Goal: Task Accomplishment & Management: Manage account settings

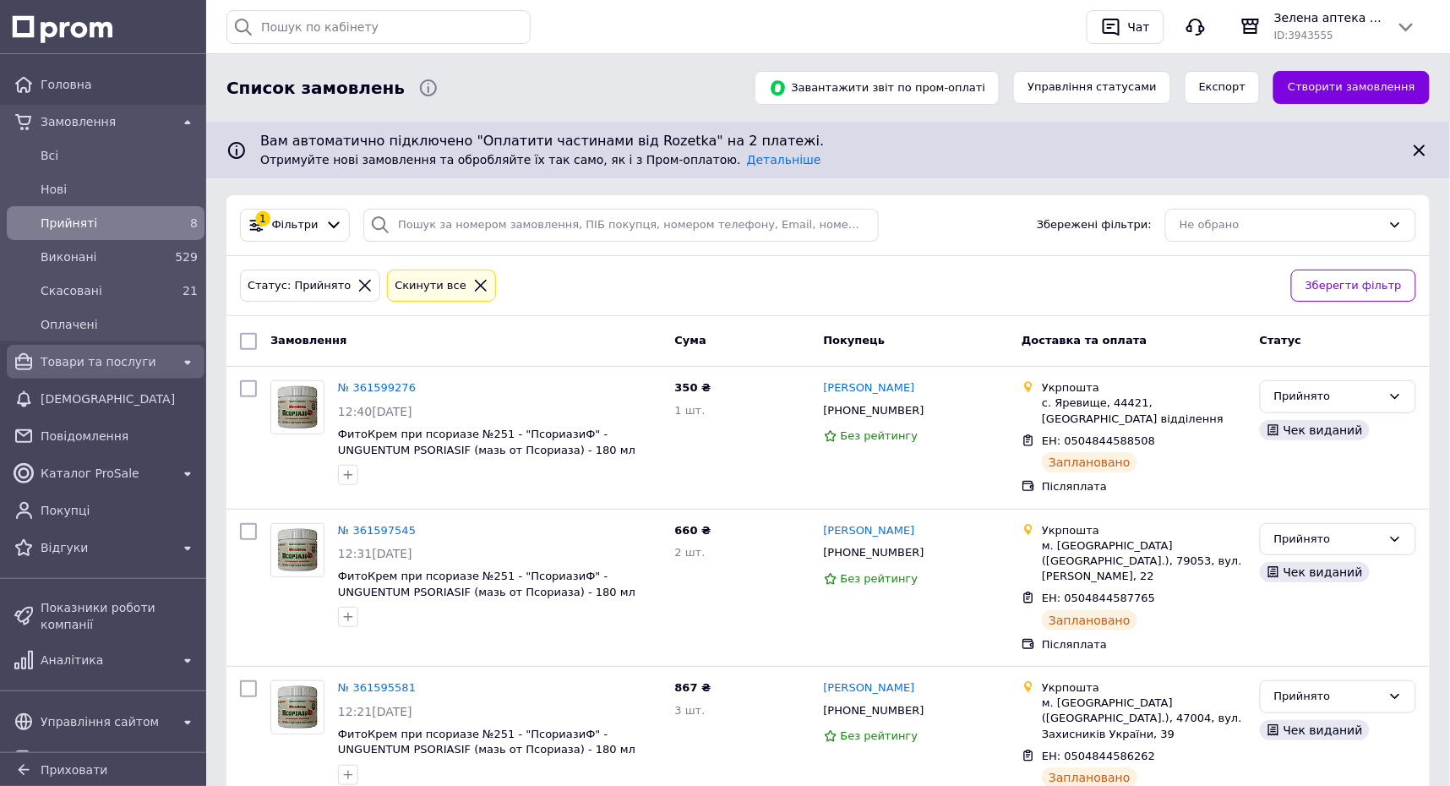
click at [112, 363] on span "Товари та послуги" at bounding box center [106, 361] width 130 height 17
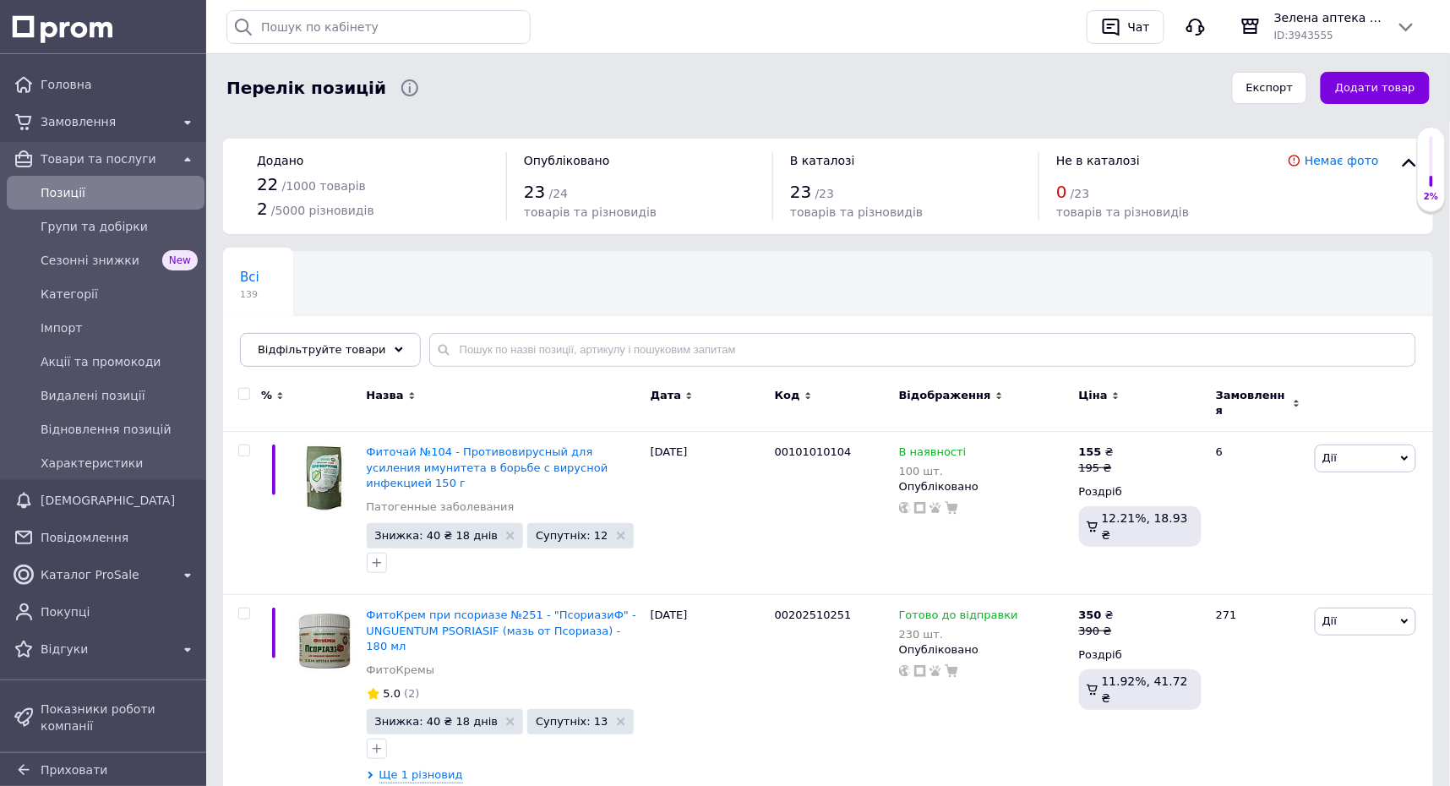
click at [804, 394] on icon at bounding box center [808, 396] width 8 height 8
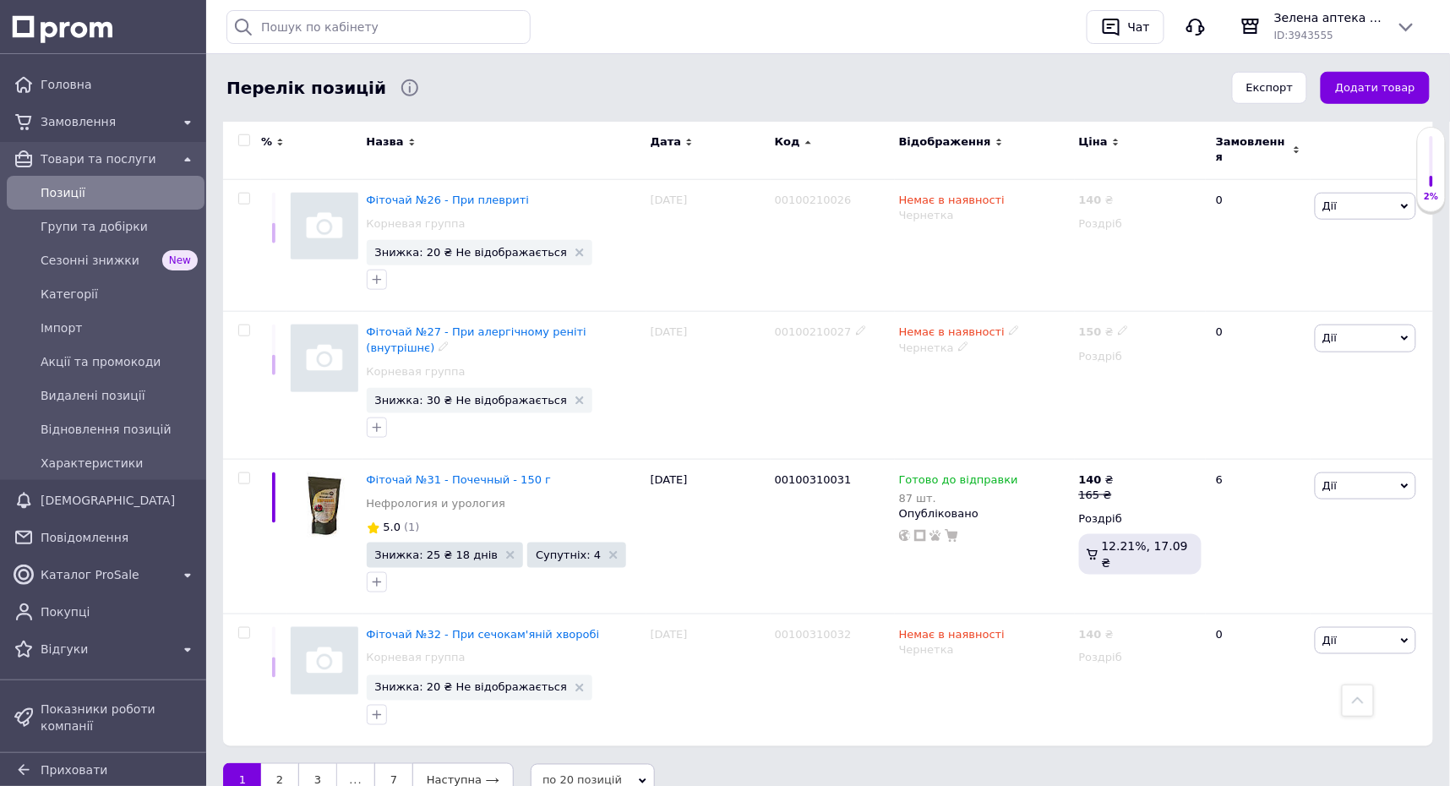
scroll to position [2628, 0]
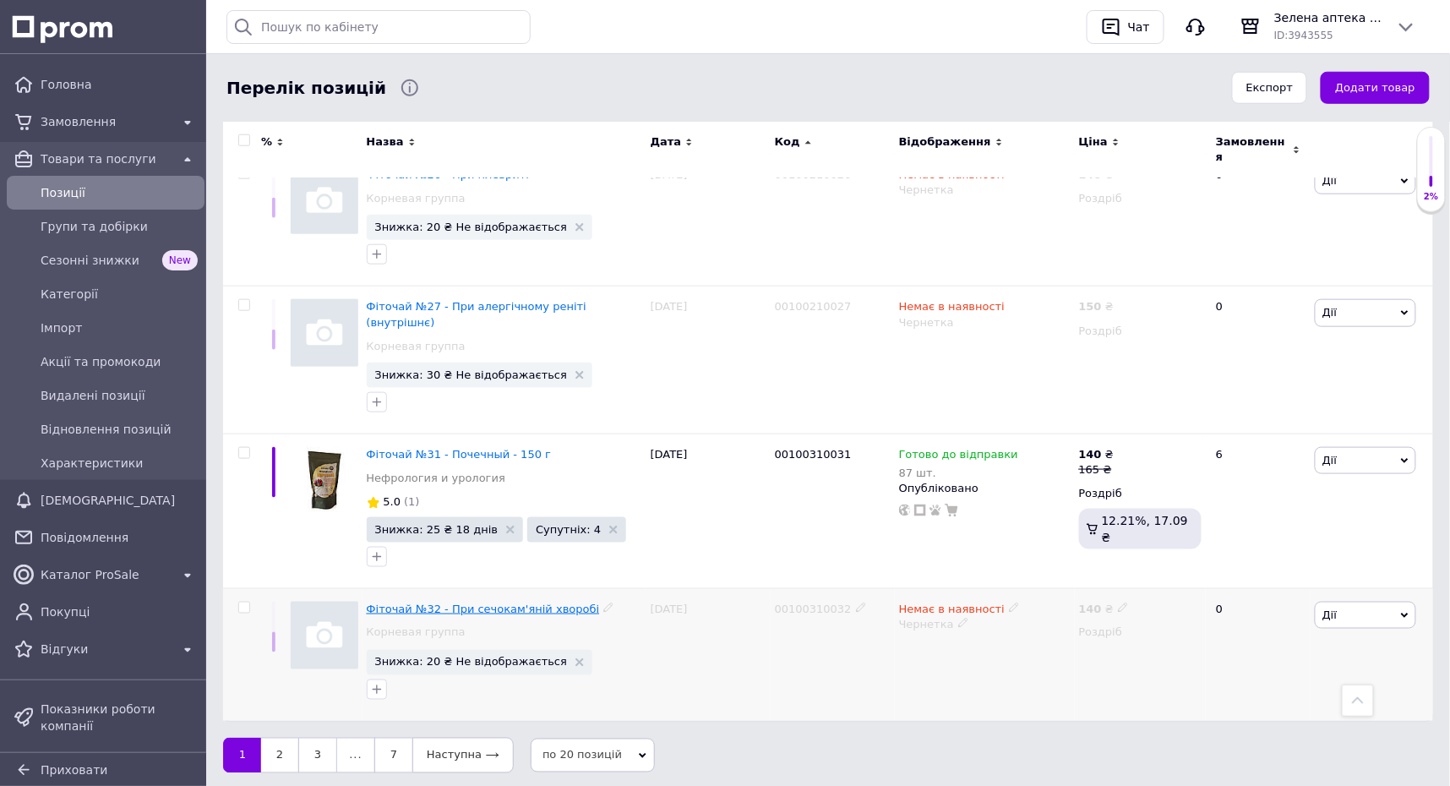
click at [504, 602] on span "Фіточай №32 - При сечокам'яній хворобі" at bounding box center [483, 608] width 233 height 13
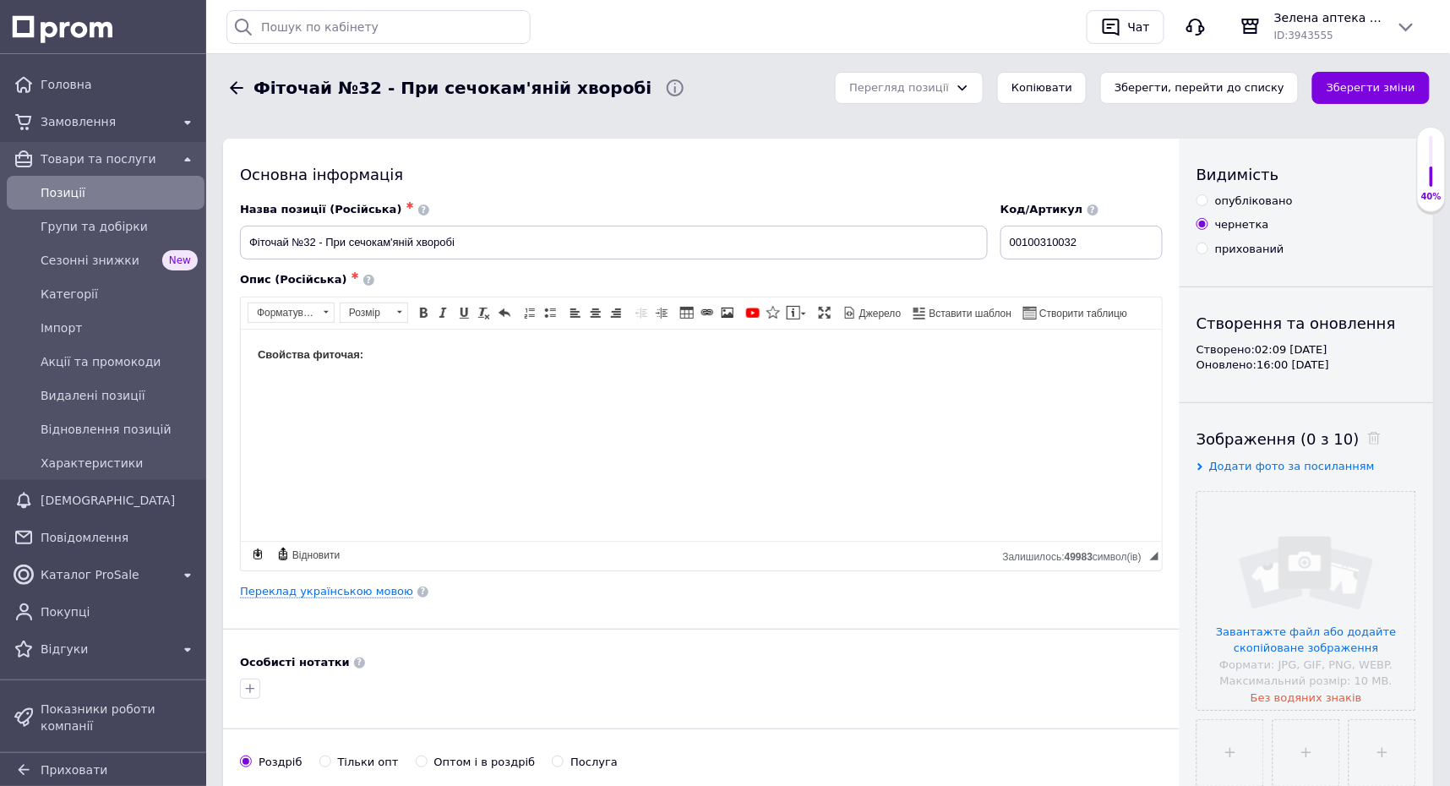
click at [1218, 204] on div "опубліковано" at bounding box center [1254, 200] width 78 height 15
click at [1207, 204] on input "опубліковано" at bounding box center [1201, 199] width 11 height 11
radio input "true"
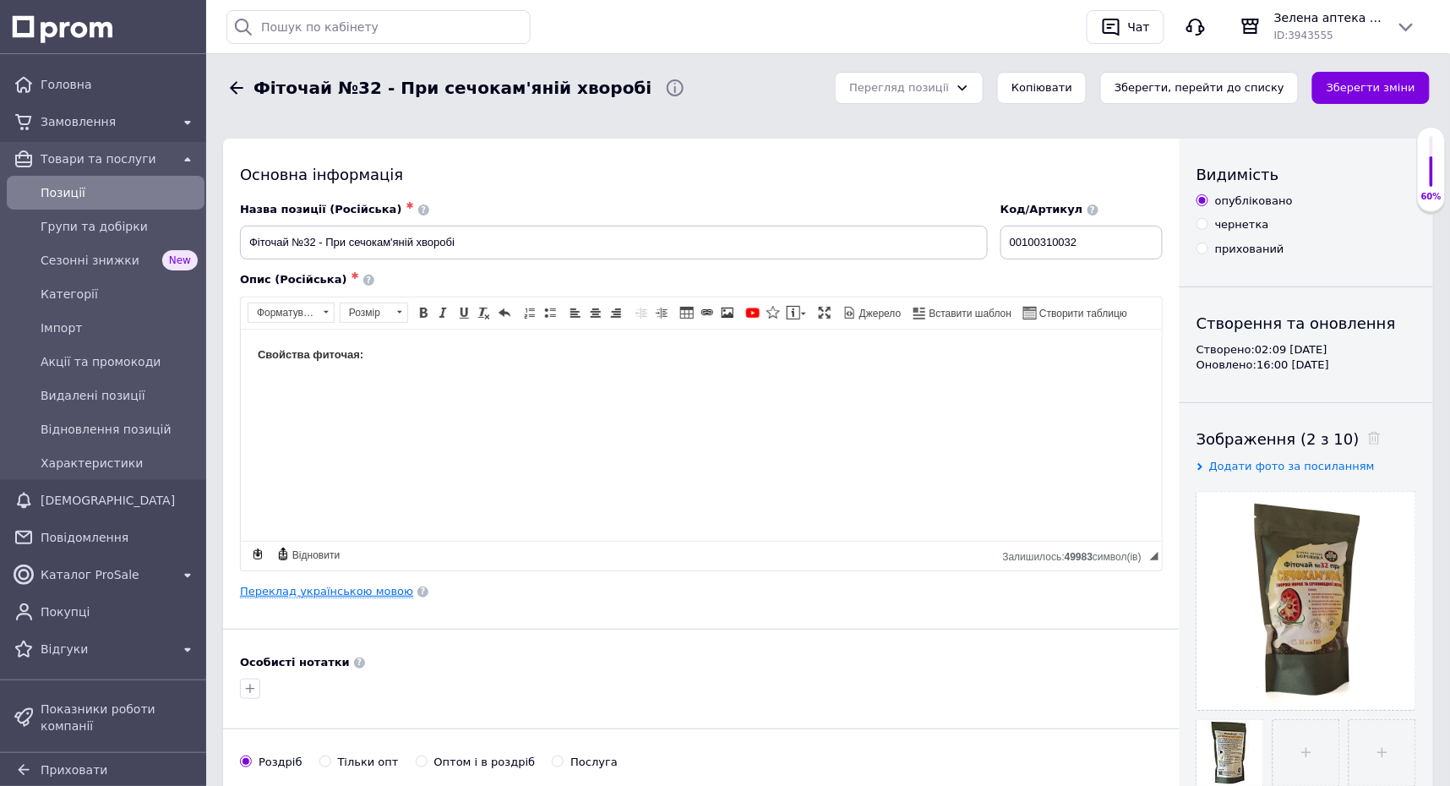
click at [350, 594] on link "Переклад українською мовою" at bounding box center [326, 592] width 173 height 14
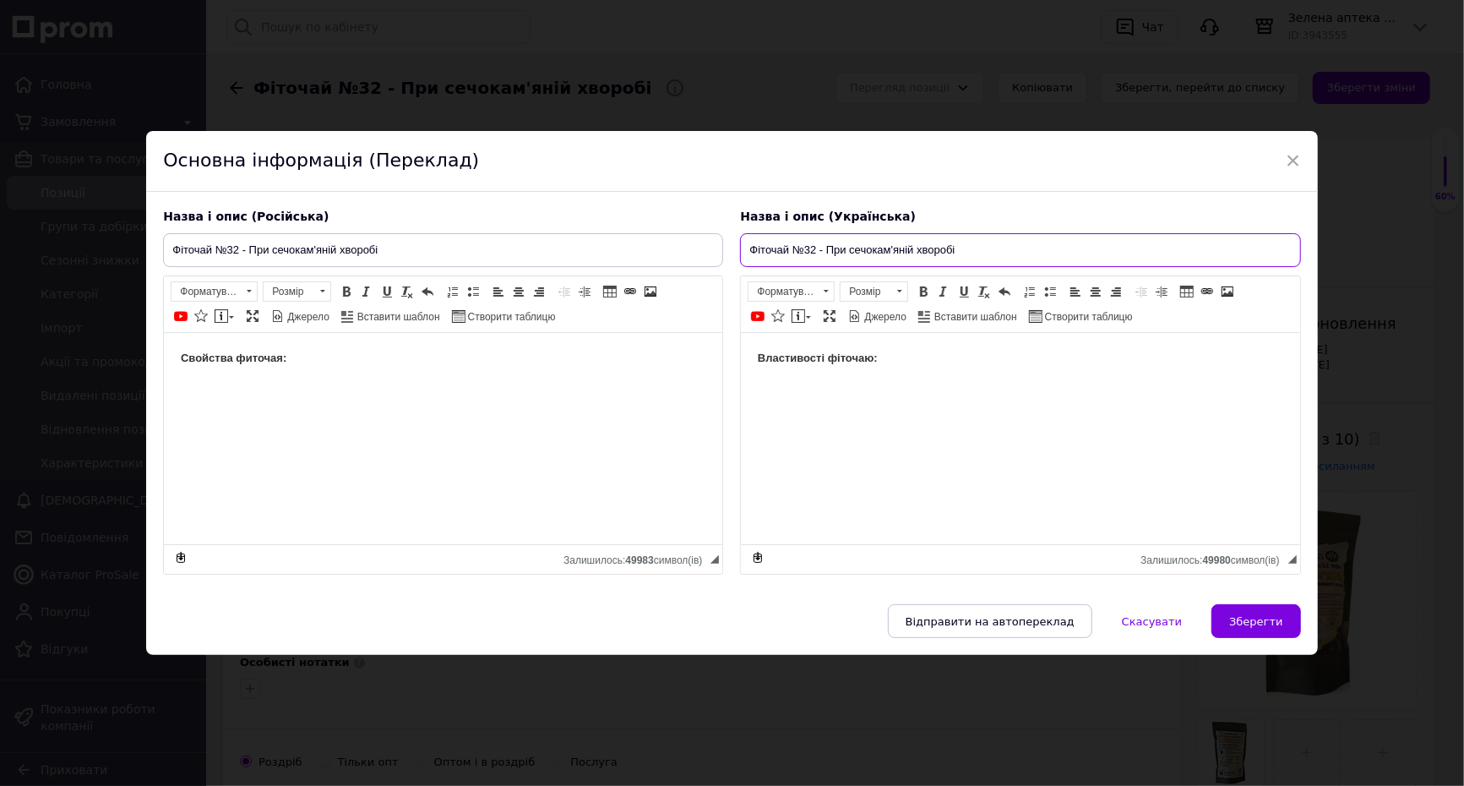
drag, startPoint x: 846, startPoint y: 242, endPoint x: 1154, endPoint y: 263, distance: 309.1
click at [1152, 263] on div "Назва і опис (Українська) Фіточай №32 - При сечокам'яній хворобі Властивості фі…" at bounding box center [1020, 392] width 577 height 384
paste input "’яній хворобі, для виведення піску та каменів з нирок і сечовивідної системи — …"
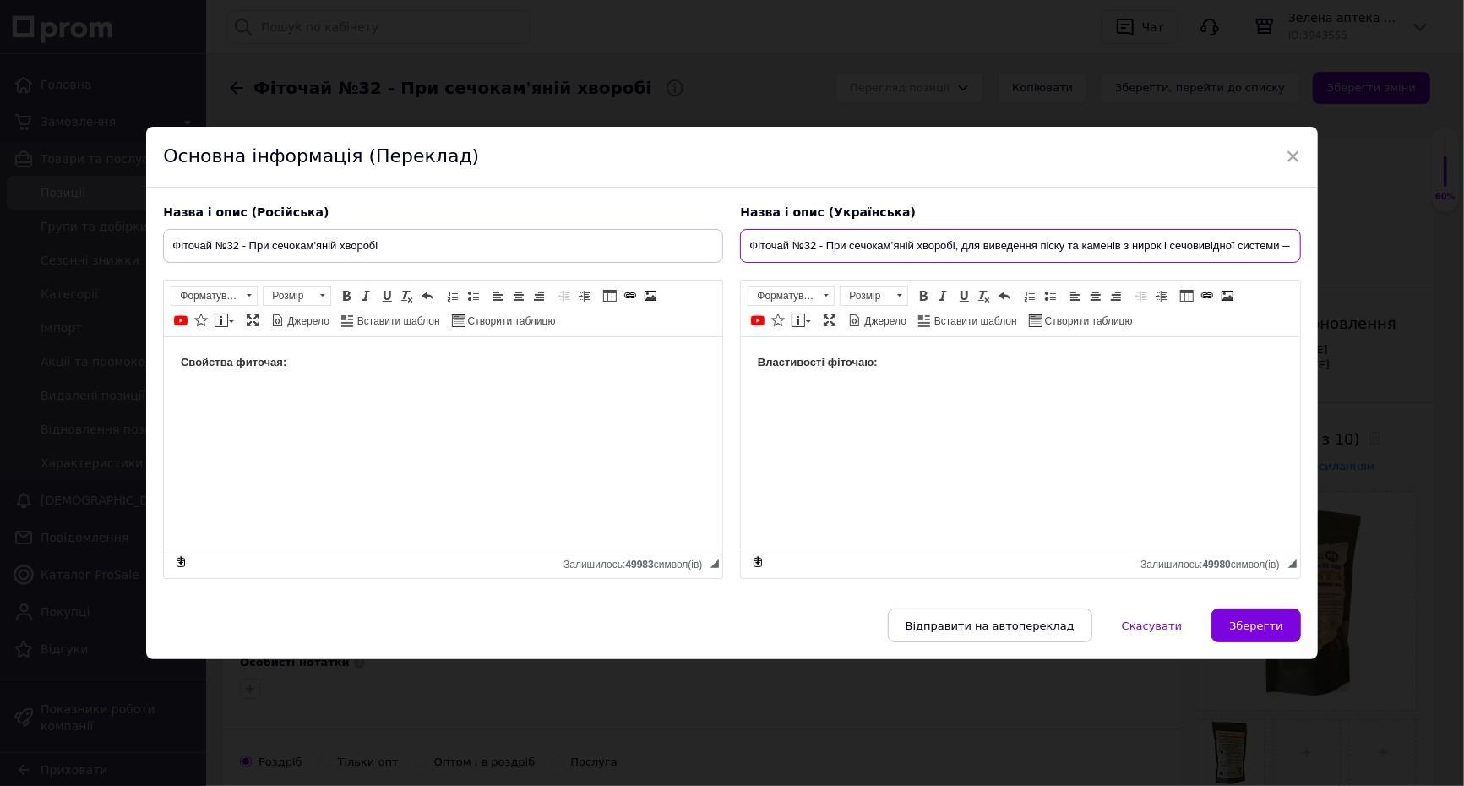
scroll to position [0, 34]
type input "Фіточай №32 - При сечокам’яній хворобі, для виведення піску та каменів з нирок …"
drag, startPoint x: 395, startPoint y: 223, endPoint x: -11, endPoint y: 226, distance: 406.4
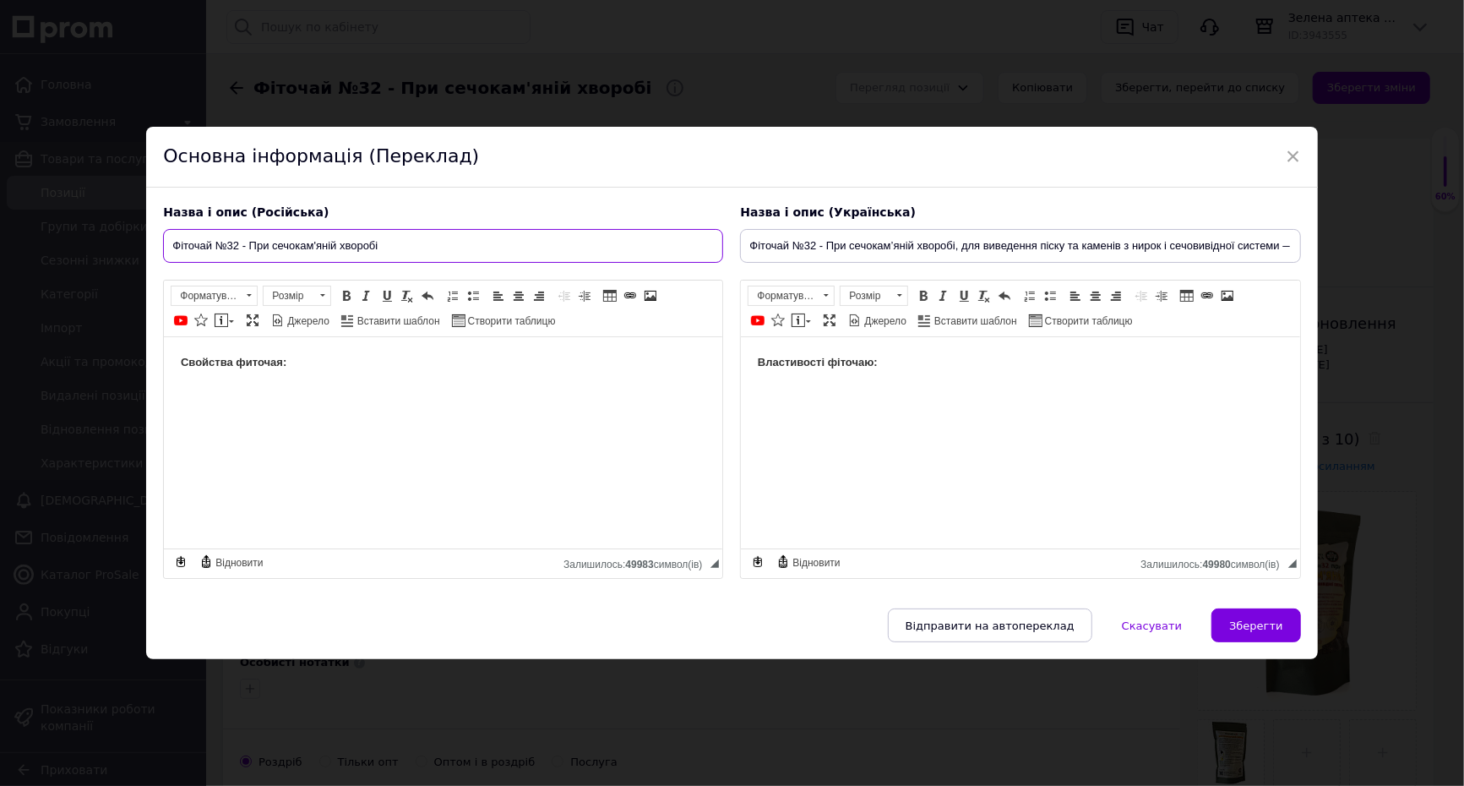
paste input "иточай №32 — при мочекаменной болезни, для растворения и выведения камней и пес…"
type input "Фиточай №32 — при мочекаменной болезни, для растворения и выведения камней и пе…"
click at [327, 384] on html "Свойства фиточая:" at bounding box center [443, 363] width 558 height 52
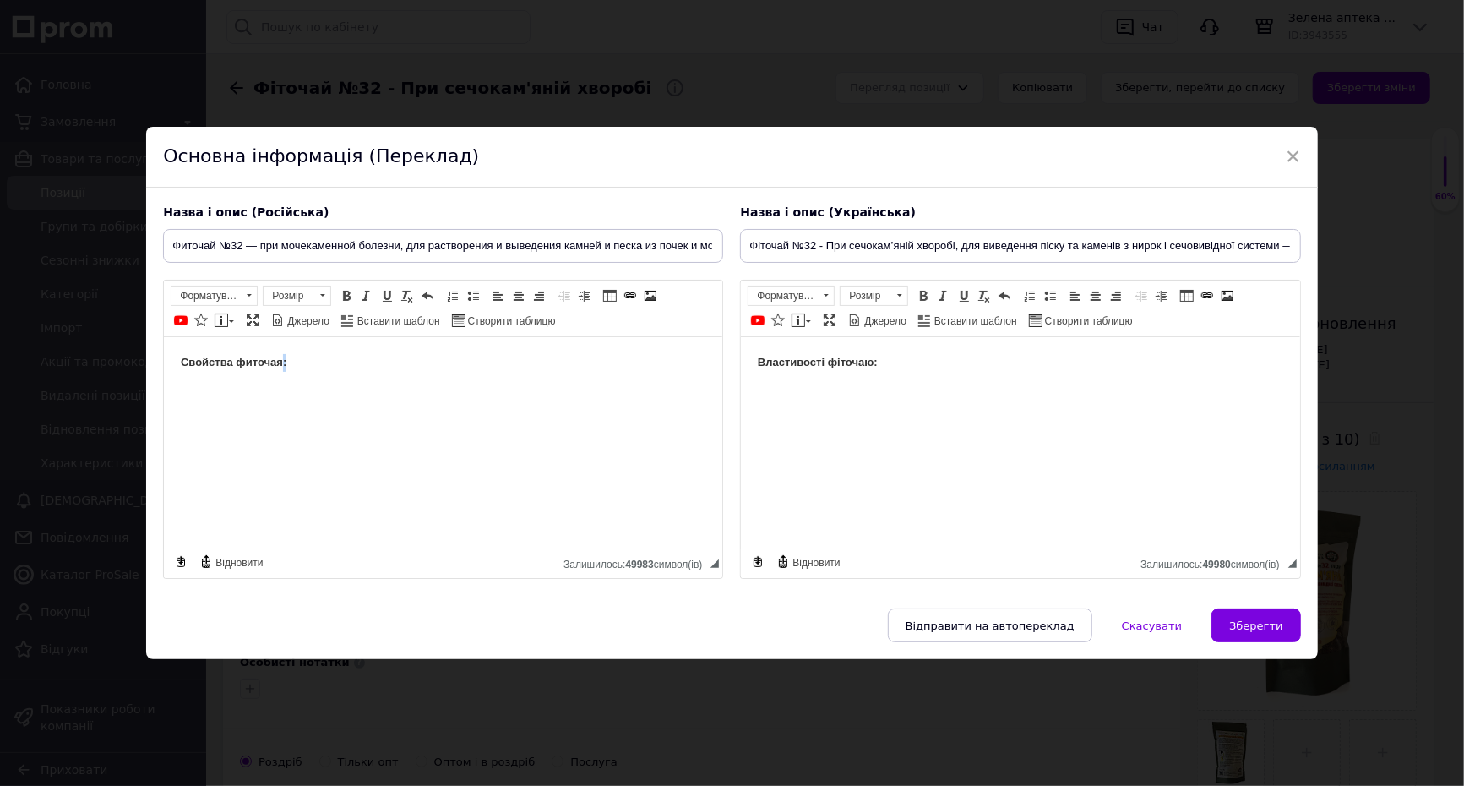
click at [327, 384] on html "Свойства фиточая:" at bounding box center [443, 363] width 558 height 52
click at [330, 383] on html "Свойства фиточая:" at bounding box center [443, 363] width 558 height 52
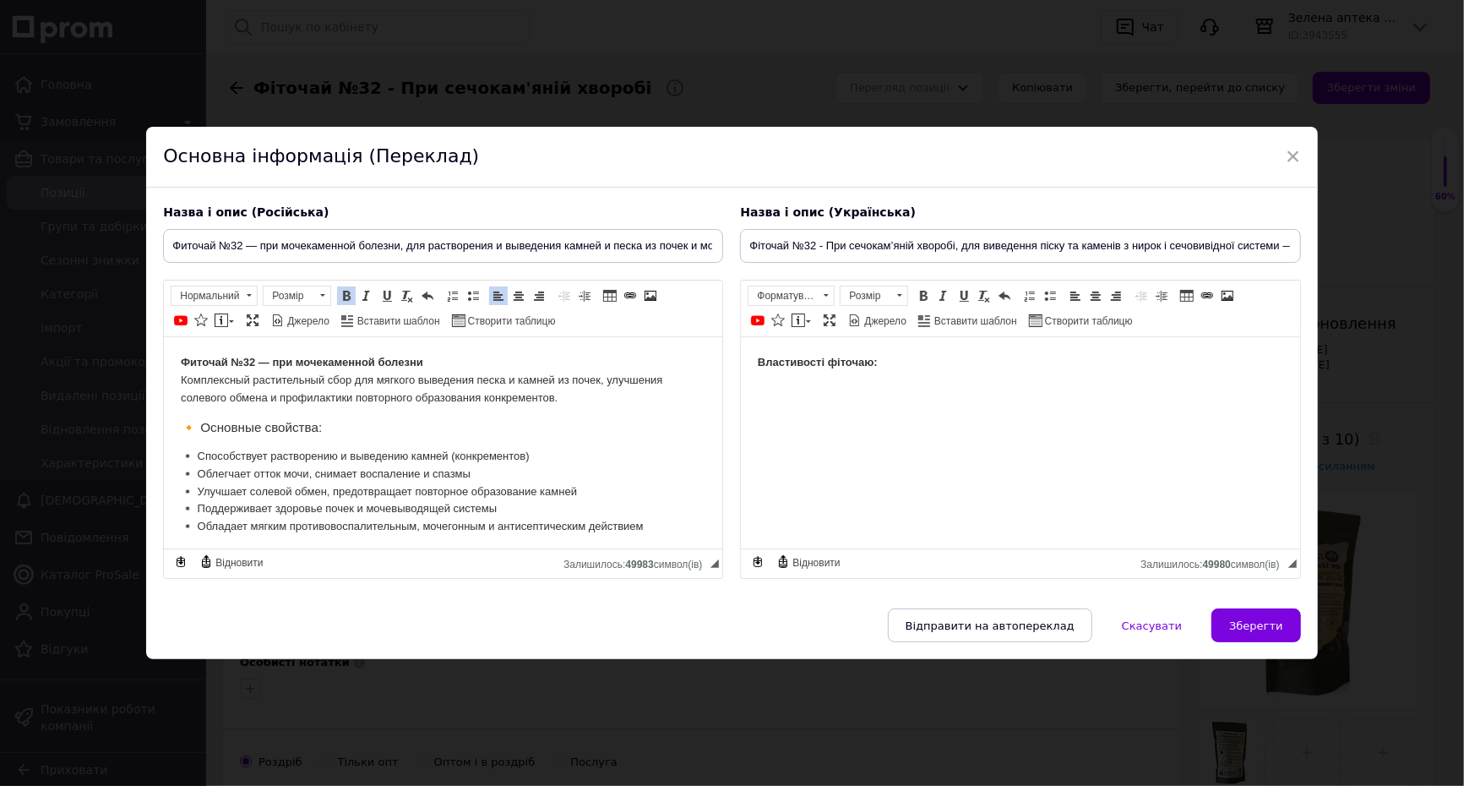
scroll to position [1169, 0]
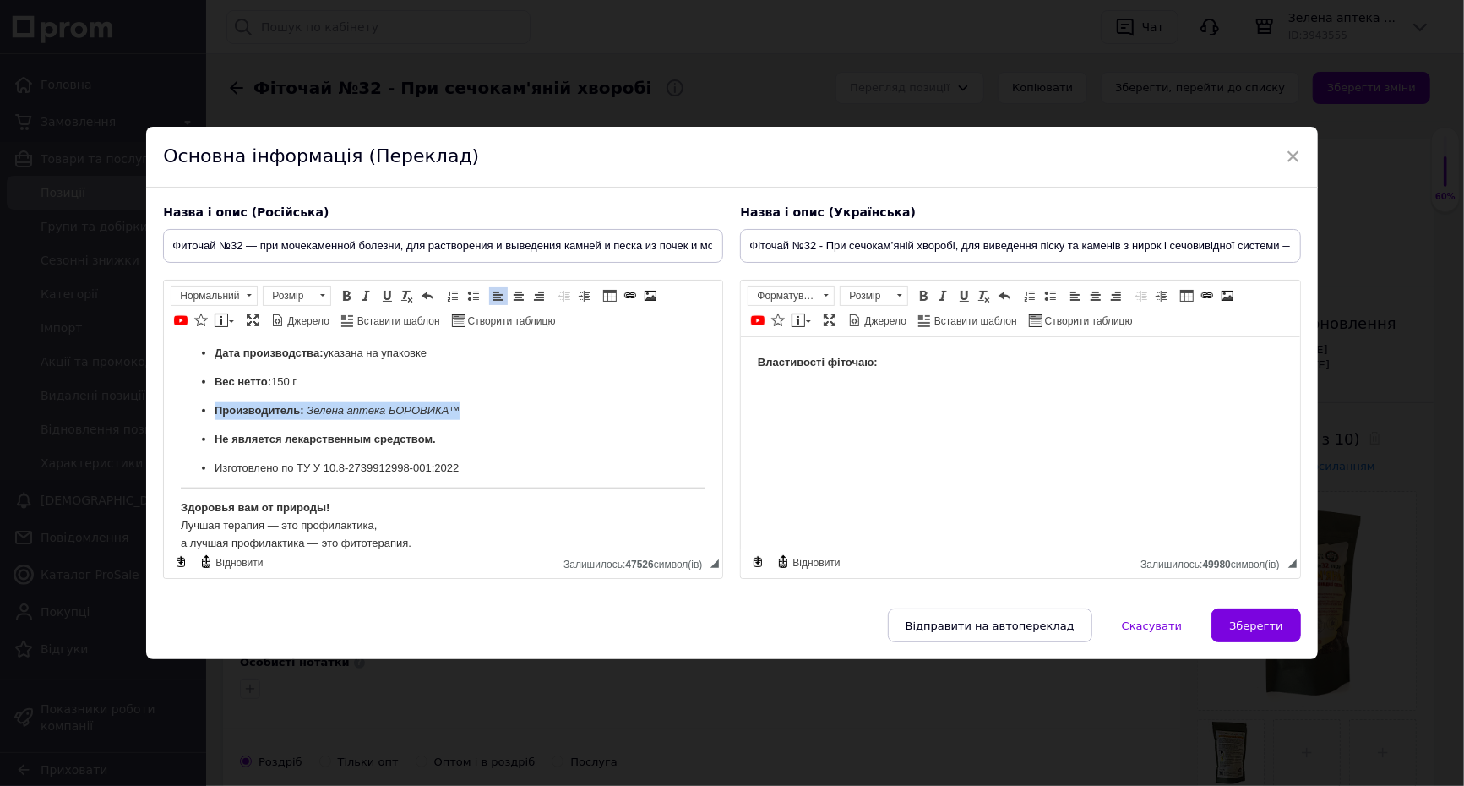
drag, startPoint x: 357, startPoint y: 398, endPoint x: 109, endPoint y: 407, distance: 247.7
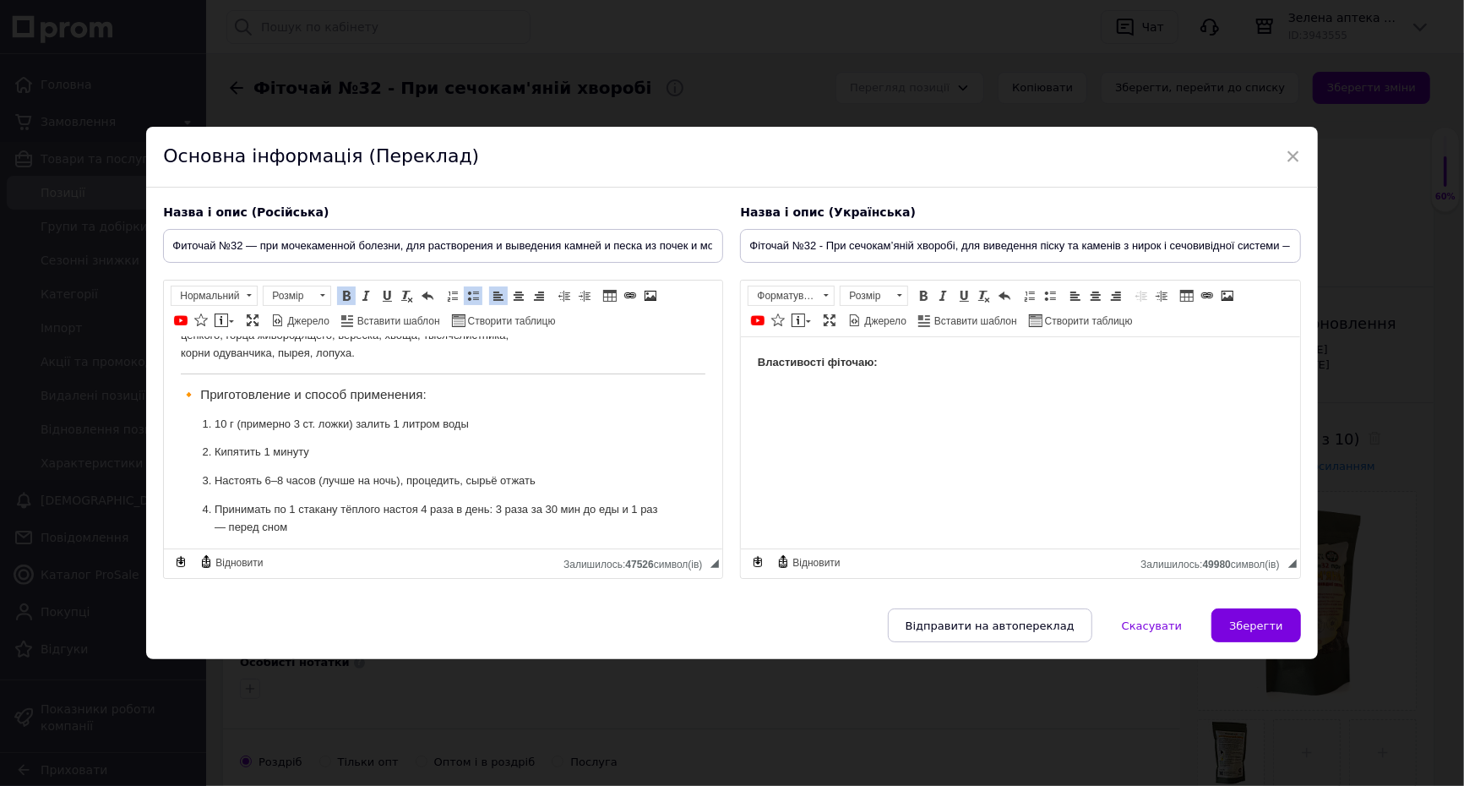
scroll to position [627, 0]
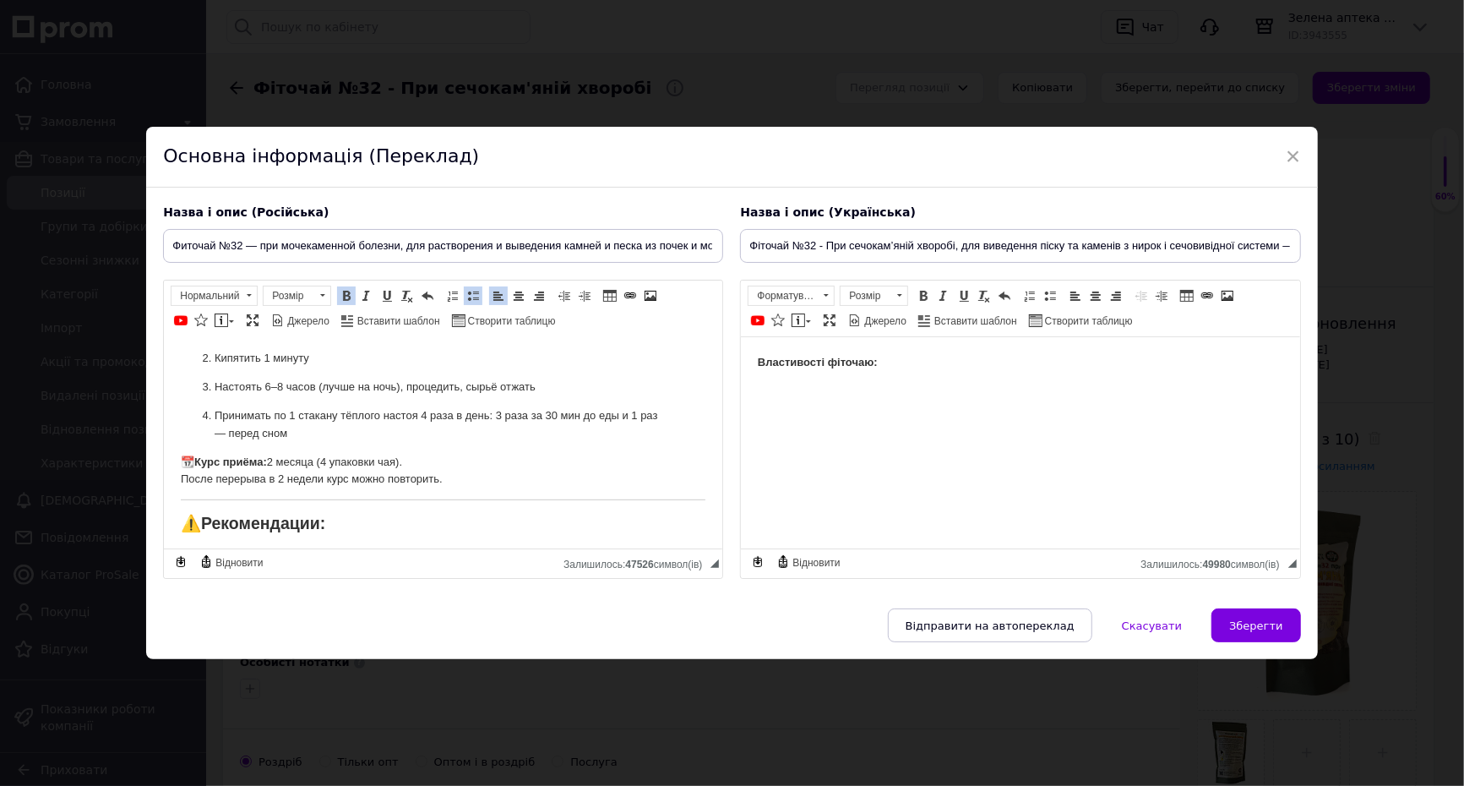
click at [384, 463] on p "📆 Курс приёма: 2 месяца (4 упаковки чая). После перерыва в 2 недели курс можно …" at bounding box center [443, 471] width 525 height 35
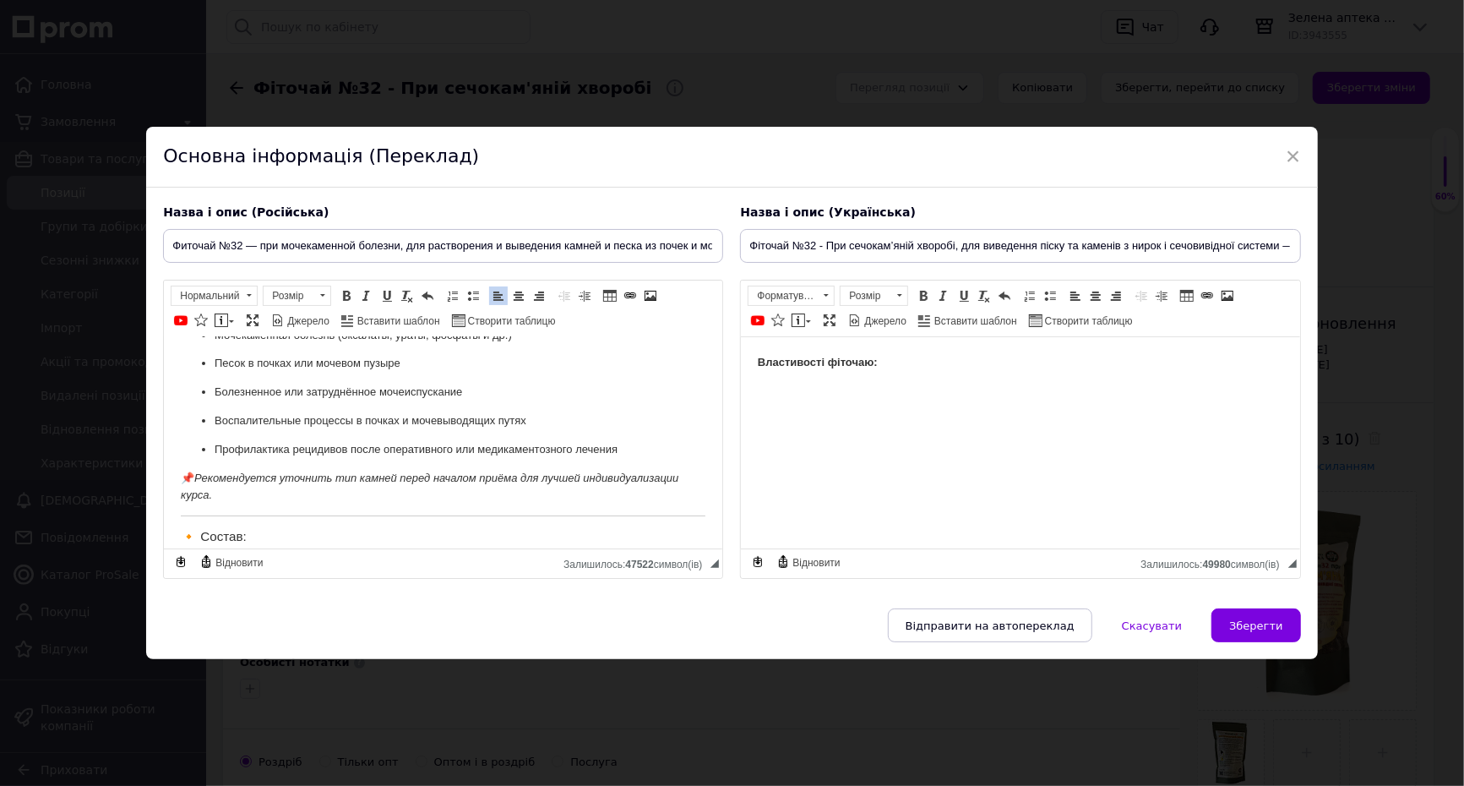
scroll to position [281, 0]
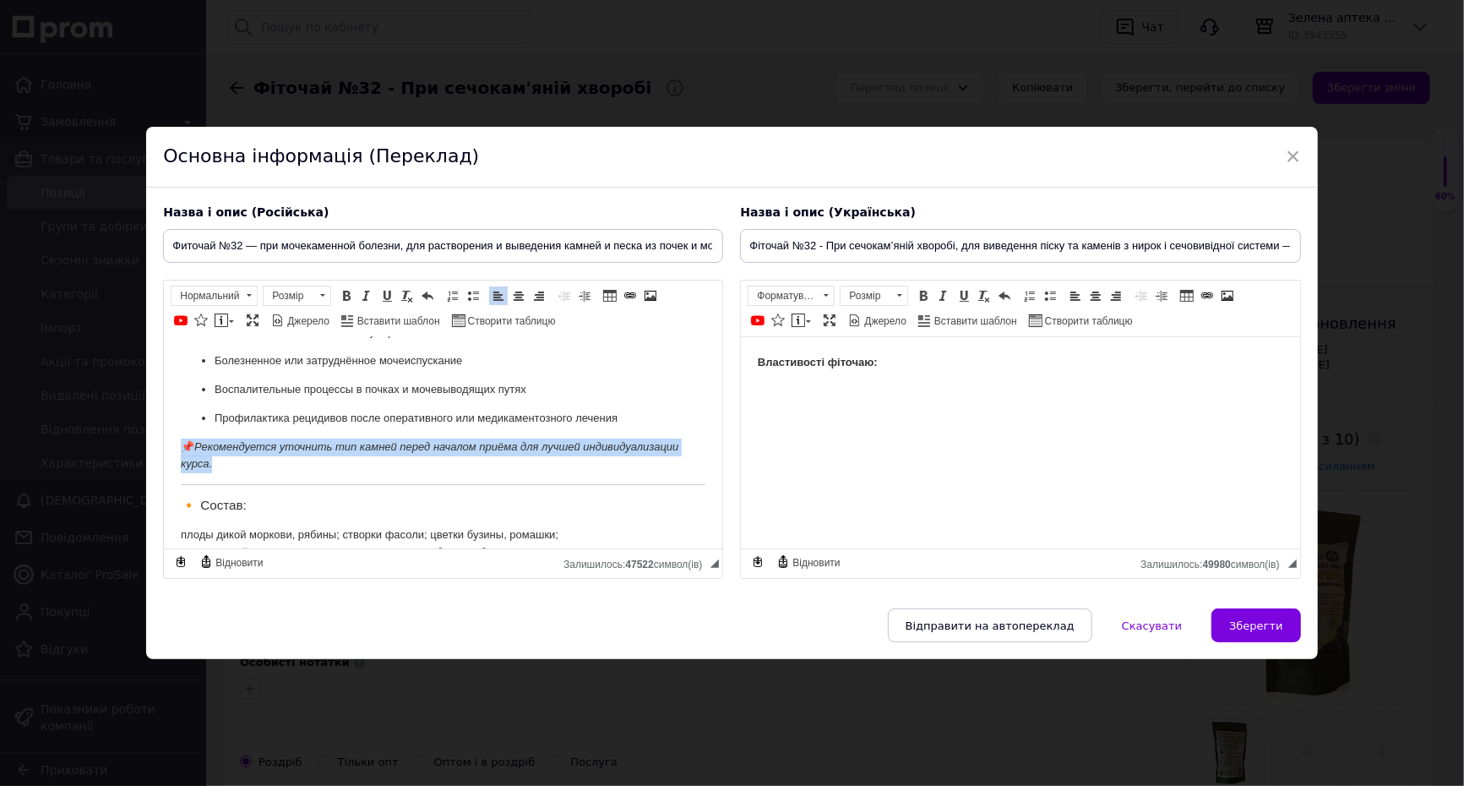
drag, startPoint x: 245, startPoint y: 465, endPoint x: 172, endPoint y: 455, distance: 73.4
click at [172, 455] on html "Фиточай №32 — при мочекаменной болезни Комплексный растительный сбор для мягког…" at bounding box center [443, 757] width 558 height 1402
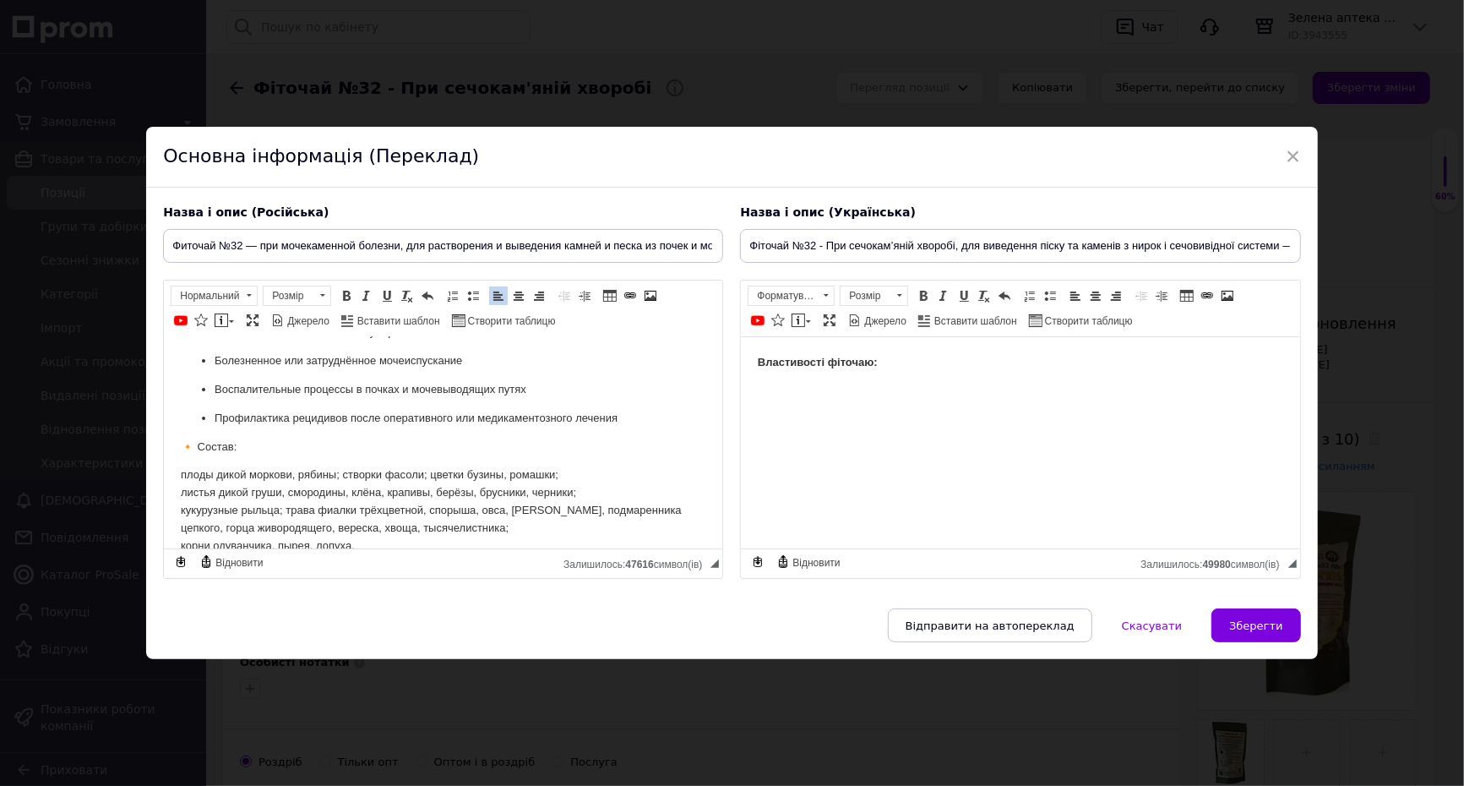
scroll to position [375, 0]
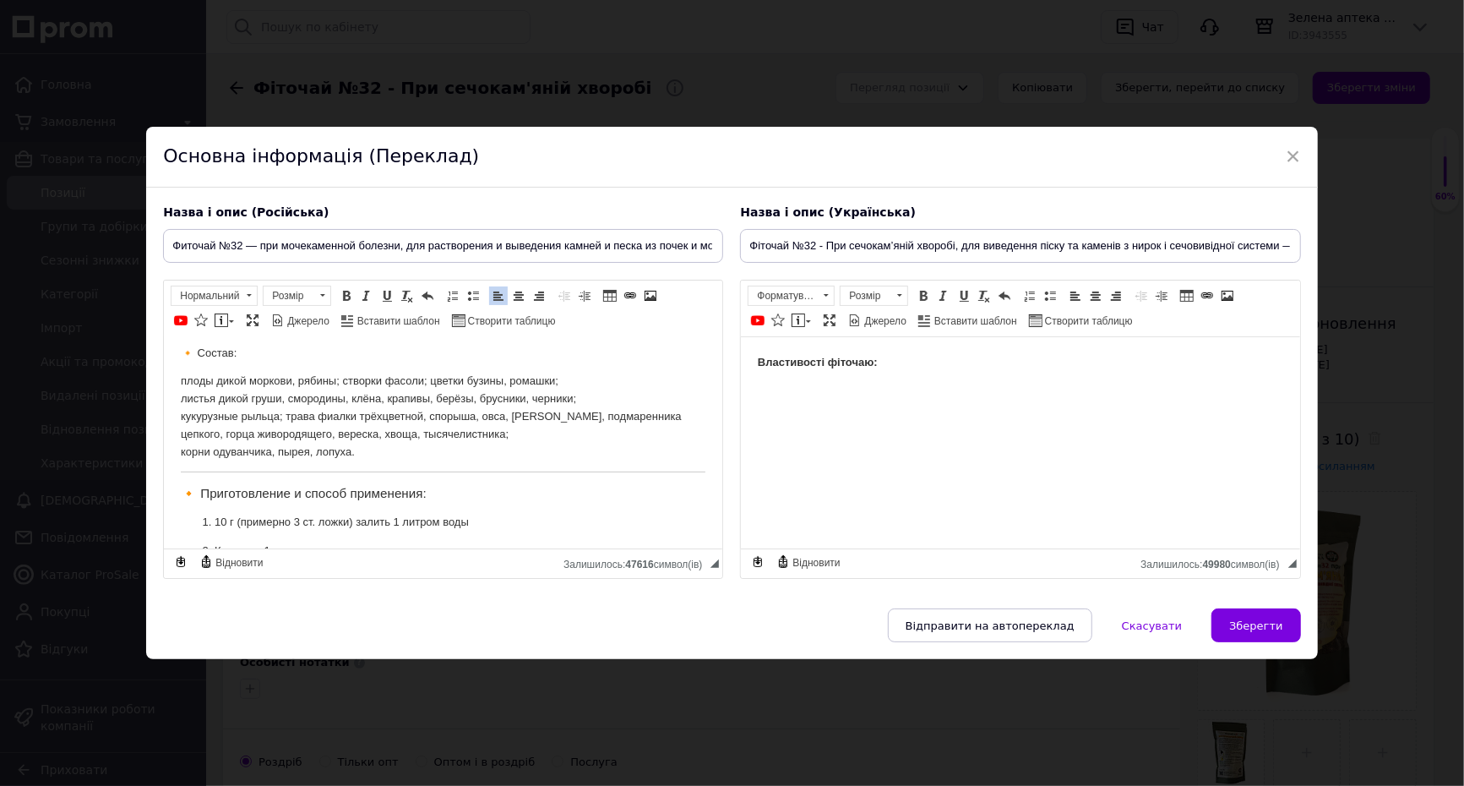
click at [215, 474] on body "Фиточай №32 — при мочекаменной болезни Комплексный растительный сбор для мягког…" at bounding box center [443, 633] width 525 height 1308
click at [221, 470] on body "Фиточай №32 — при мочекаменной болезни Комплексный растительный сбор для мягког…" at bounding box center [443, 633] width 525 height 1308
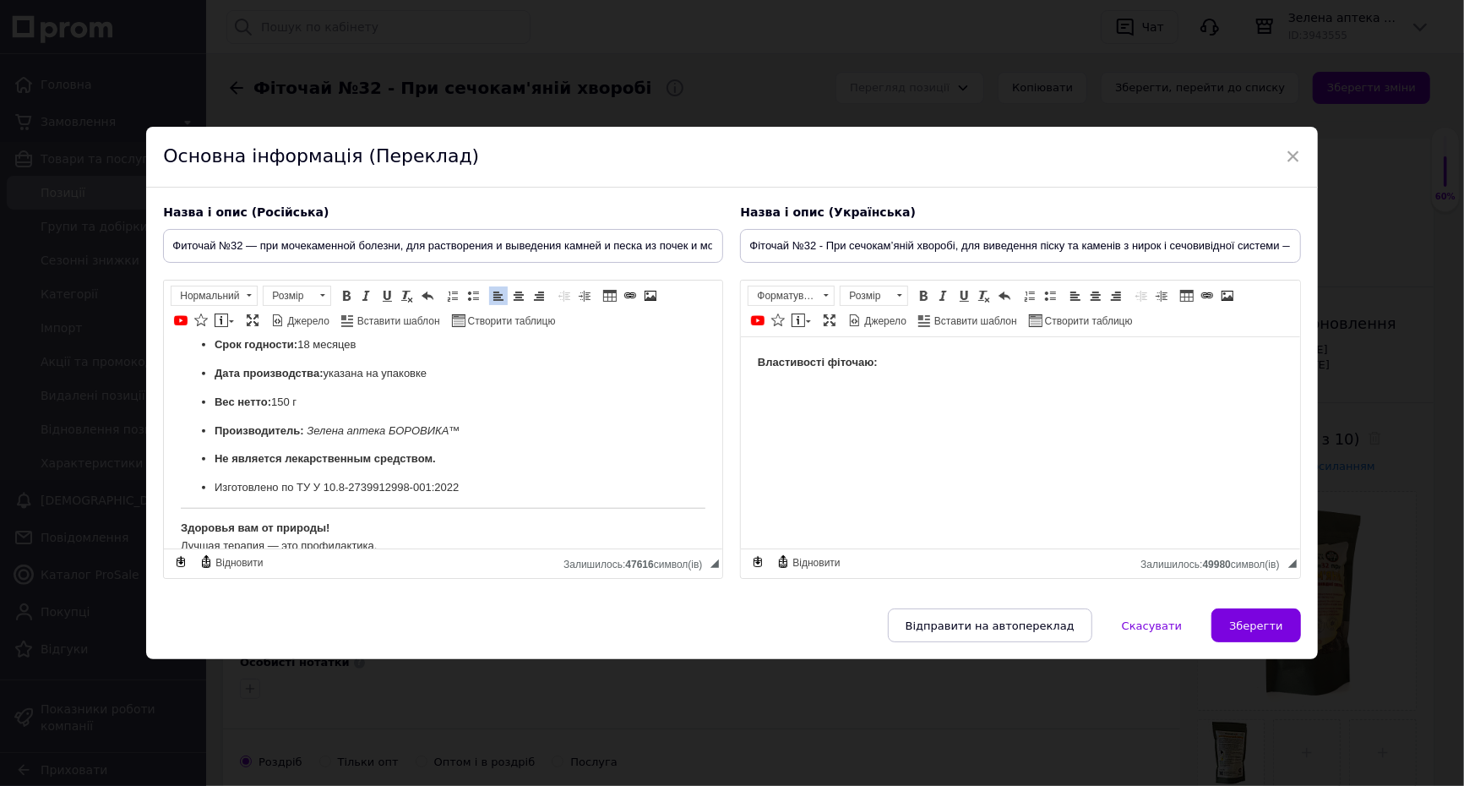
scroll to position [1119, 0]
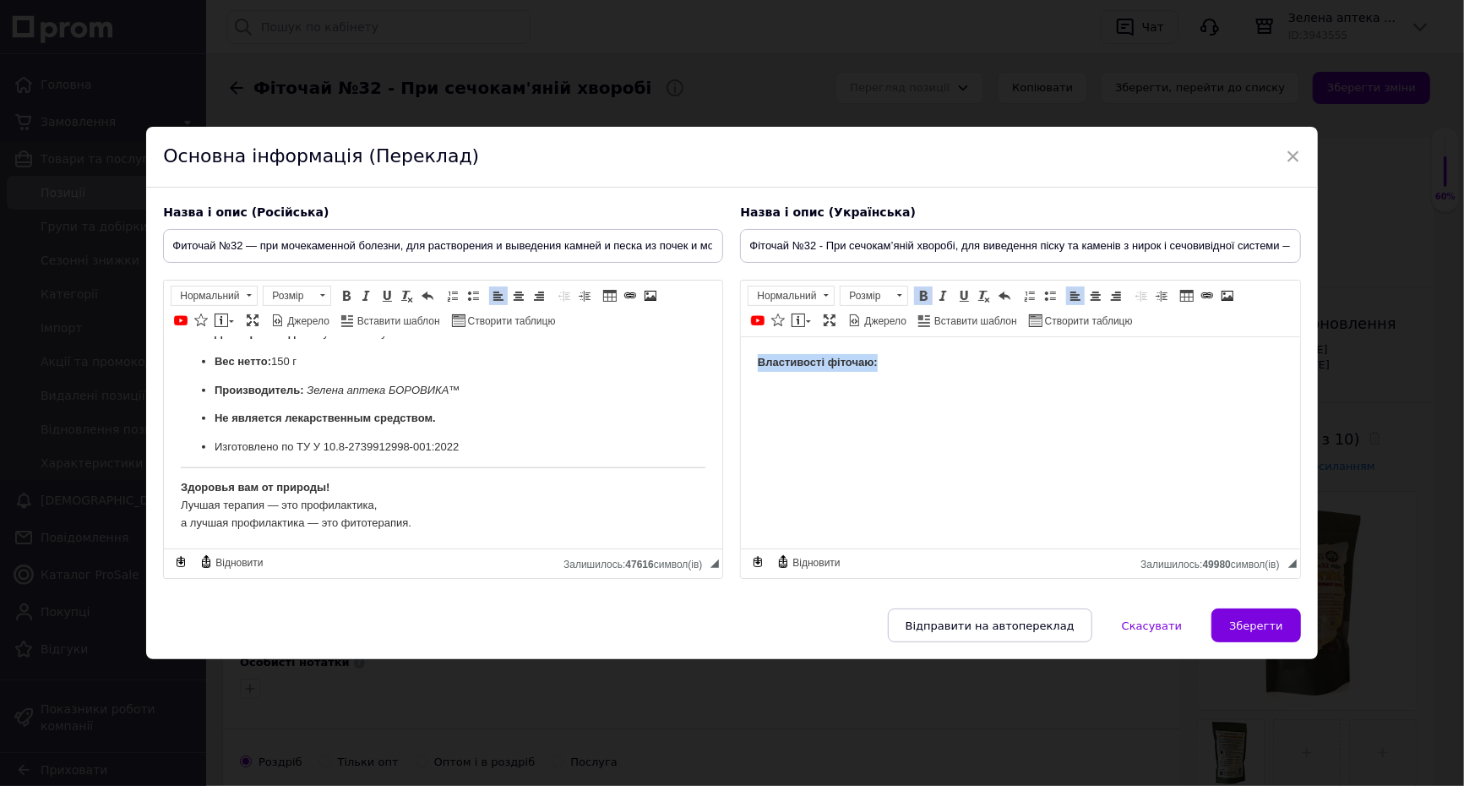
drag, startPoint x: 906, startPoint y: 372, endPoint x: 737, endPoint y: 345, distance: 171.1
click at [741, 345] on html "Властивості фіточаю:" at bounding box center [1020, 363] width 558 height 52
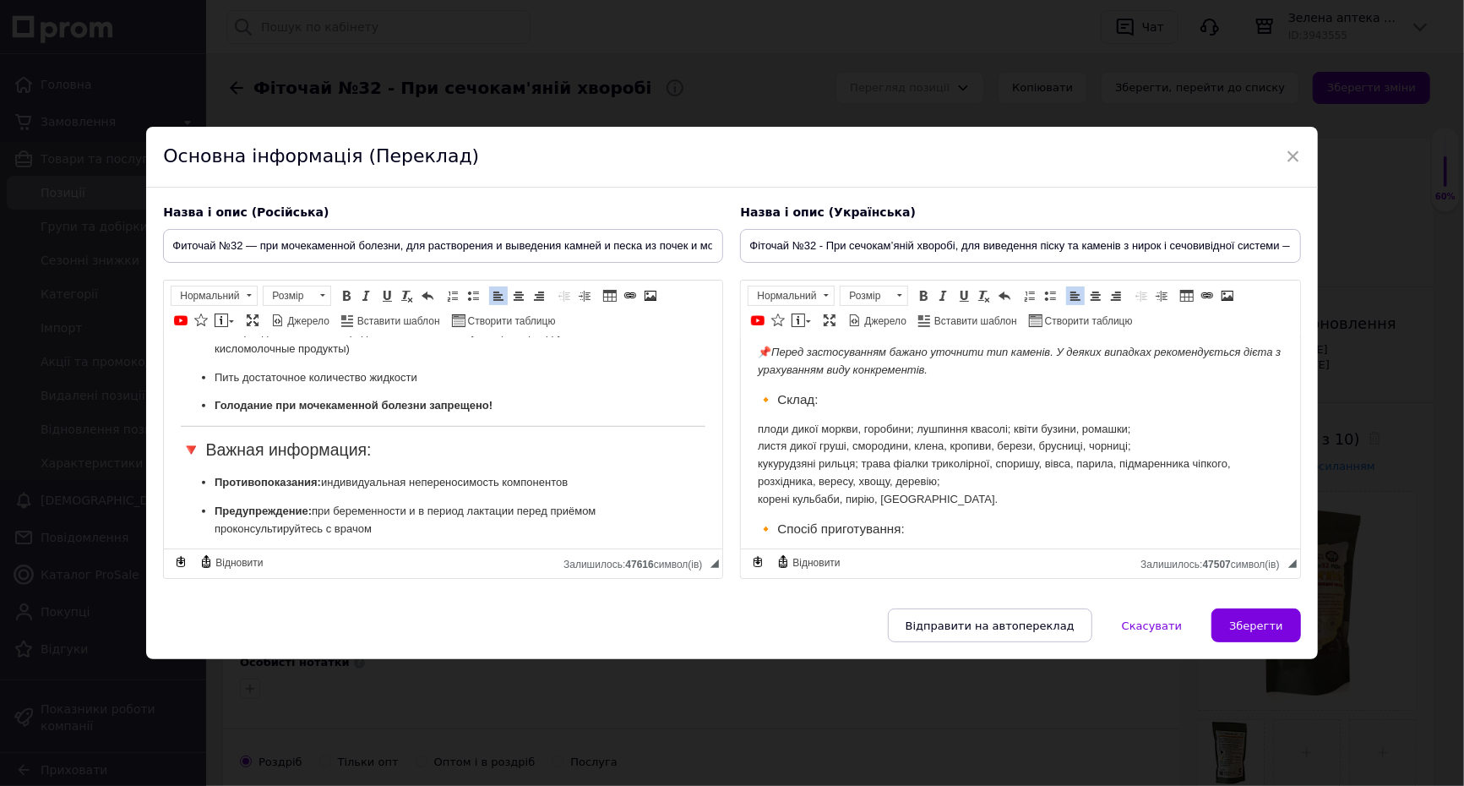
scroll to position [317, 0]
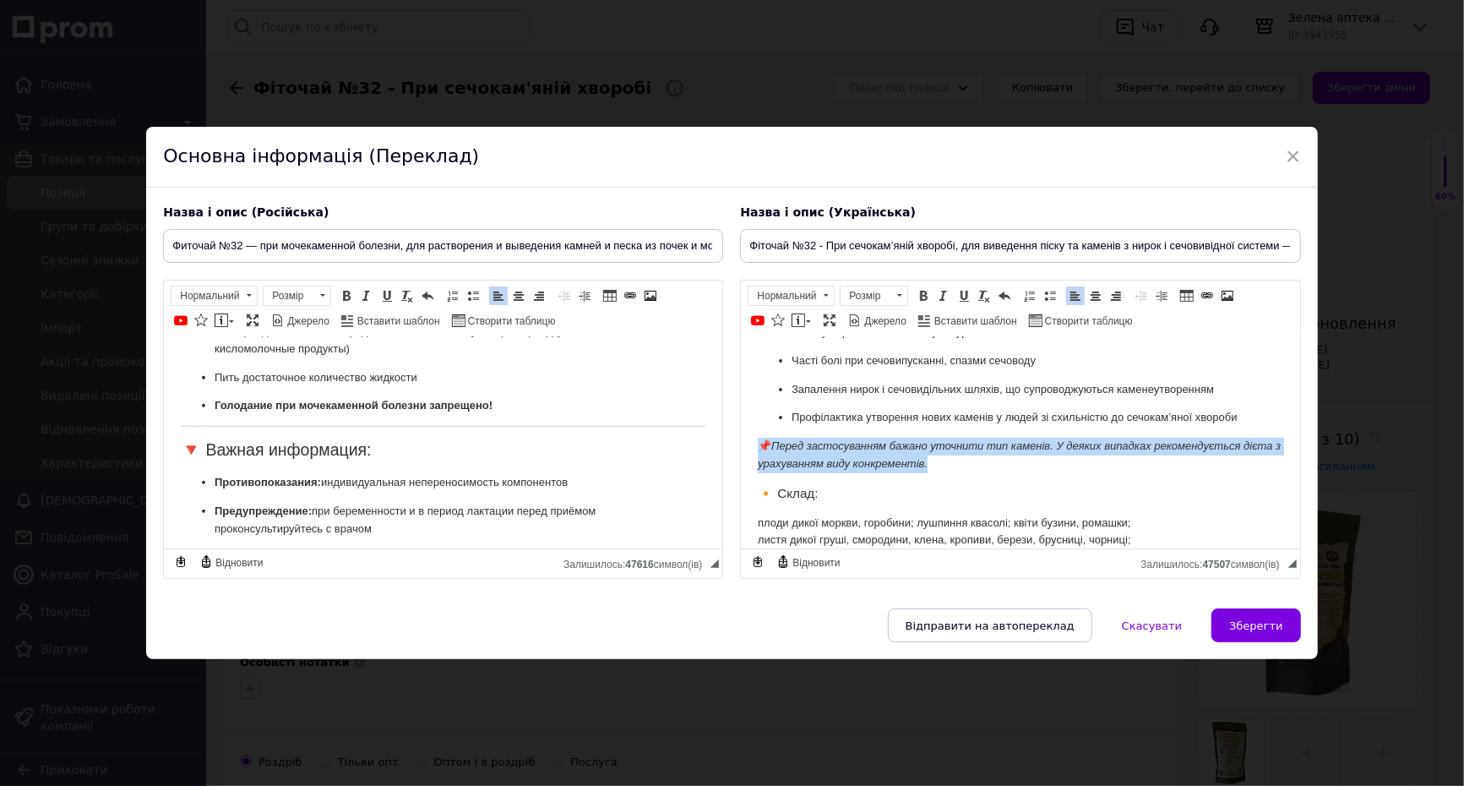
drag, startPoint x: 993, startPoint y: 483, endPoint x: 756, endPoint y: 461, distance: 237.6
click at [756, 461] on html "Фіточай №32 — при сечокам’яній хворобі Комплексний фітозасіб для розчинення кам…" at bounding box center [1020, 651] width 558 height 1262
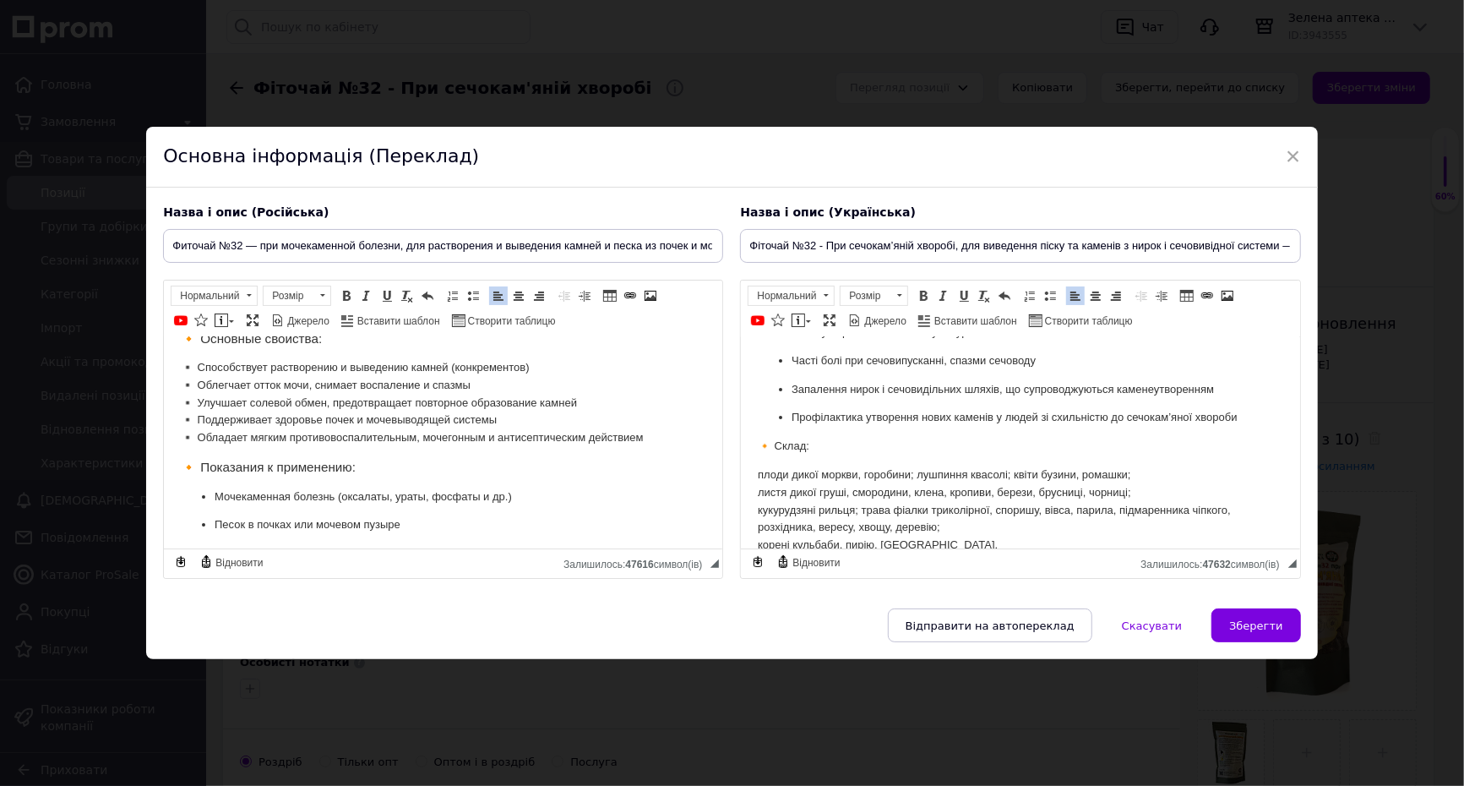
scroll to position [0, 0]
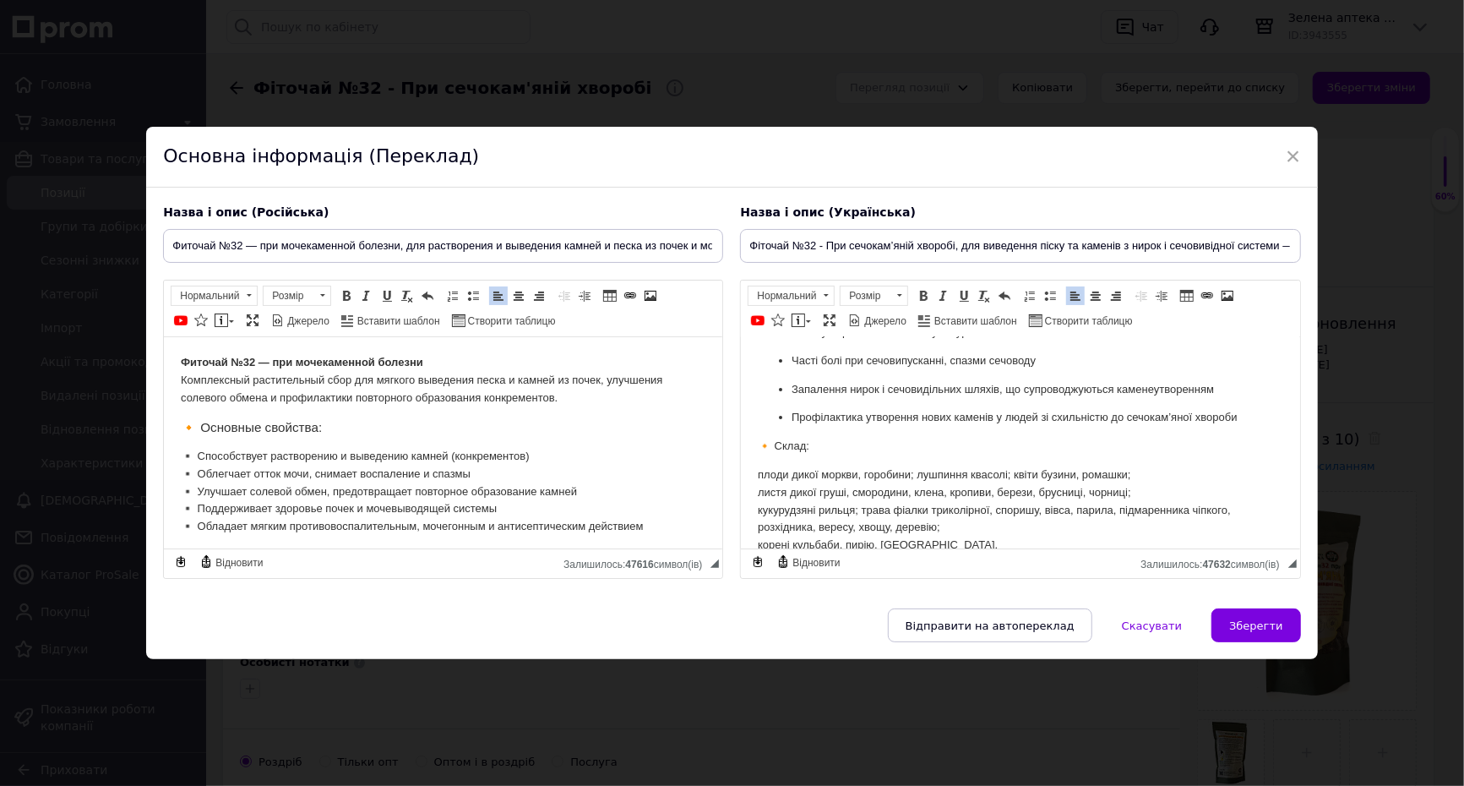
click at [912, 427] on p "Профілактика утворення нових каменів у людей зі схильністю до сечокам’яної хвор…" at bounding box center [1020, 418] width 457 height 18
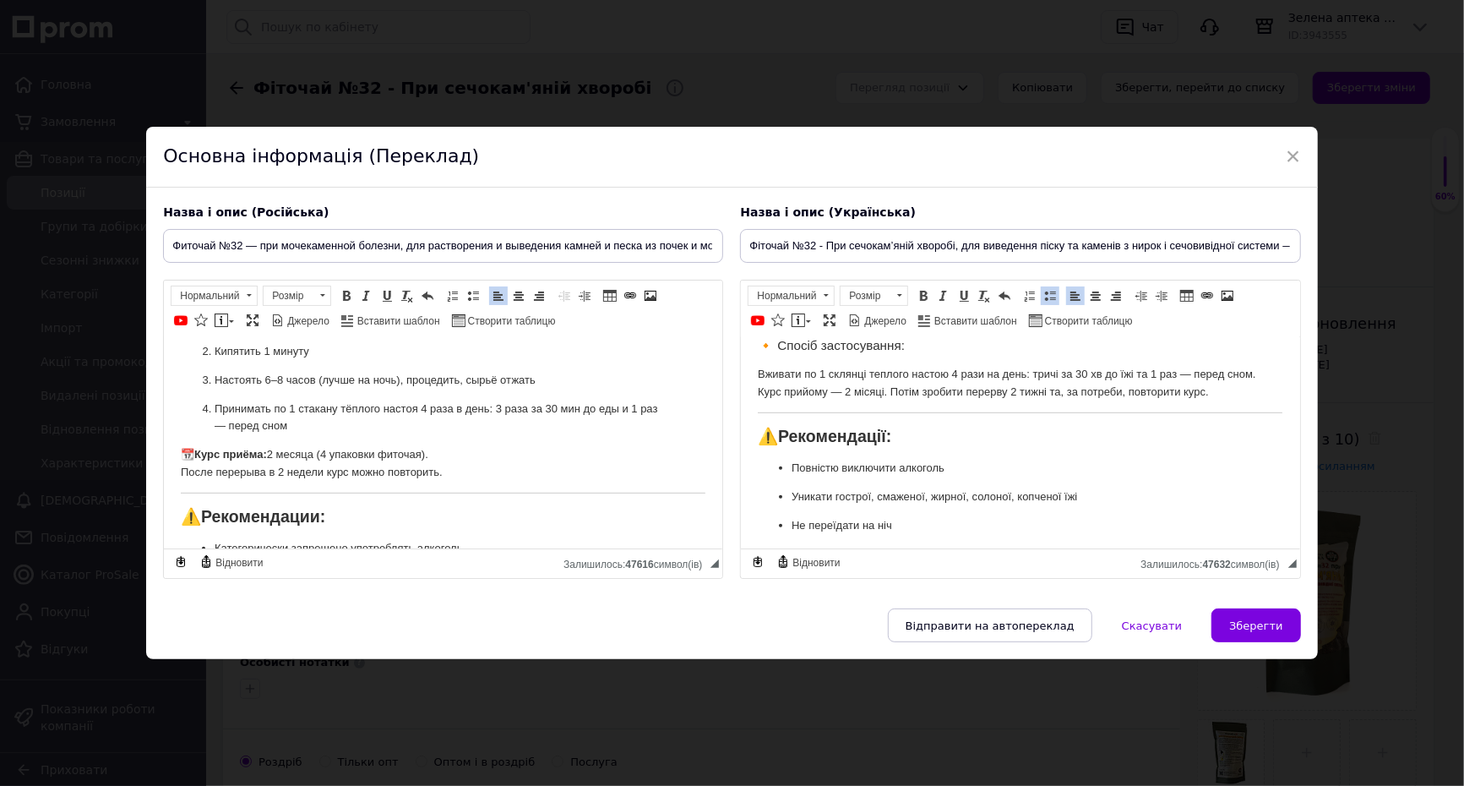
scroll to position [656, 0]
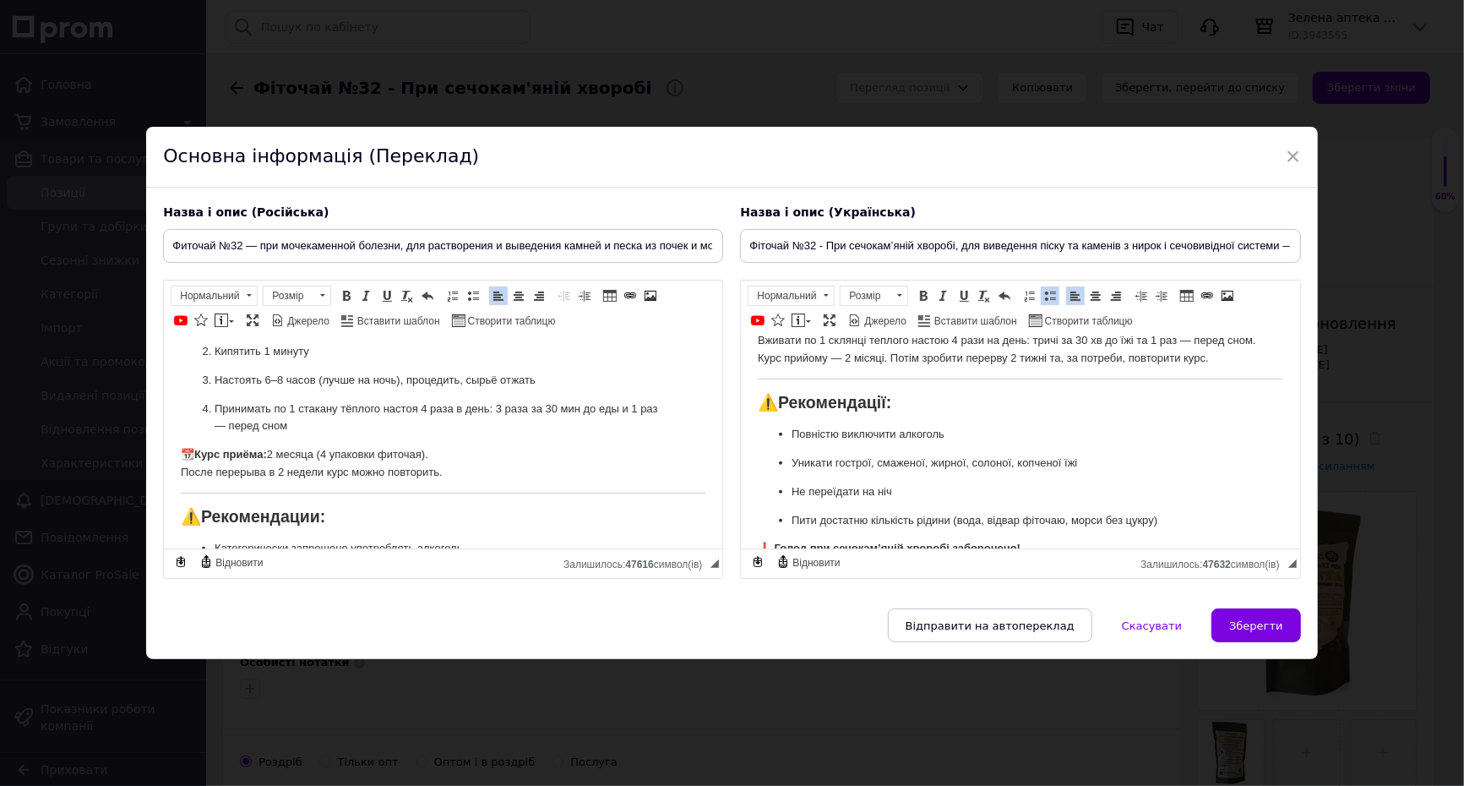
drag, startPoint x: 197, startPoint y: 451, endPoint x: 177, endPoint y: 453, distance: 20.3
click at [177, 453] on html "Фиточай №32 — при мочекаменной болезни Комплексный растительный сбор для мягког…" at bounding box center [443, 439] width 558 height 1330
copy p "📆"
click at [756, 375] on html "Фіточай №32 — при сечокам’яній хворобі Комплексний фітозасіб для розчинення кам…" at bounding box center [1020, 288] width 558 height 1214
click at [1272, 363] on html "Фіточай №32 — при сечокам’яній хворобі Комплексний фітозасіб для розчинення кам…" at bounding box center [1020, 288] width 558 height 1214
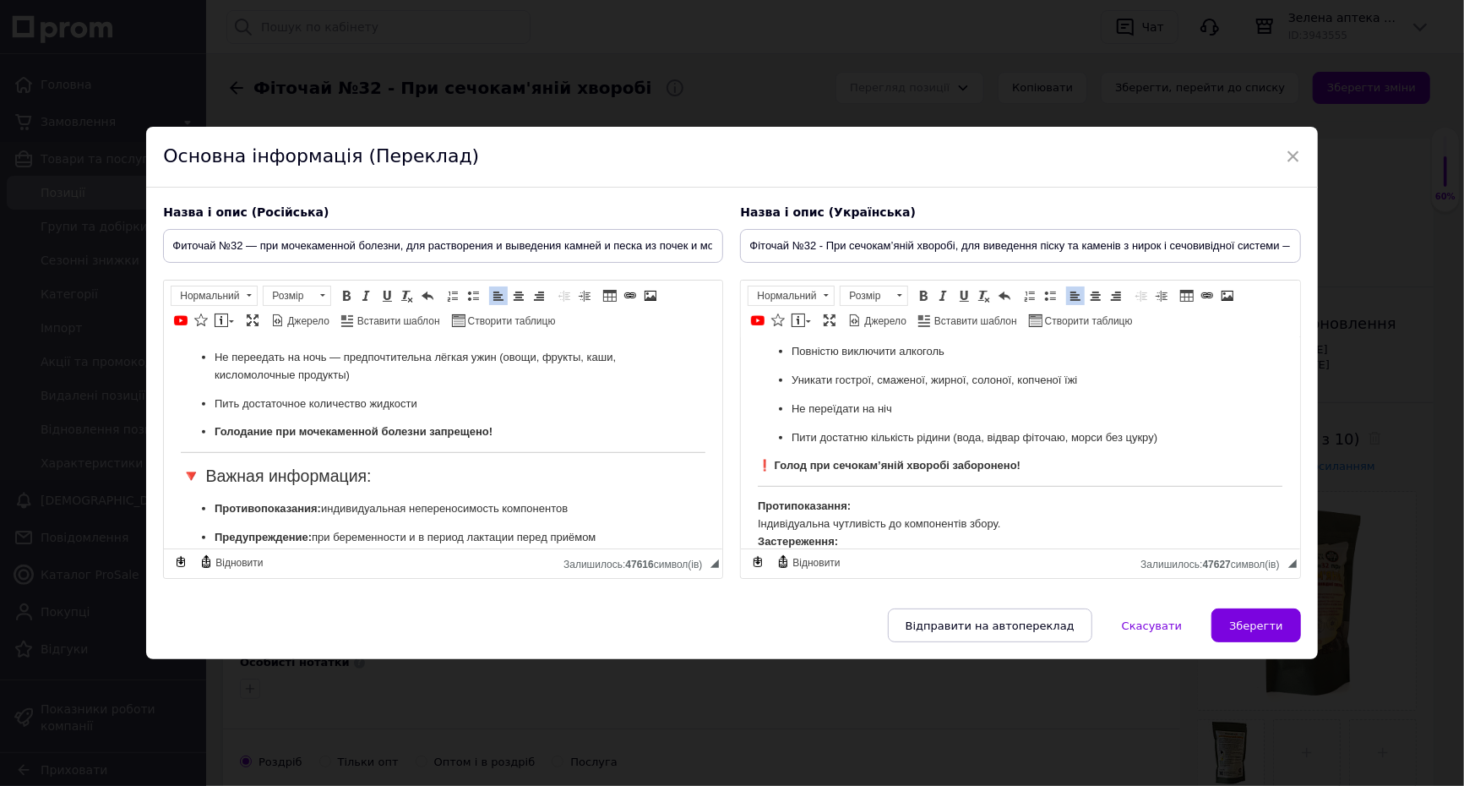
scroll to position [845, 0]
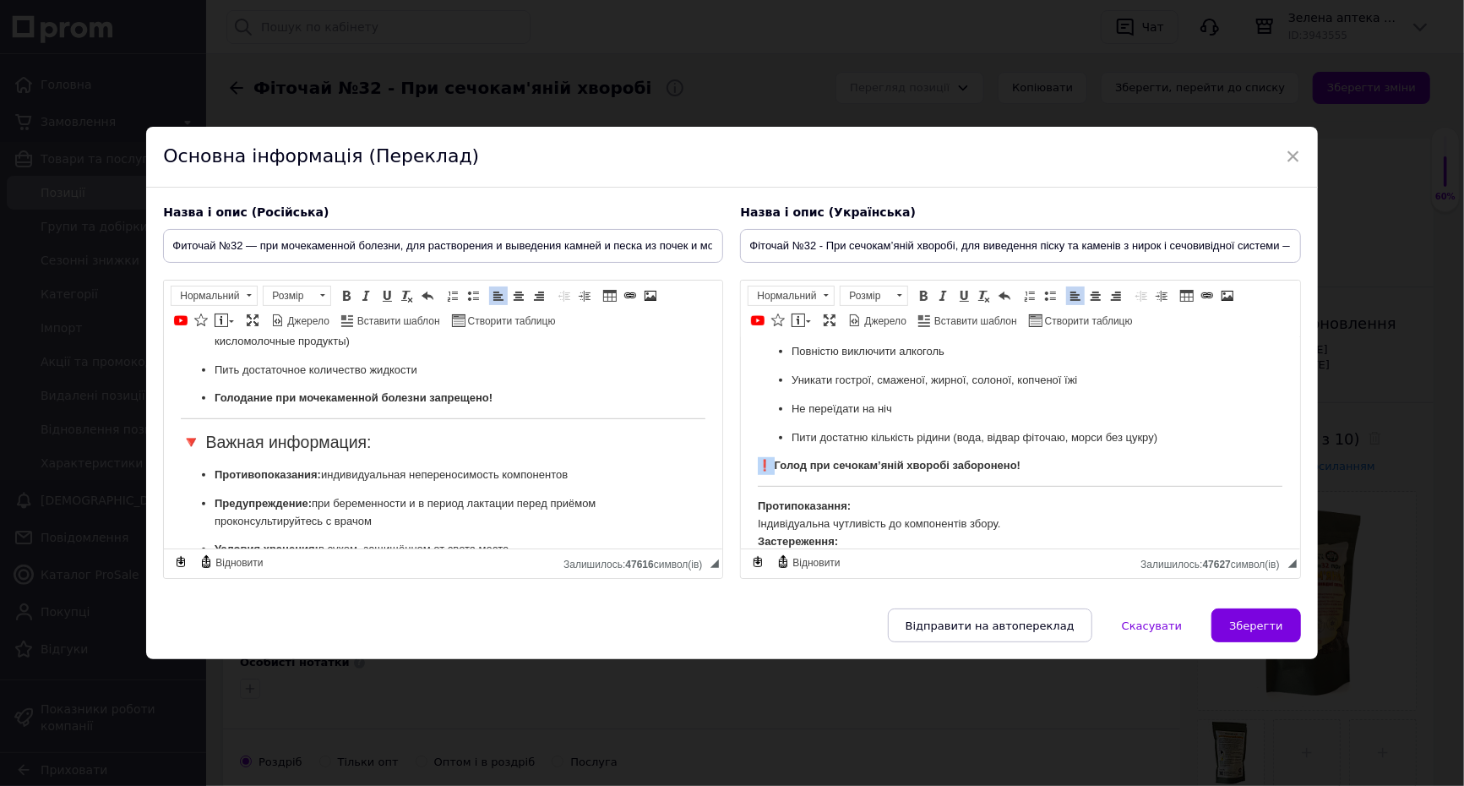
drag, startPoint x: 767, startPoint y: 482, endPoint x: 756, endPoint y: 482, distance: 11.0
click at [756, 482] on html "Фіточай №32 — при сечокам’яній хворобі Комплексний фітозасіб для розчинення кам…" at bounding box center [1020, 199] width 558 height 1225
copy strong "❗"
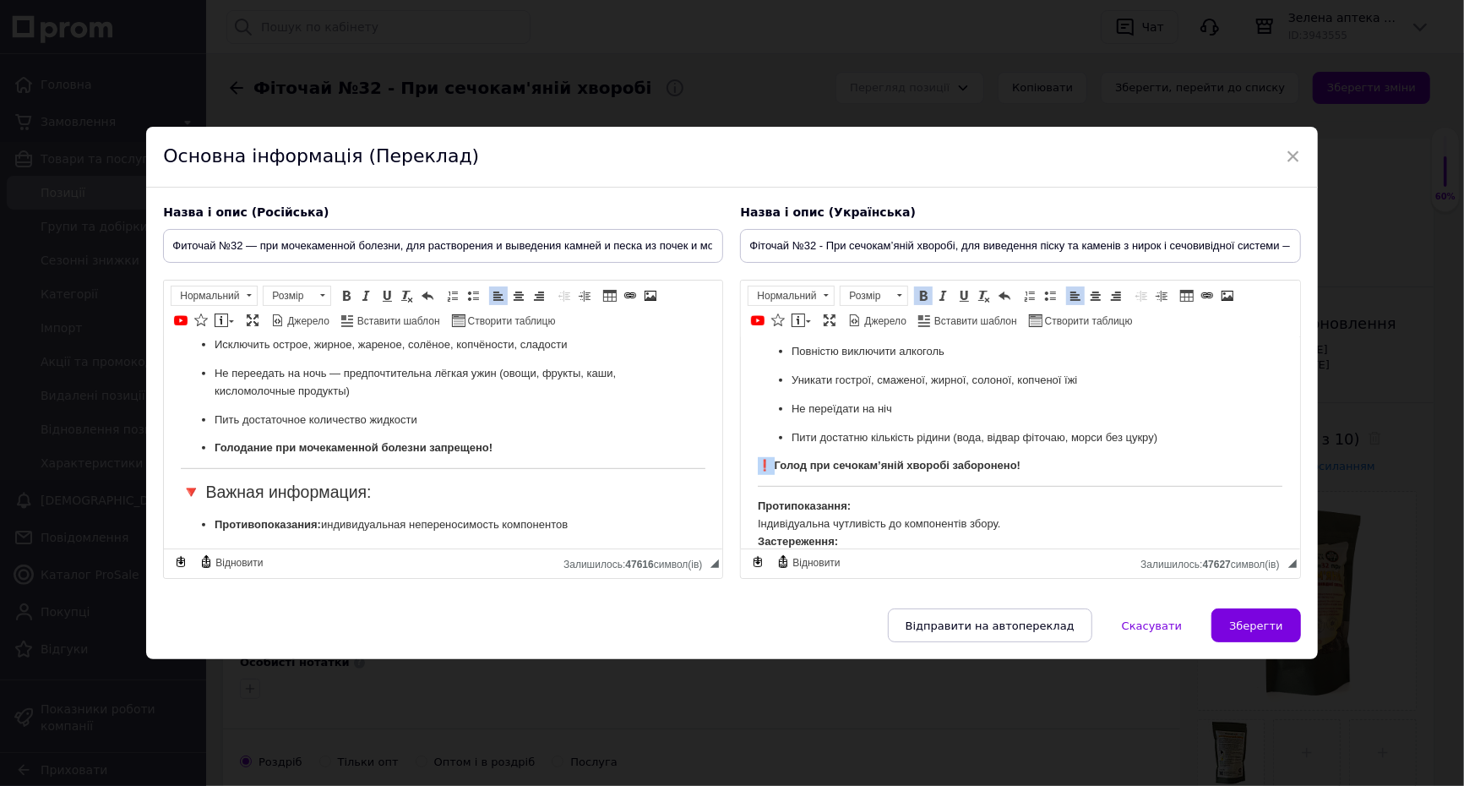
scroll to position [750, 0]
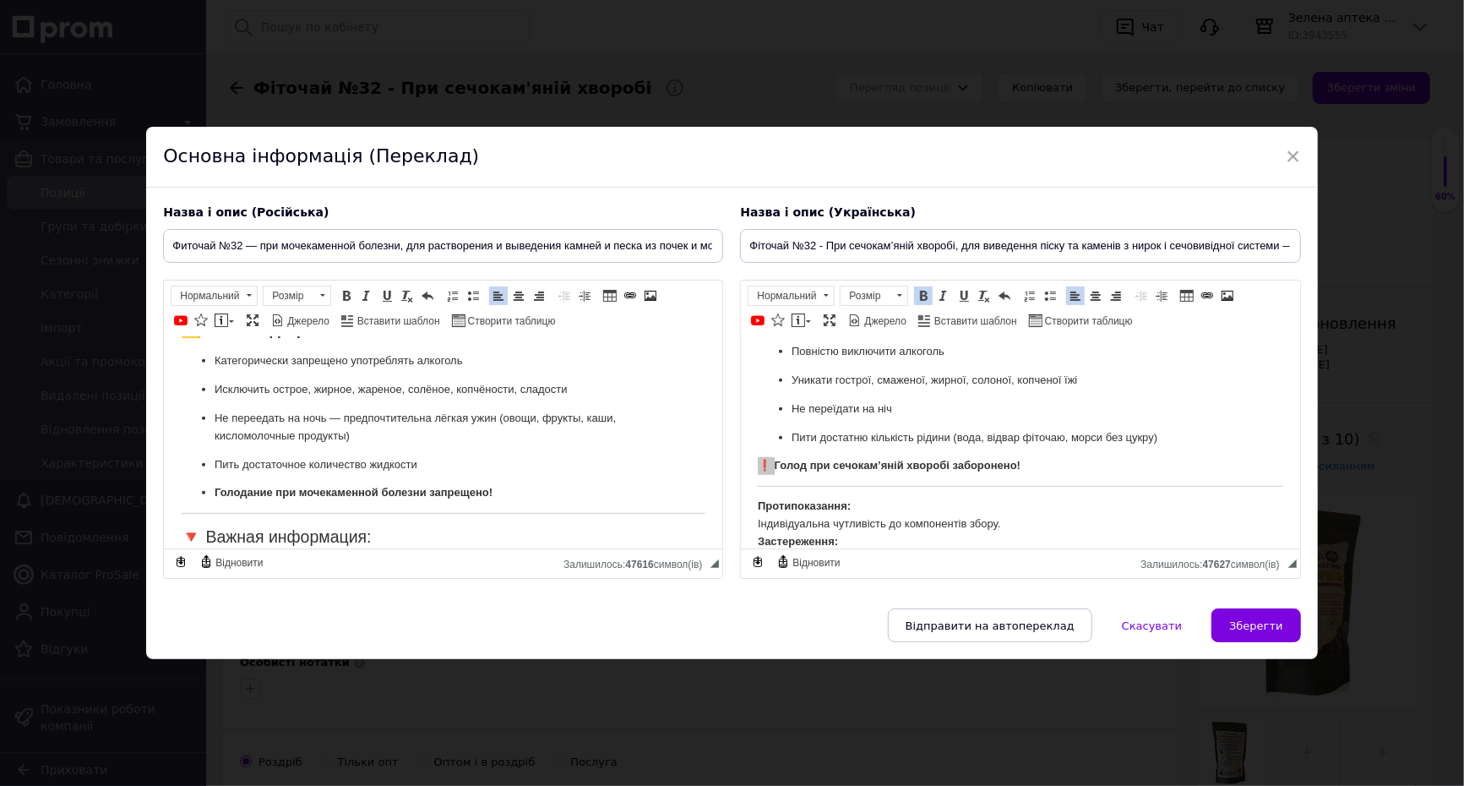
click at [515, 466] on p "Пить достаточное количество жидкости" at bounding box center [443, 465] width 457 height 18
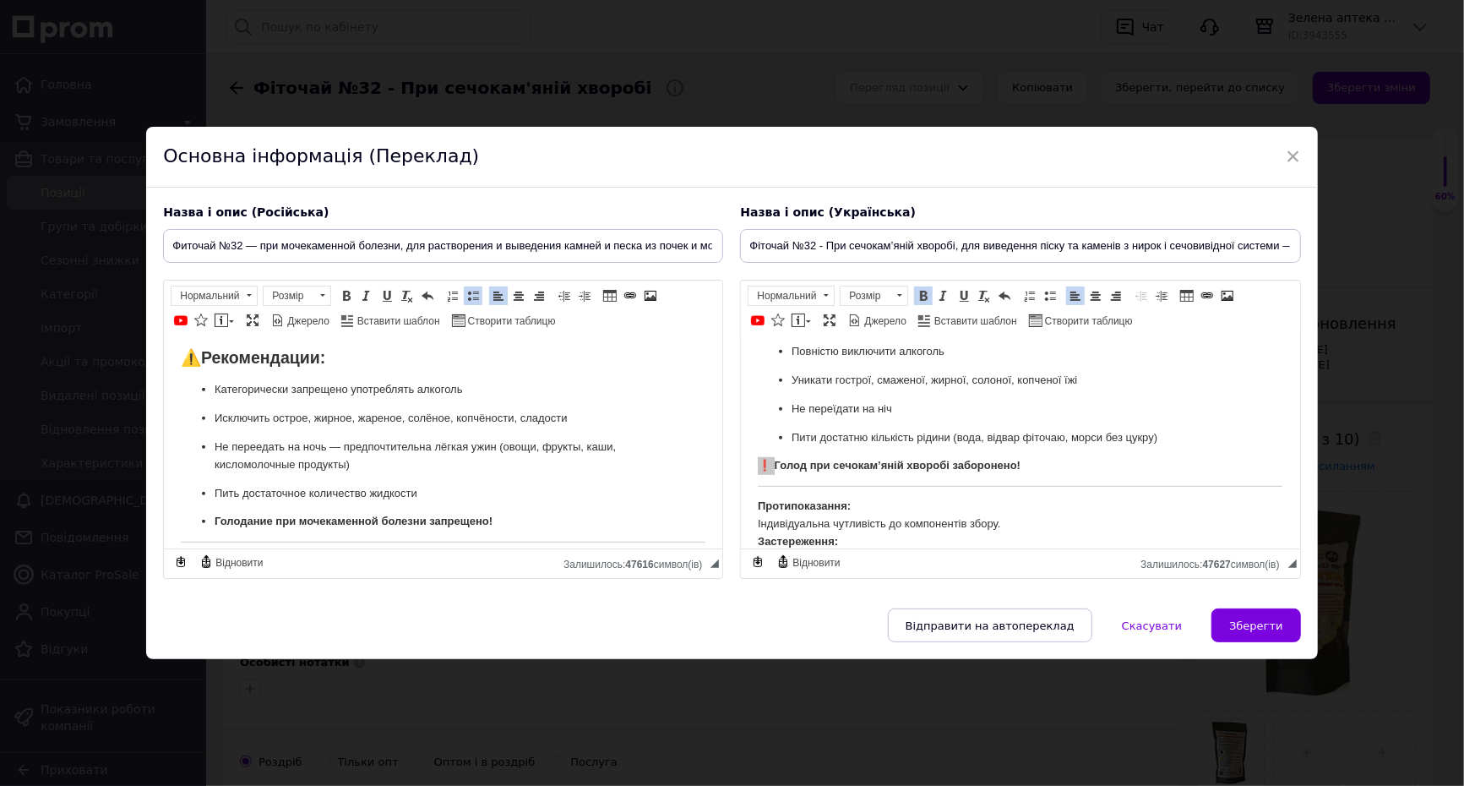
scroll to position [720, 0]
click at [215, 525] on li "Голодание при мочекаменной болезни запрещено!" at bounding box center [443, 524] width 457 height 18
click at [477, 289] on span at bounding box center [473, 296] width 14 height 14
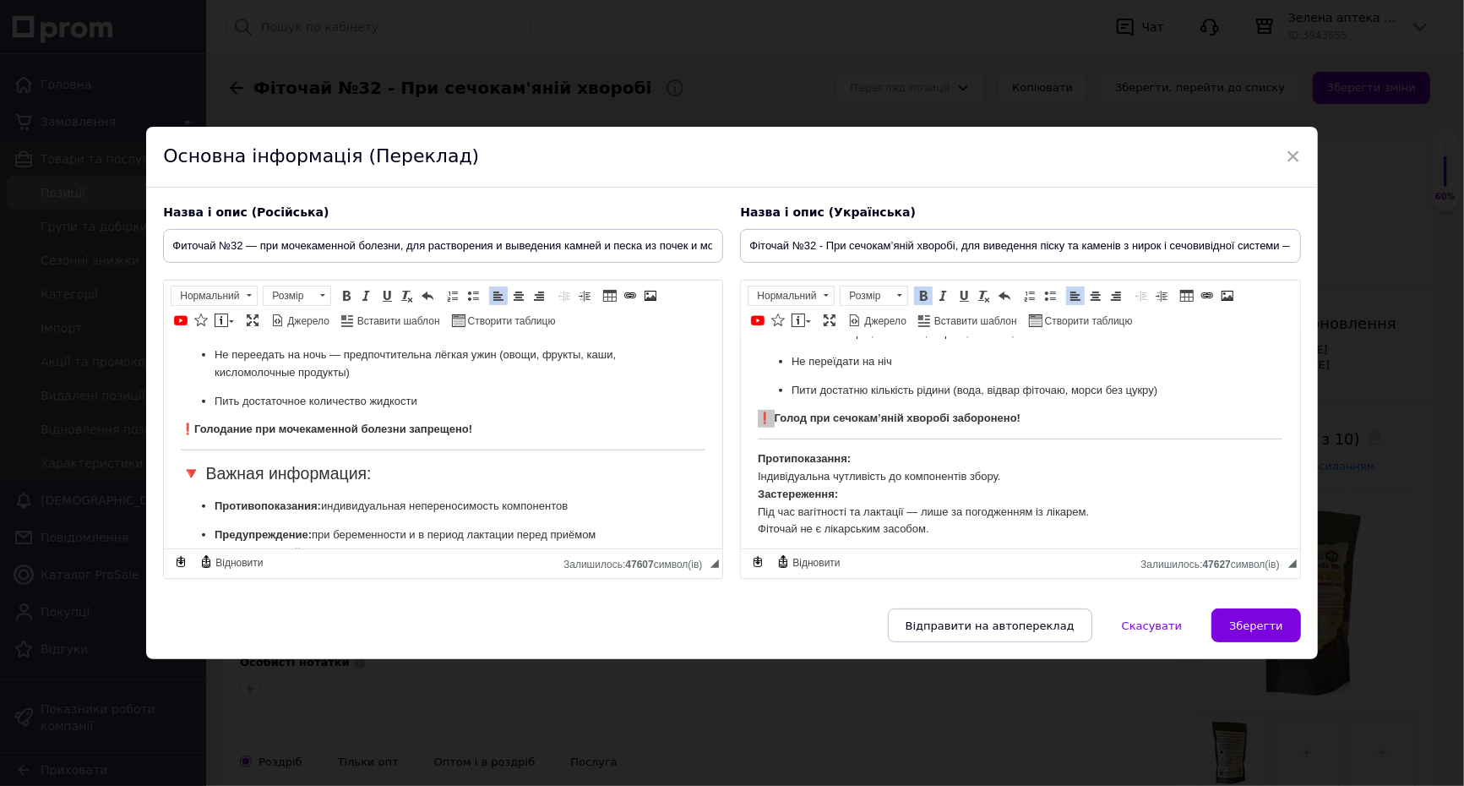
scroll to position [845, 0]
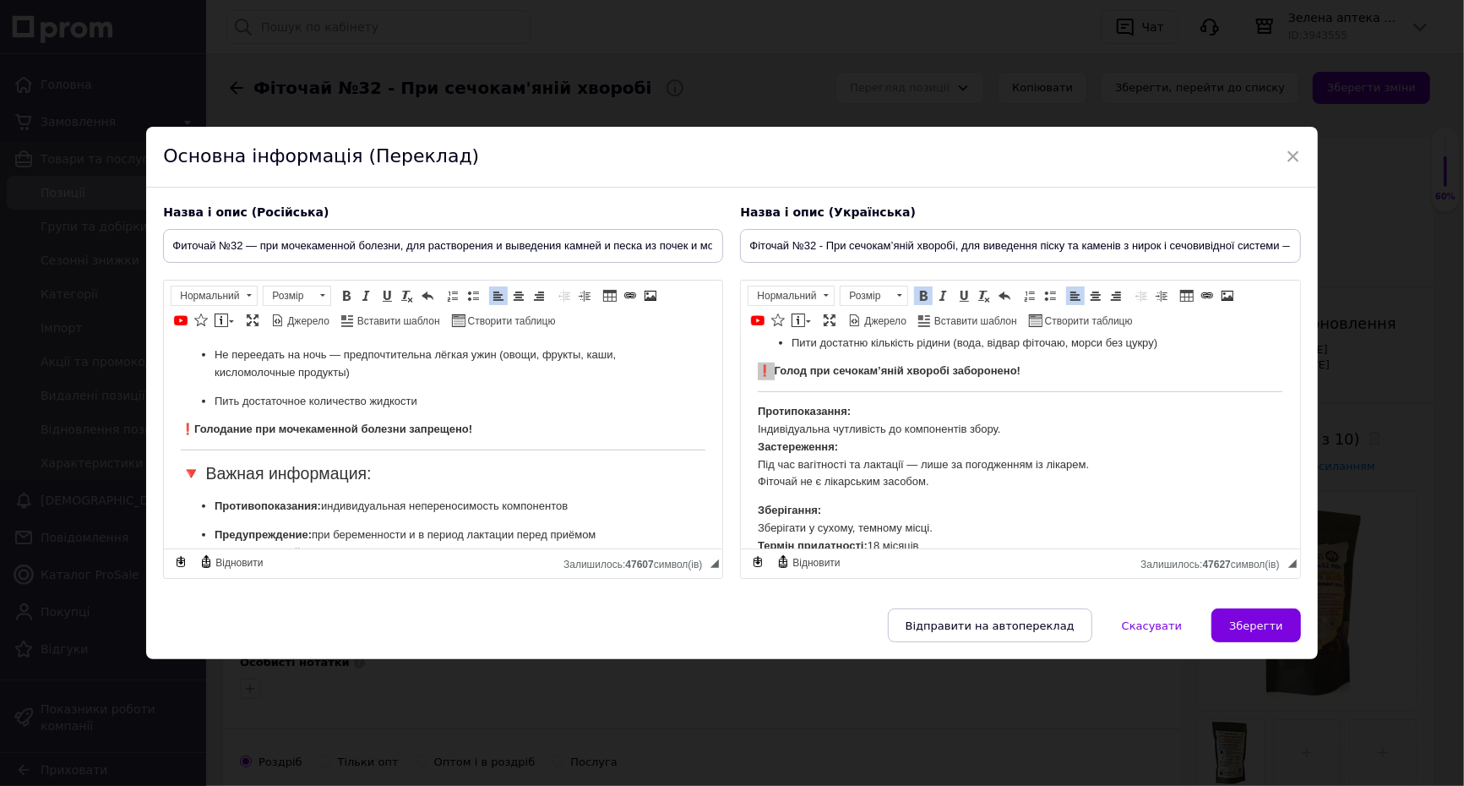
click at [402, 476] on h2 "🔻 Важная информация:" at bounding box center [443, 473] width 525 height 19
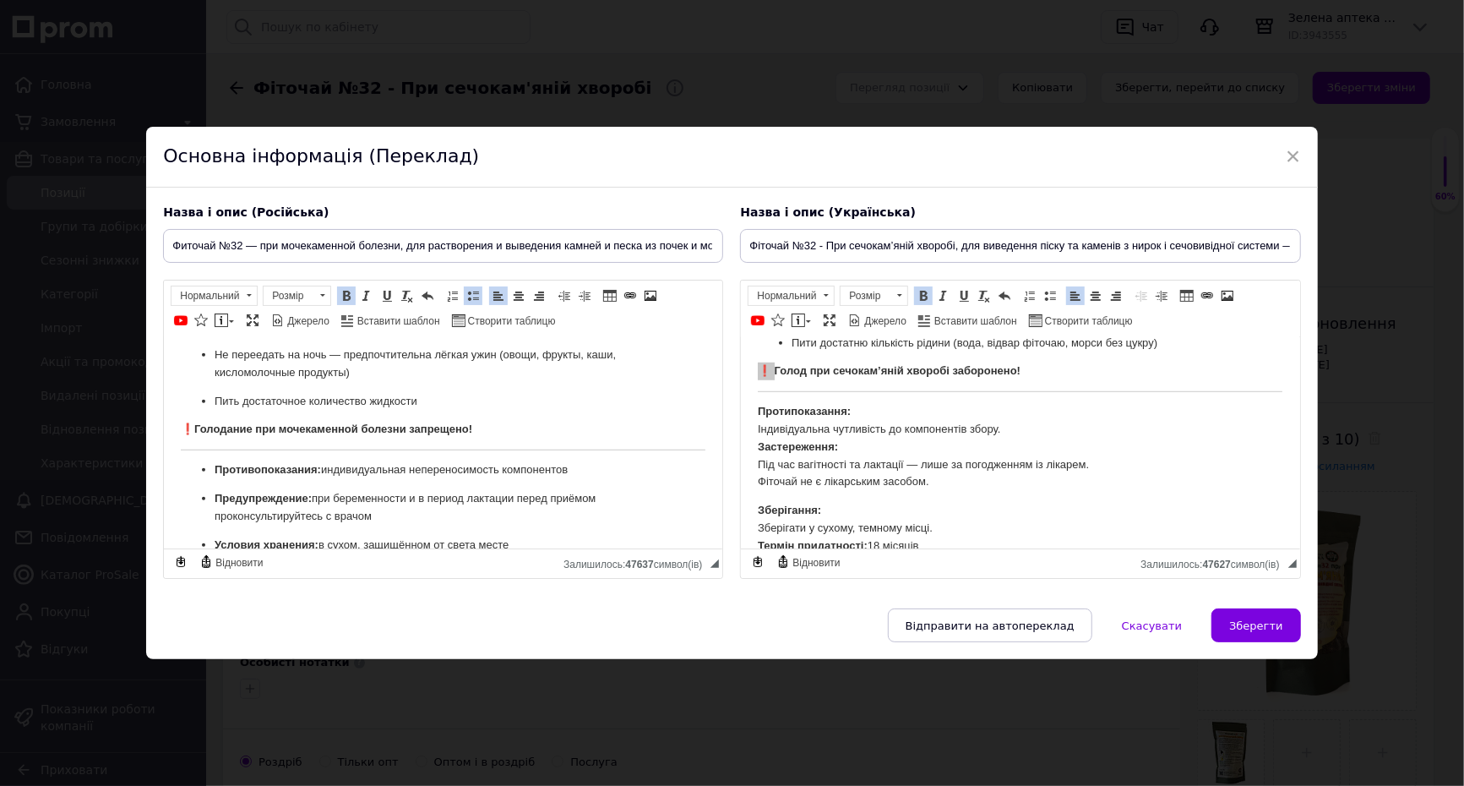
click at [471, 289] on span at bounding box center [473, 296] width 14 height 14
click at [263, 502] on strong "Предупреждение:" at bounding box center [263, 498] width 97 height 13
click at [473, 289] on span at bounding box center [473, 296] width 14 height 14
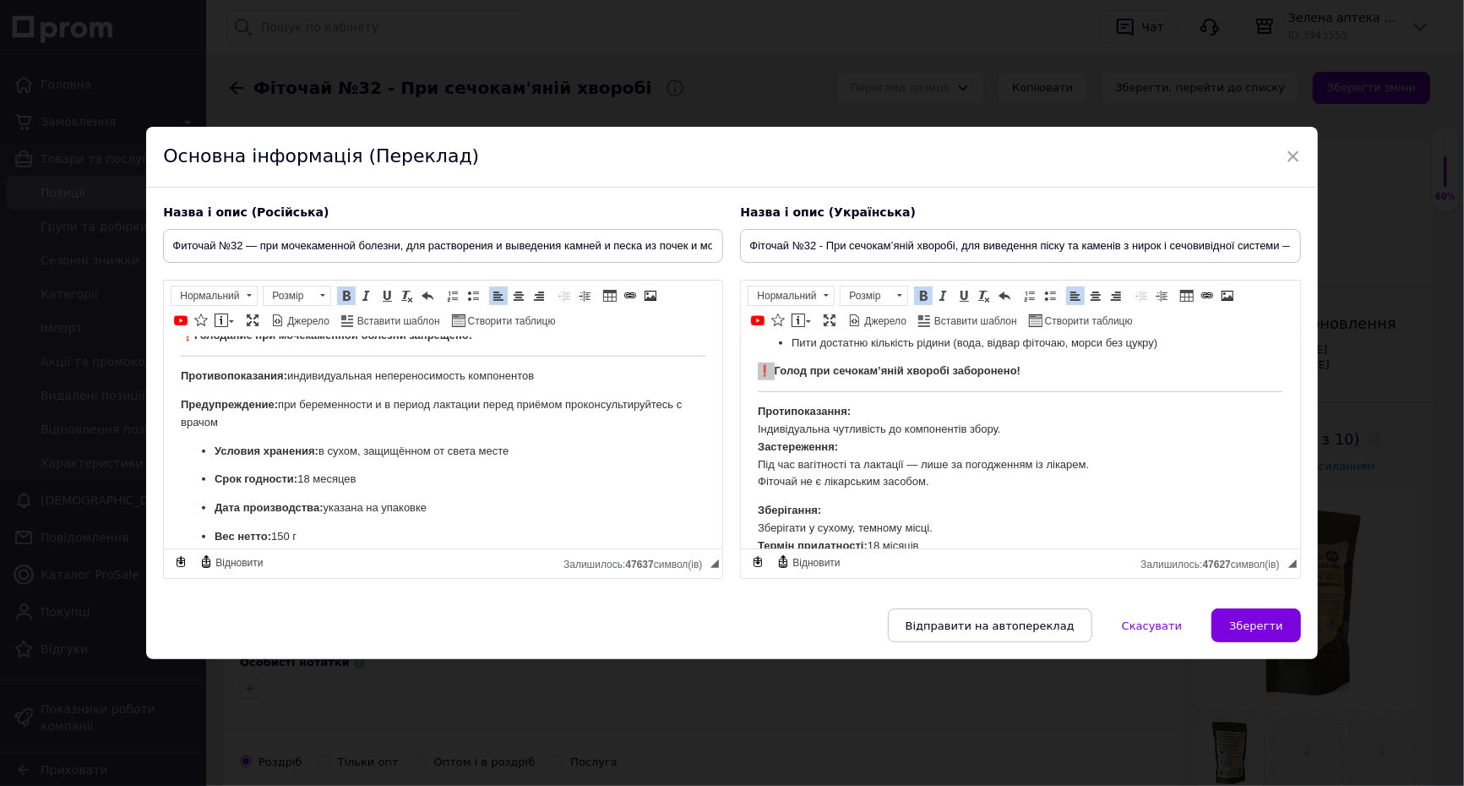
click at [255, 449] on strong "Условия хранения:" at bounding box center [267, 450] width 104 height 13
click at [474, 289] on span at bounding box center [473, 296] width 14 height 14
click at [266, 481] on strong "Срок годности:" at bounding box center [256, 478] width 83 height 13
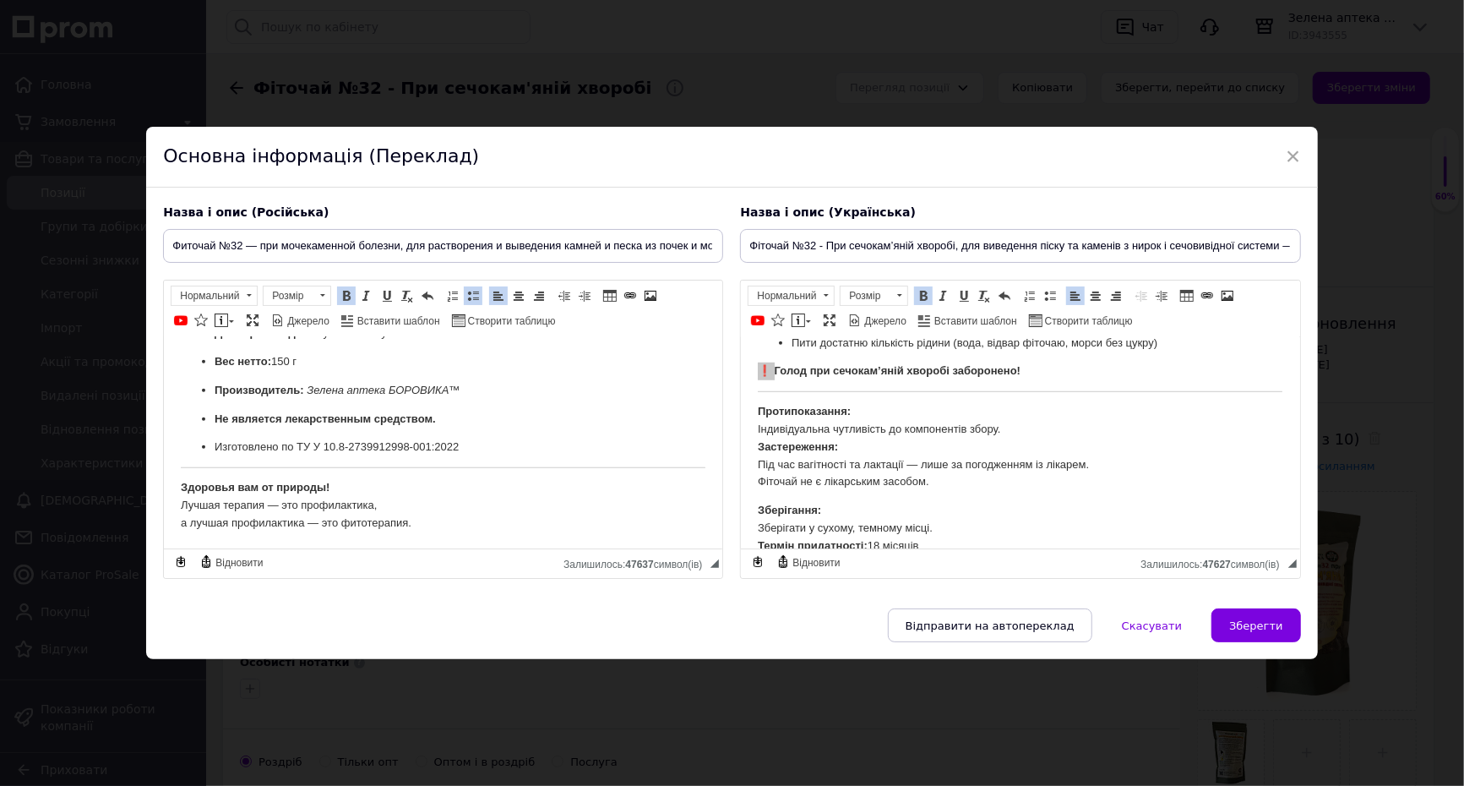
scroll to position [989, 0]
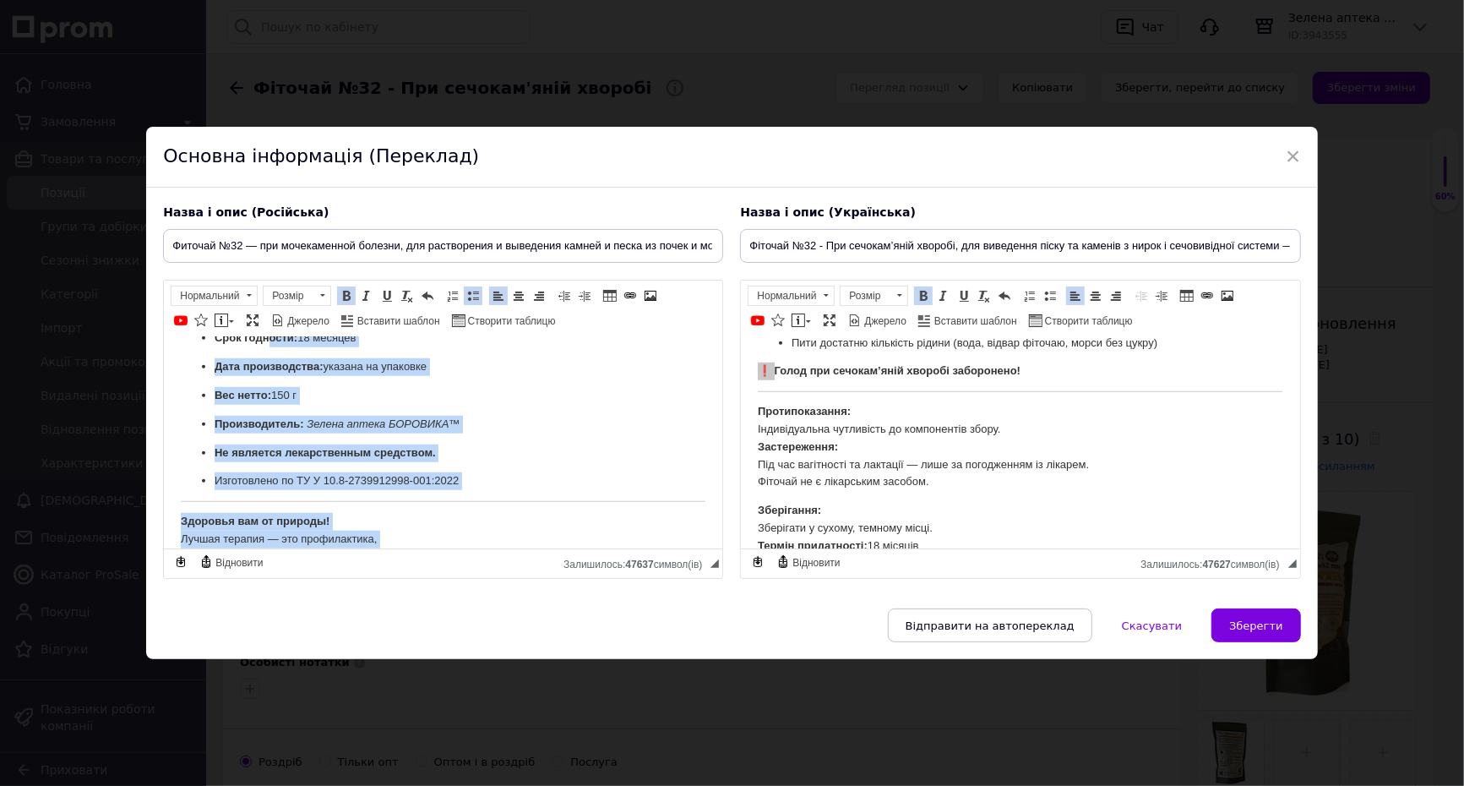
drag, startPoint x: 267, startPoint y: 398, endPoint x: 242, endPoint y: 535, distance: 139.0
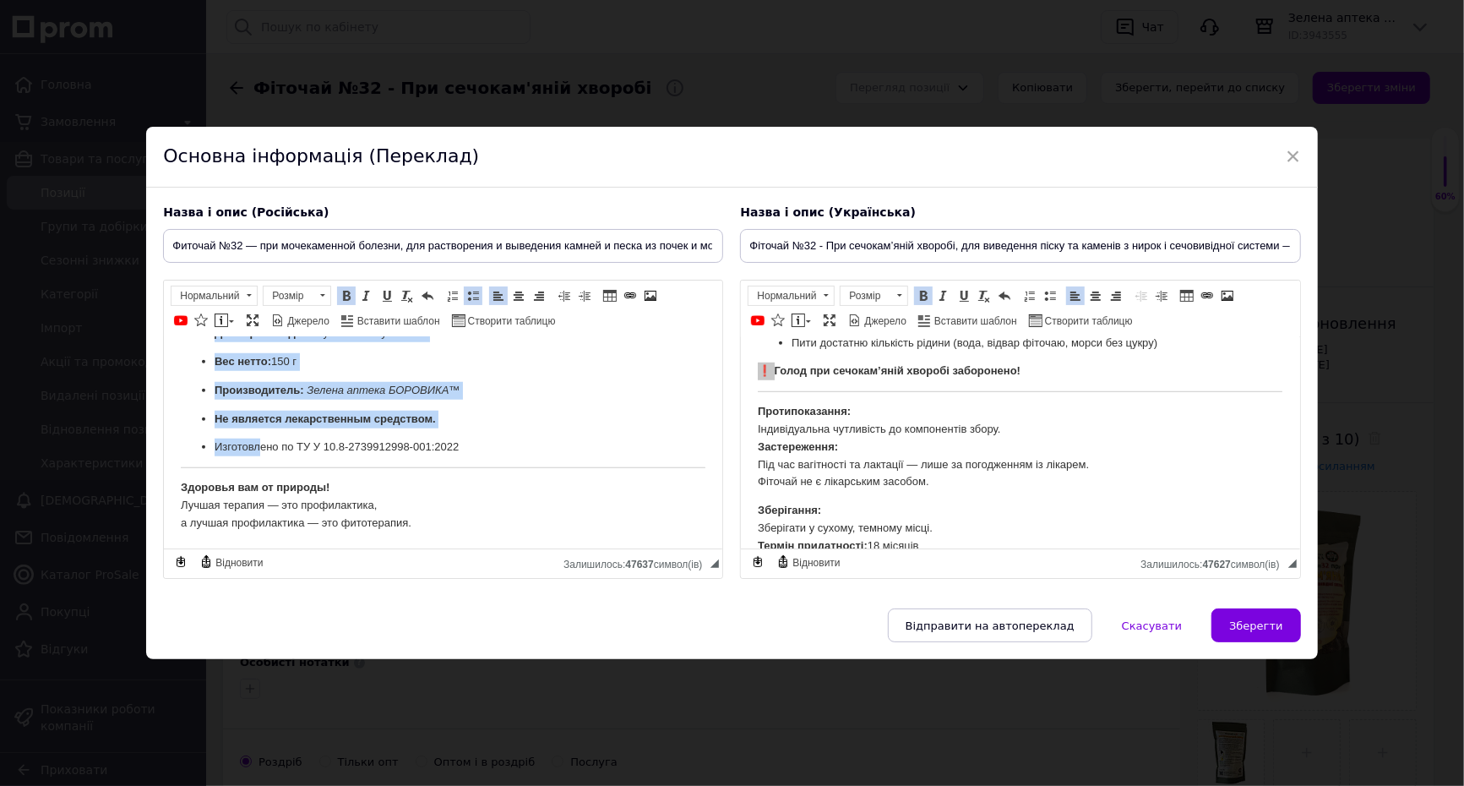
click at [259, 444] on p "Изготовлено по ТУ У 10.8-2739912998-001:2022" at bounding box center [443, 447] width 457 height 18
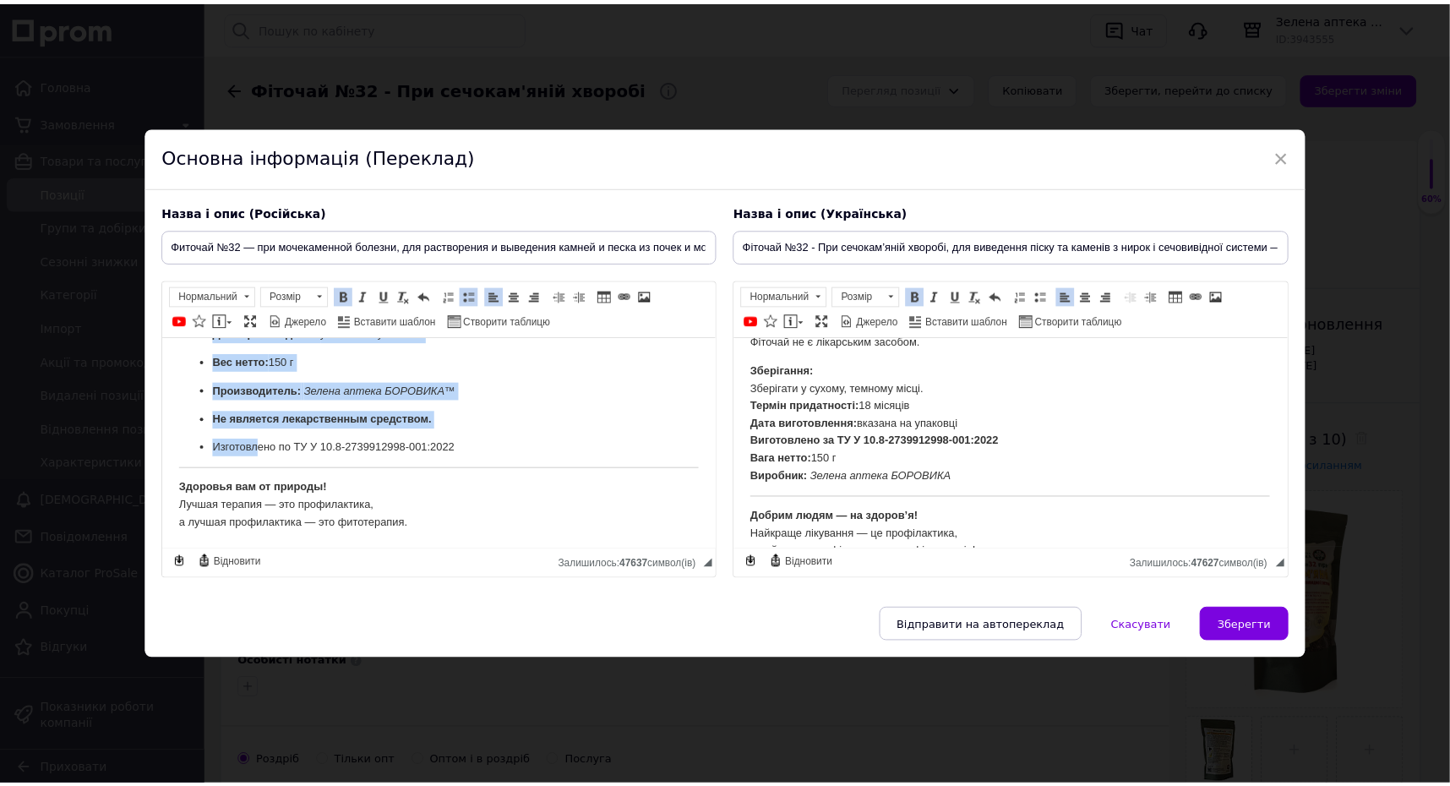
scroll to position [1032, 0]
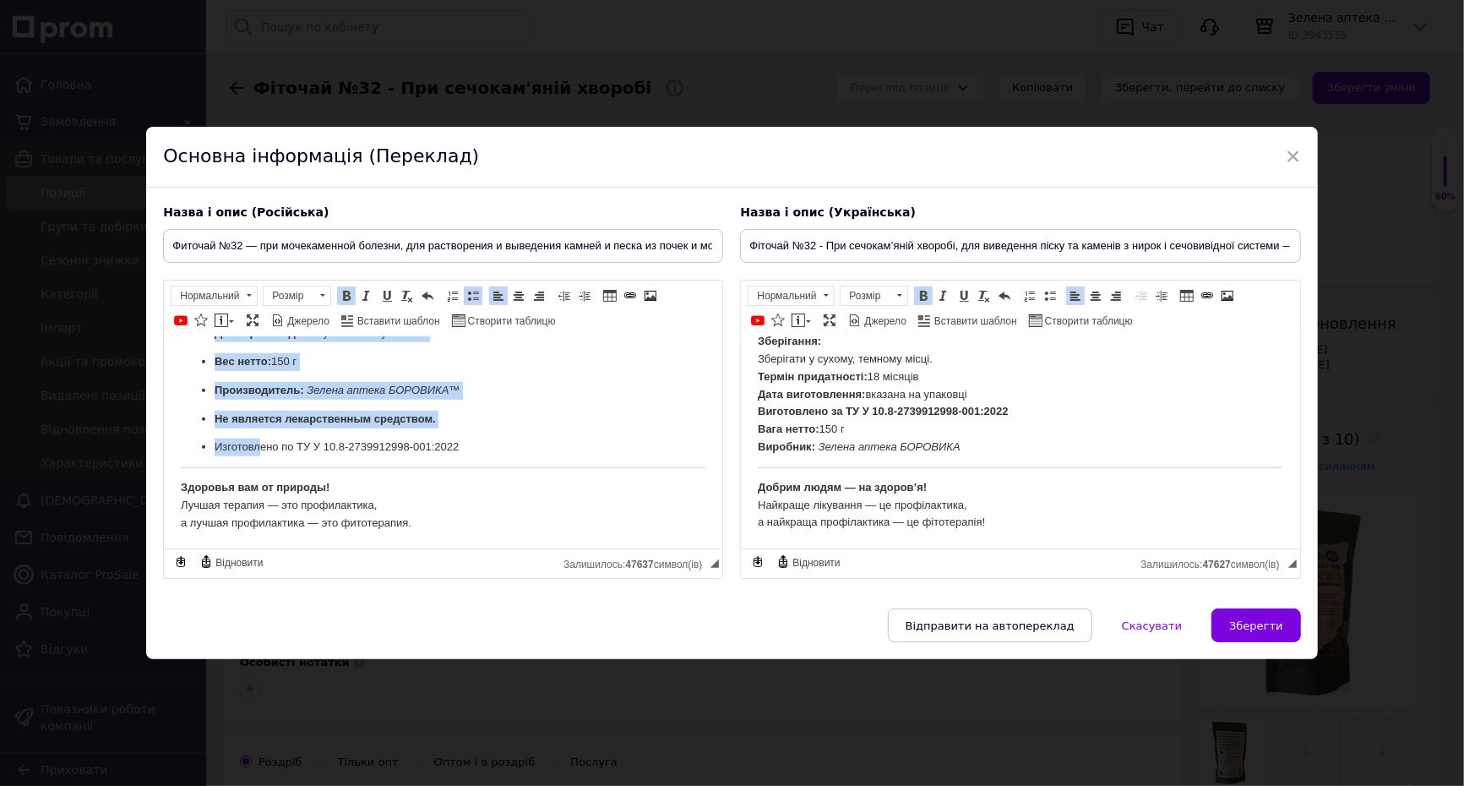
click at [470, 289] on span at bounding box center [473, 296] width 14 height 14
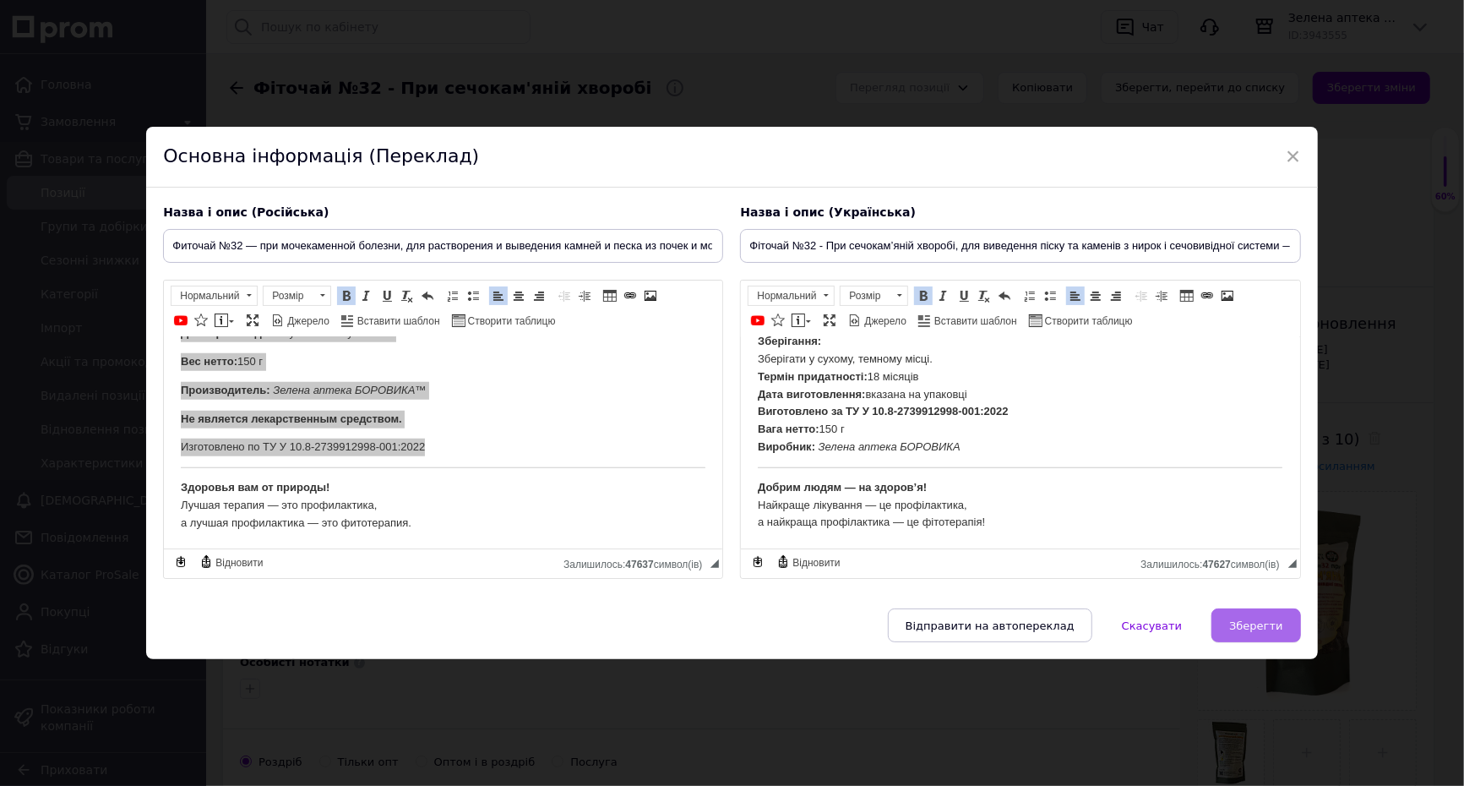
click at [1260, 632] on span "Зберегти" at bounding box center [1255, 625] width 53 height 13
type input "Фиточай №32 — при мочекаменной болезни, для растворения и выведения камней и пе…"
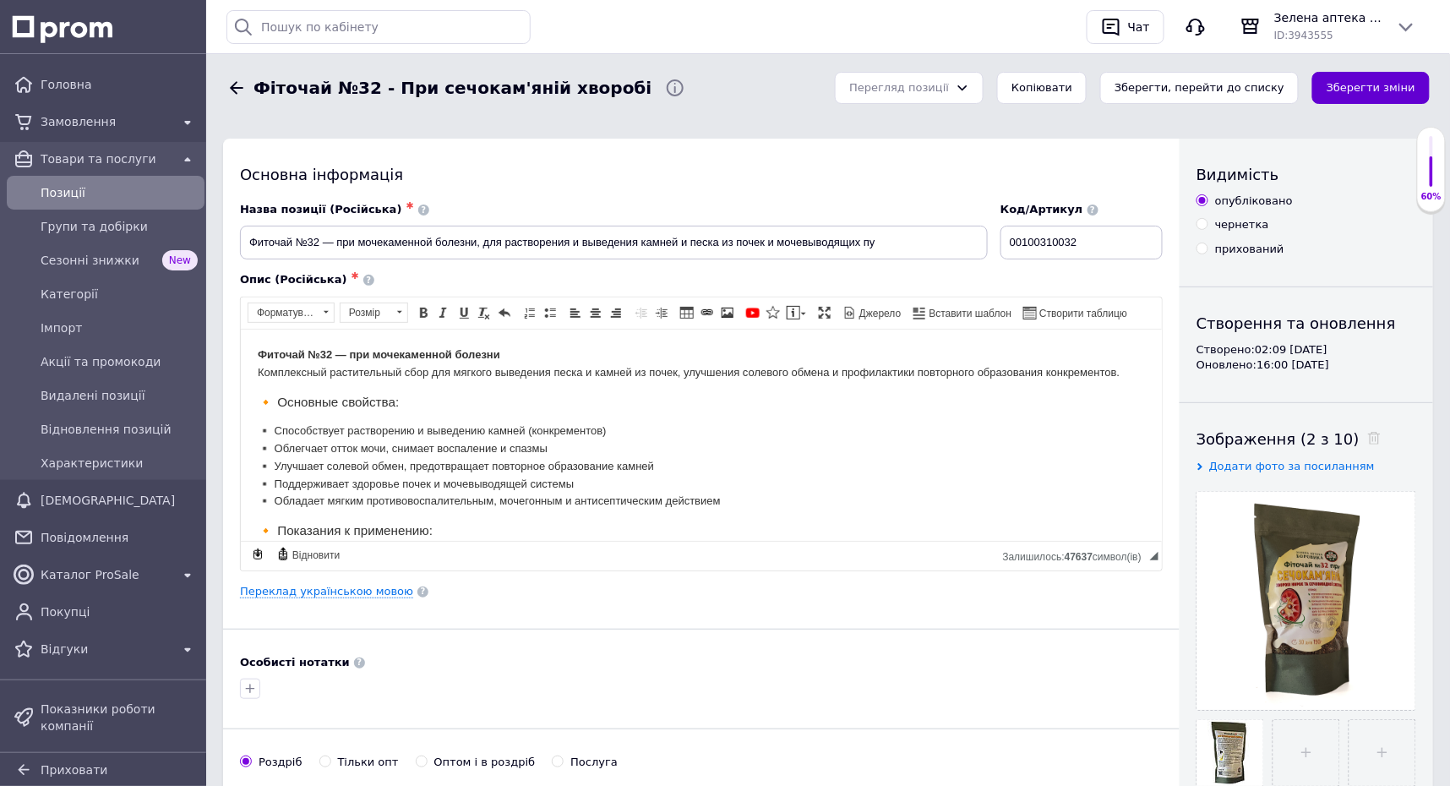
click at [1353, 83] on button "Зберегти зміни" at bounding box center [1370, 88] width 117 height 33
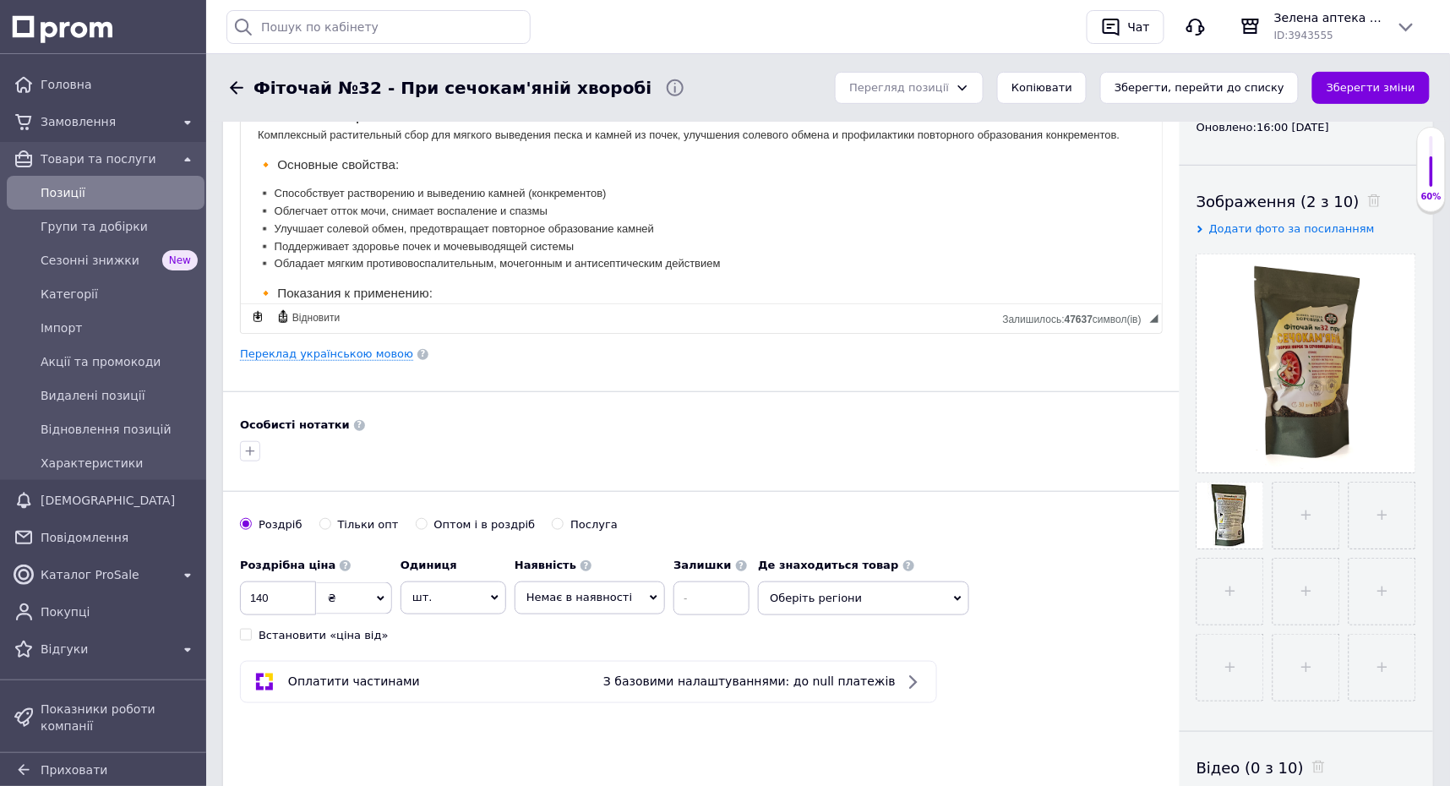
scroll to position [281, 0]
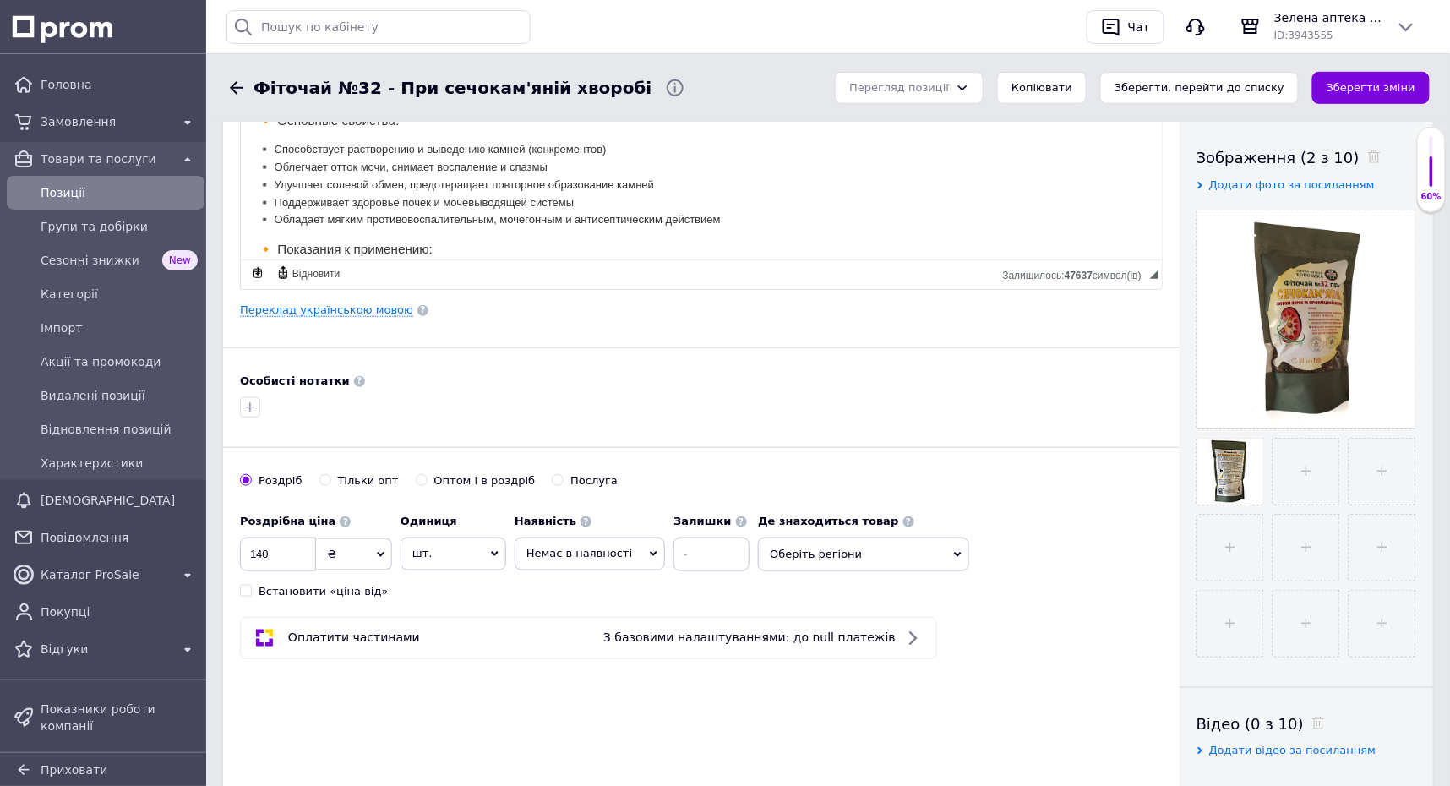
click at [629, 550] on span "Немає в наявності" at bounding box center [590, 553] width 150 height 32
click at [578, 637] on li "Готово до відправки" at bounding box center [589, 636] width 149 height 24
click at [477, 553] on span "шт." at bounding box center [453, 553] width 106 height 32
click at [499, 555] on span "шт." at bounding box center [453, 553] width 106 height 32
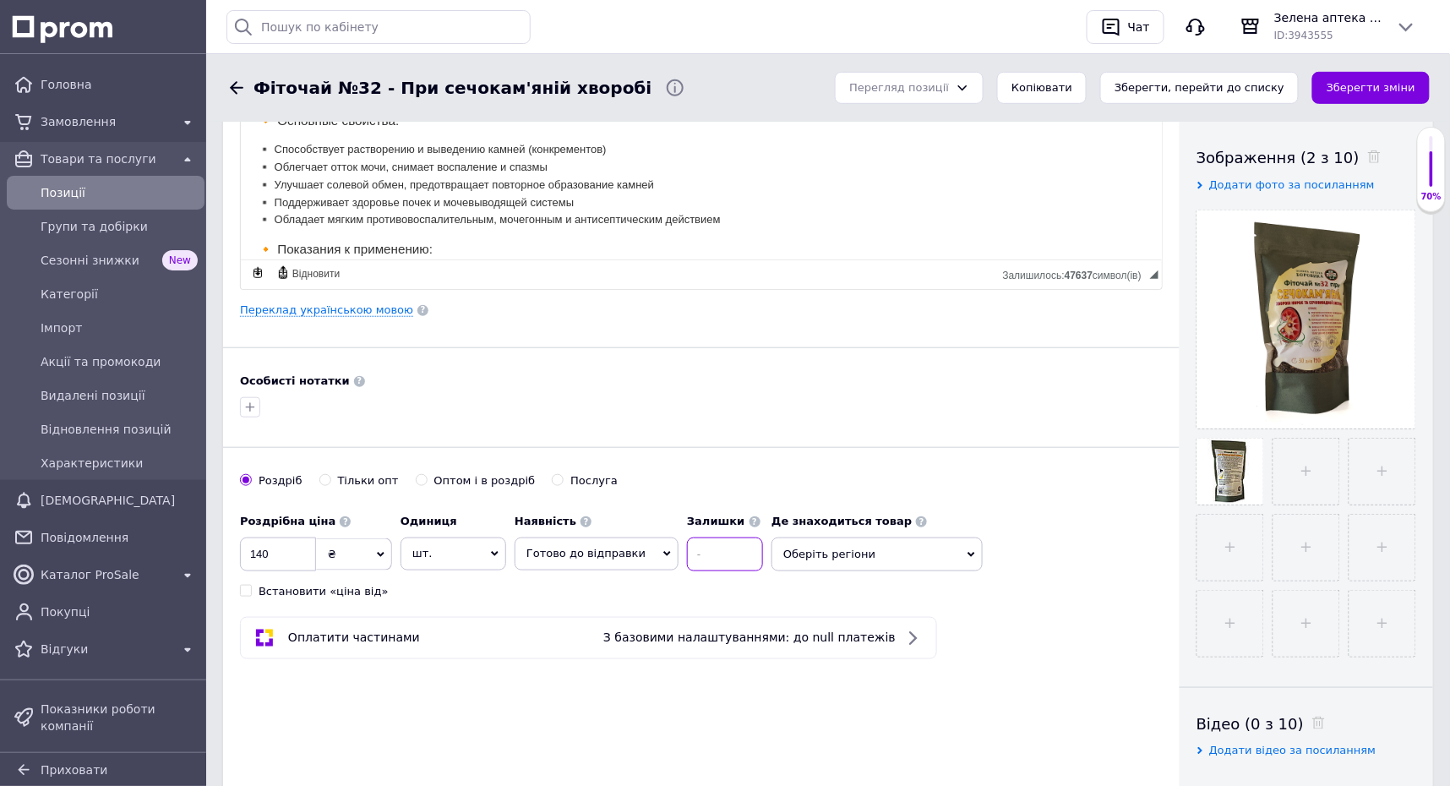
click at [727, 569] on input at bounding box center [725, 554] width 76 height 34
type input "100"
click at [282, 549] on input "140" at bounding box center [278, 554] width 76 height 34
click at [283, 552] on input "1" at bounding box center [278, 554] width 76 height 34
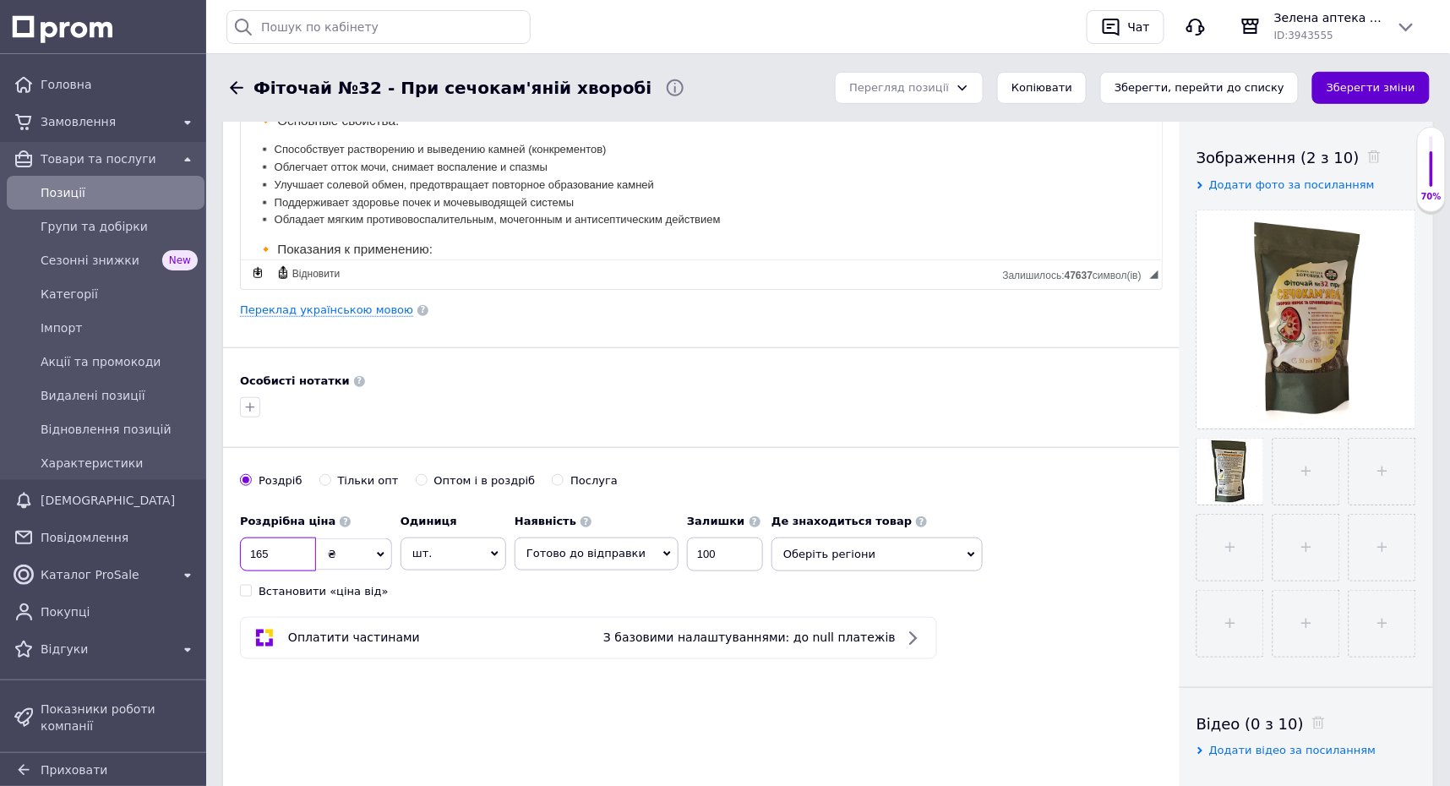
type input "165"
click at [1395, 85] on button "Зберегти зміни" at bounding box center [1370, 88] width 117 height 33
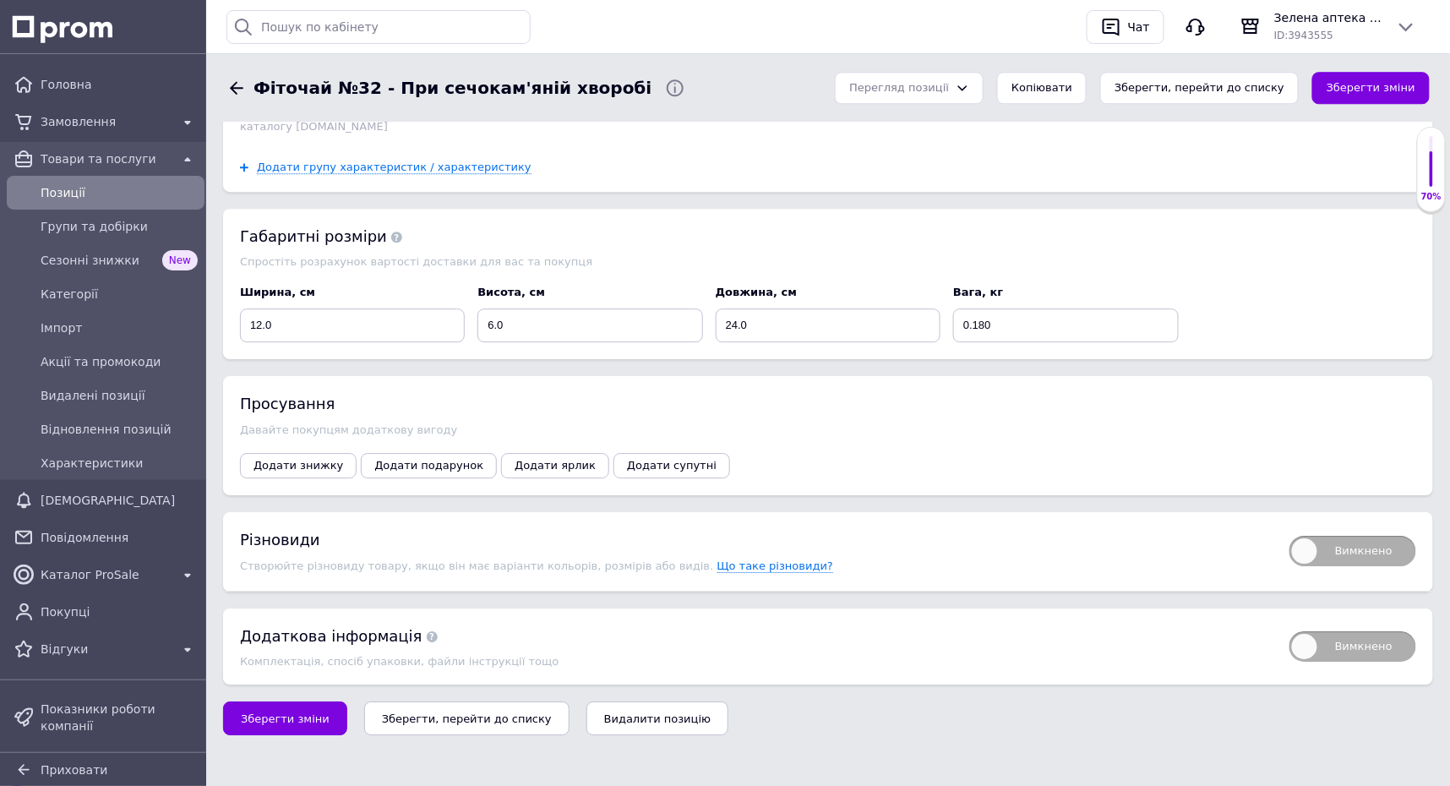
scroll to position [1707, 0]
click at [313, 465] on span "Додати знижку" at bounding box center [298, 465] width 90 height 13
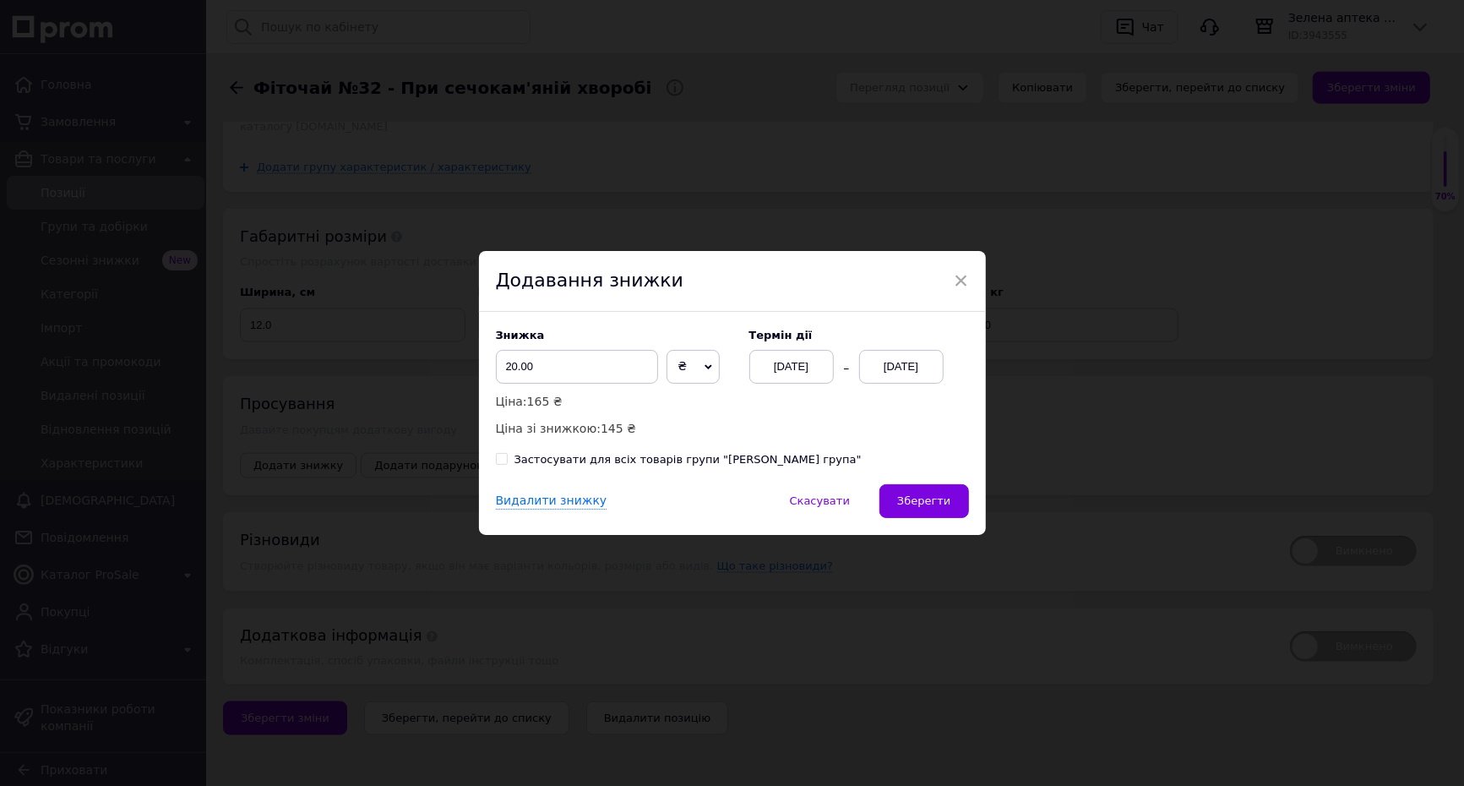
click at [869, 362] on div "[DATE]" at bounding box center [901, 367] width 84 height 34
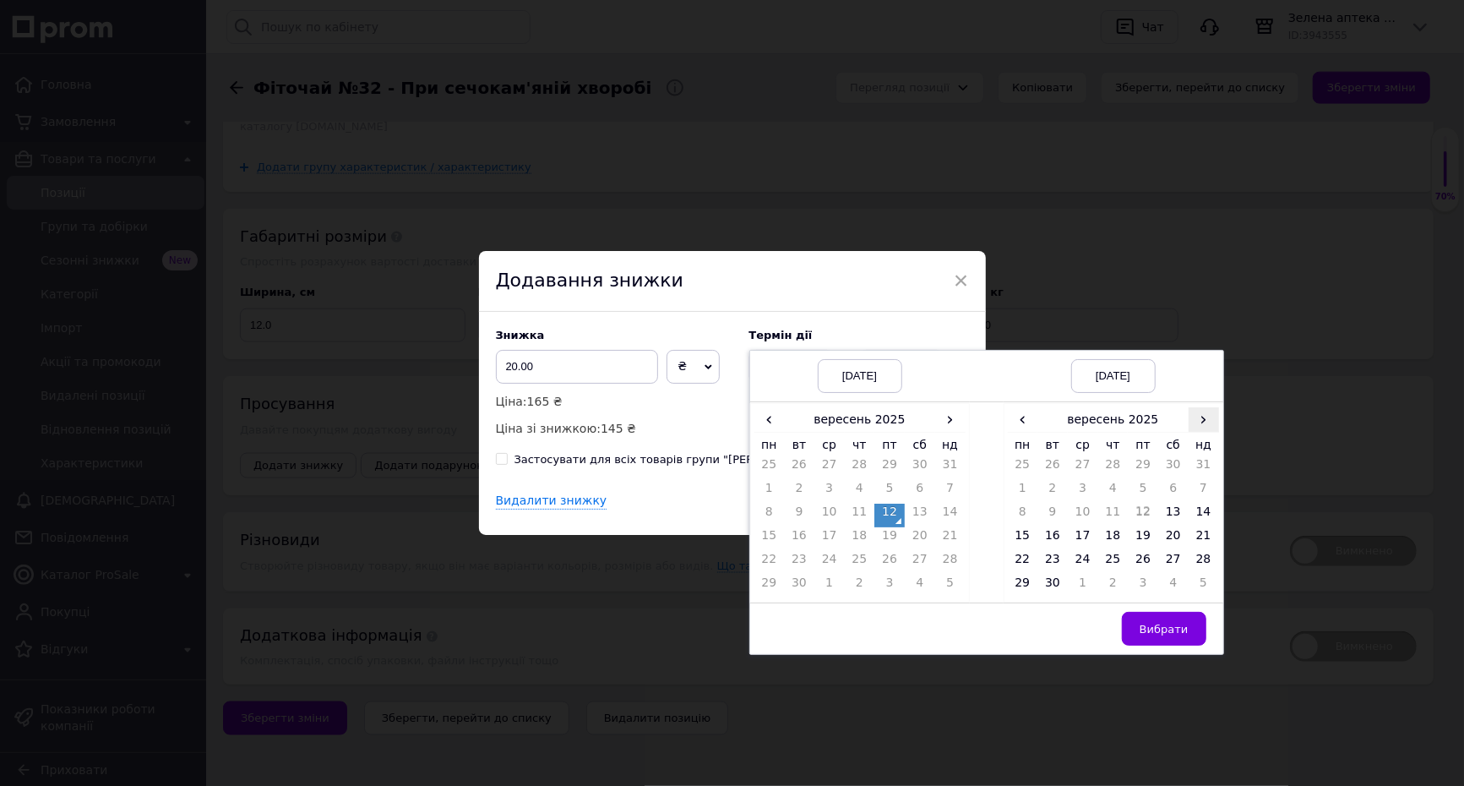
click at [1206, 419] on span "›" at bounding box center [1204, 419] width 30 height 25
click at [1020, 558] on td "27" at bounding box center [1023, 563] width 30 height 24
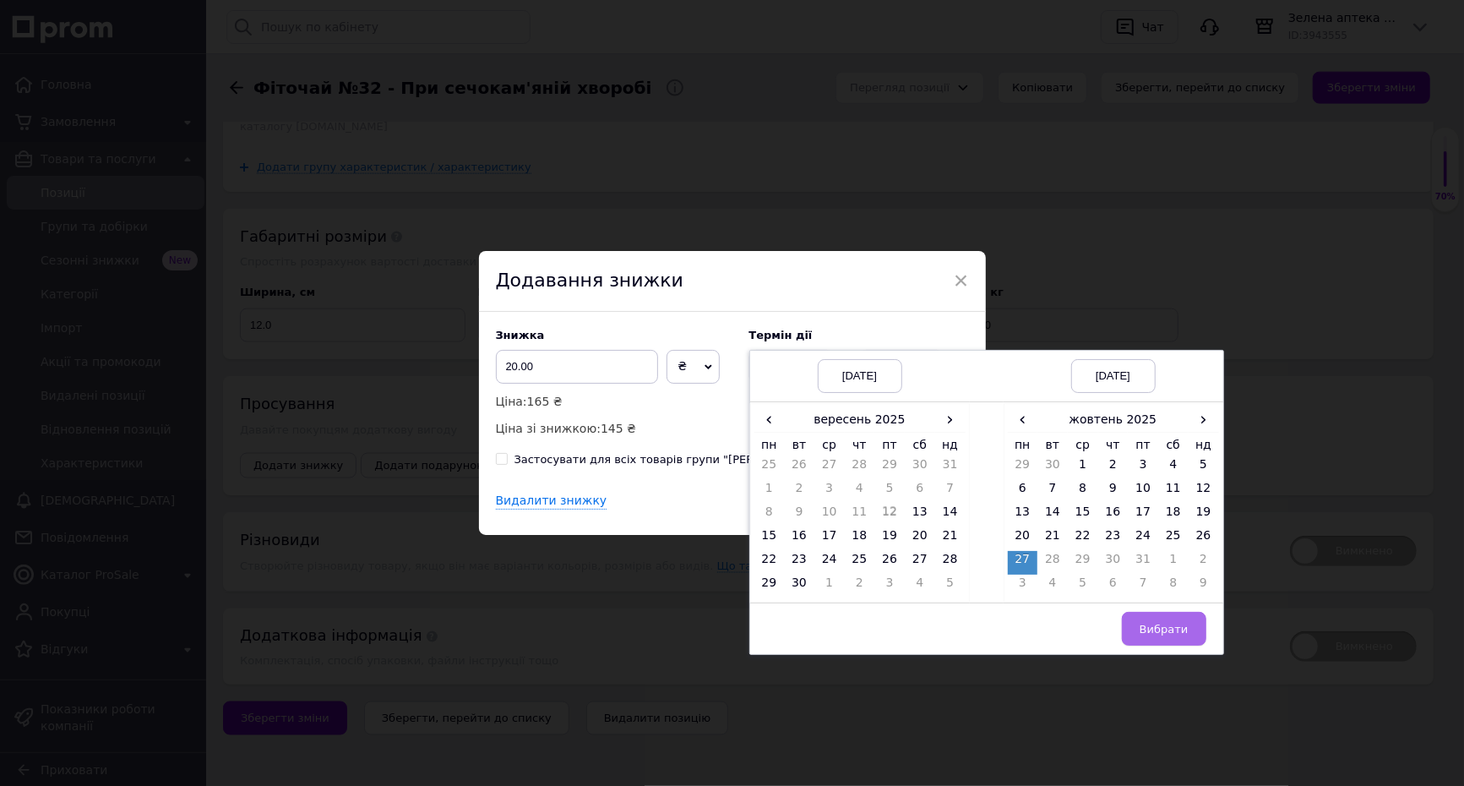
click at [1162, 630] on span "Вибрати" at bounding box center [1164, 629] width 49 height 13
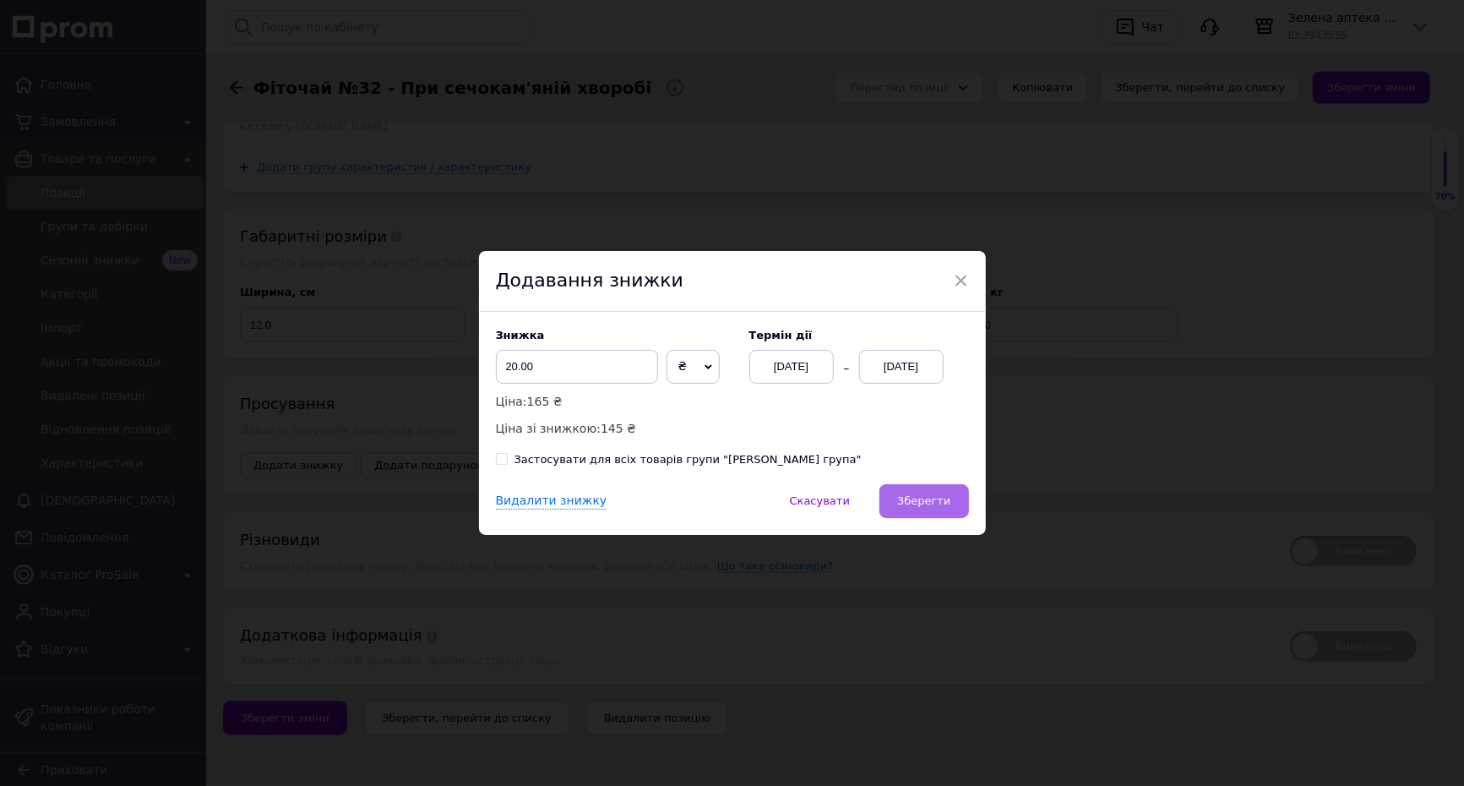
click at [928, 507] on span "Зберегти" at bounding box center [923, 500] width 53 height 13
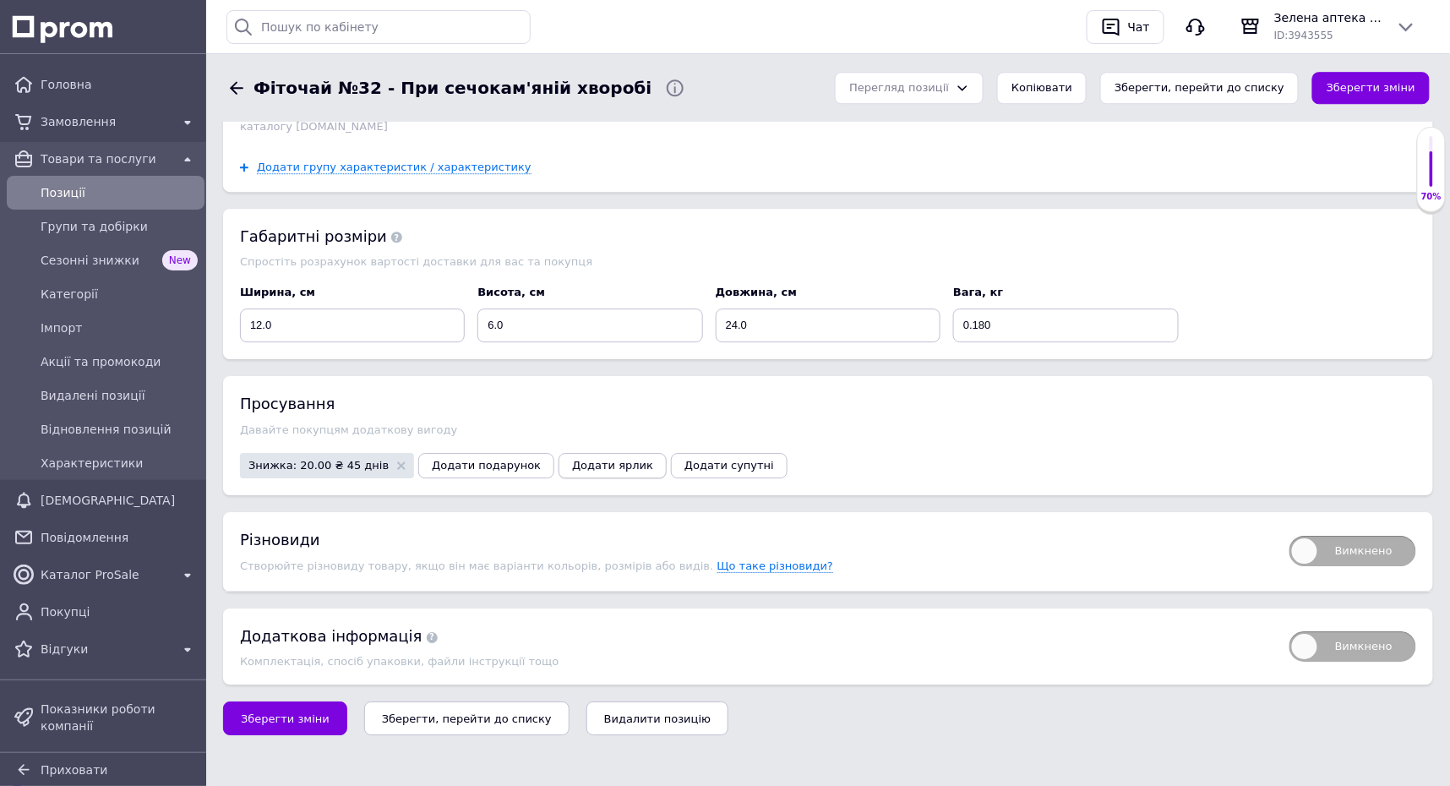
click at [572, 461] on span "Додати ярлик" at bounding box center [612, 465] width 81 height 13
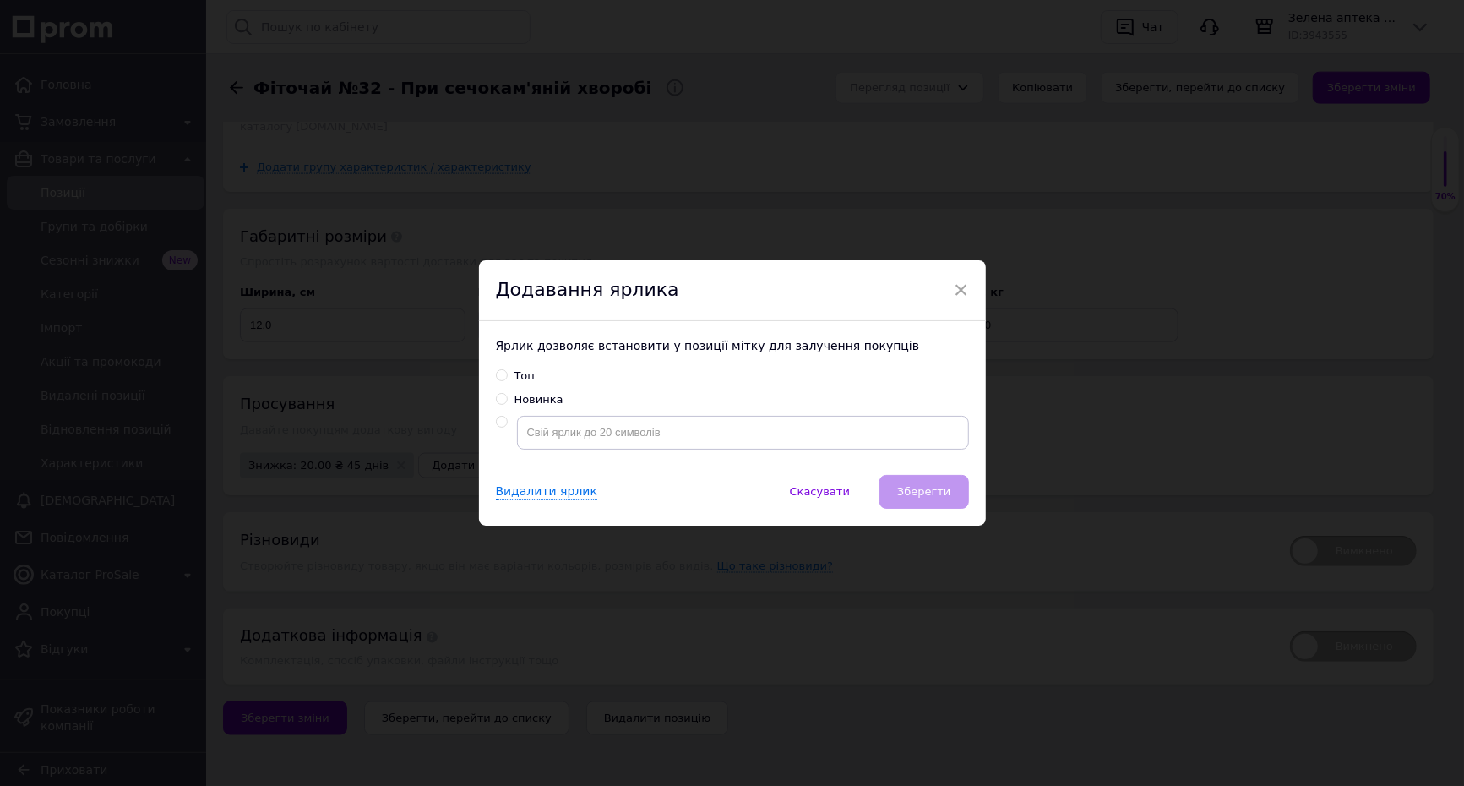
click at [530, 400] on div "Новинка" at bounding box center [539, 399] width 49 height 15
click at [507, 400] on input "Новинка" at bounding box center [501, 398] width 11 height 11
radio input "true"
click at [927, 493] on span "Зберегти" at bounding box center [923, 491] width 53 height 13
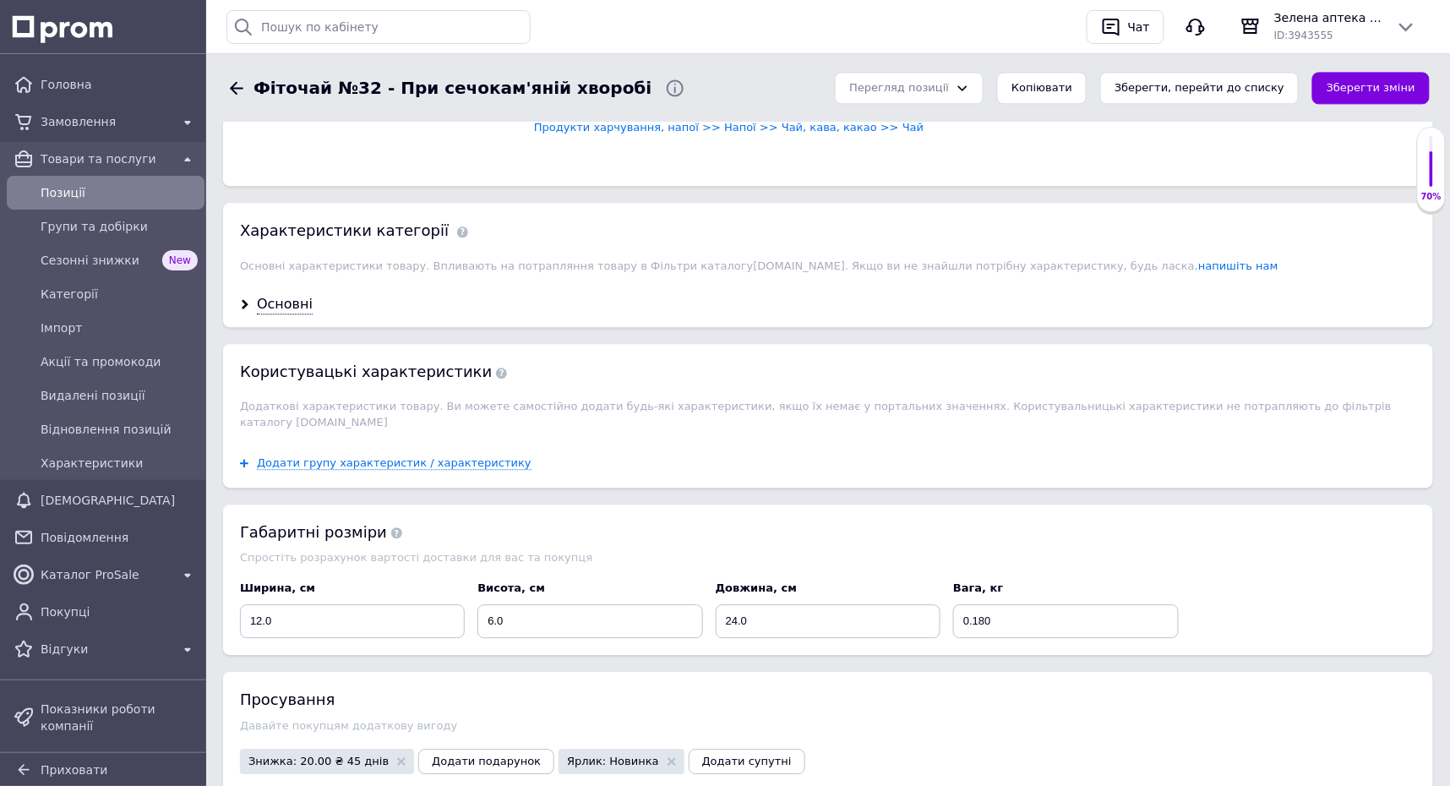
scroll to position [1237, 0]
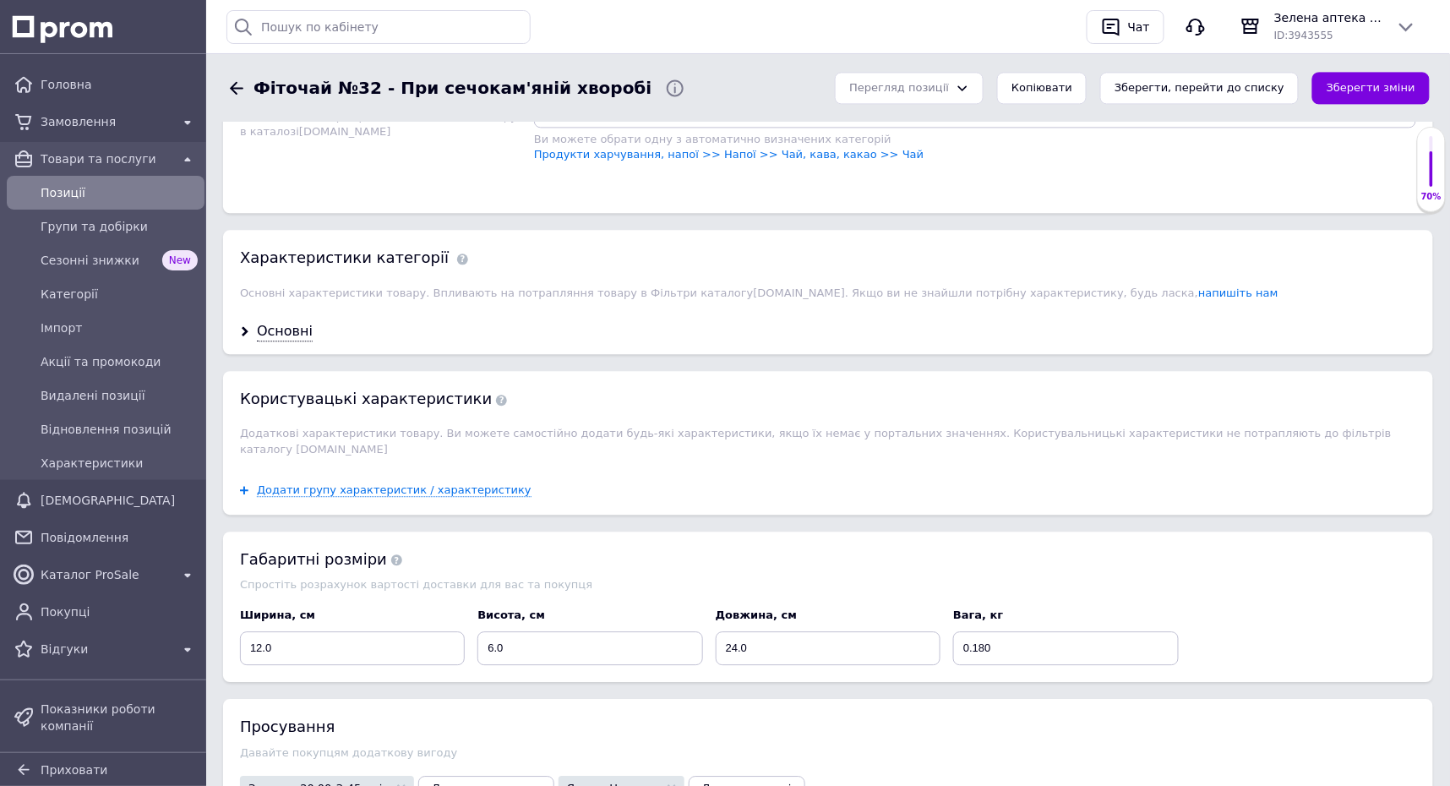
click at [1237, 64] on span "Обрано Корнева група" at bounding box center [975, 47] width 882 height 34
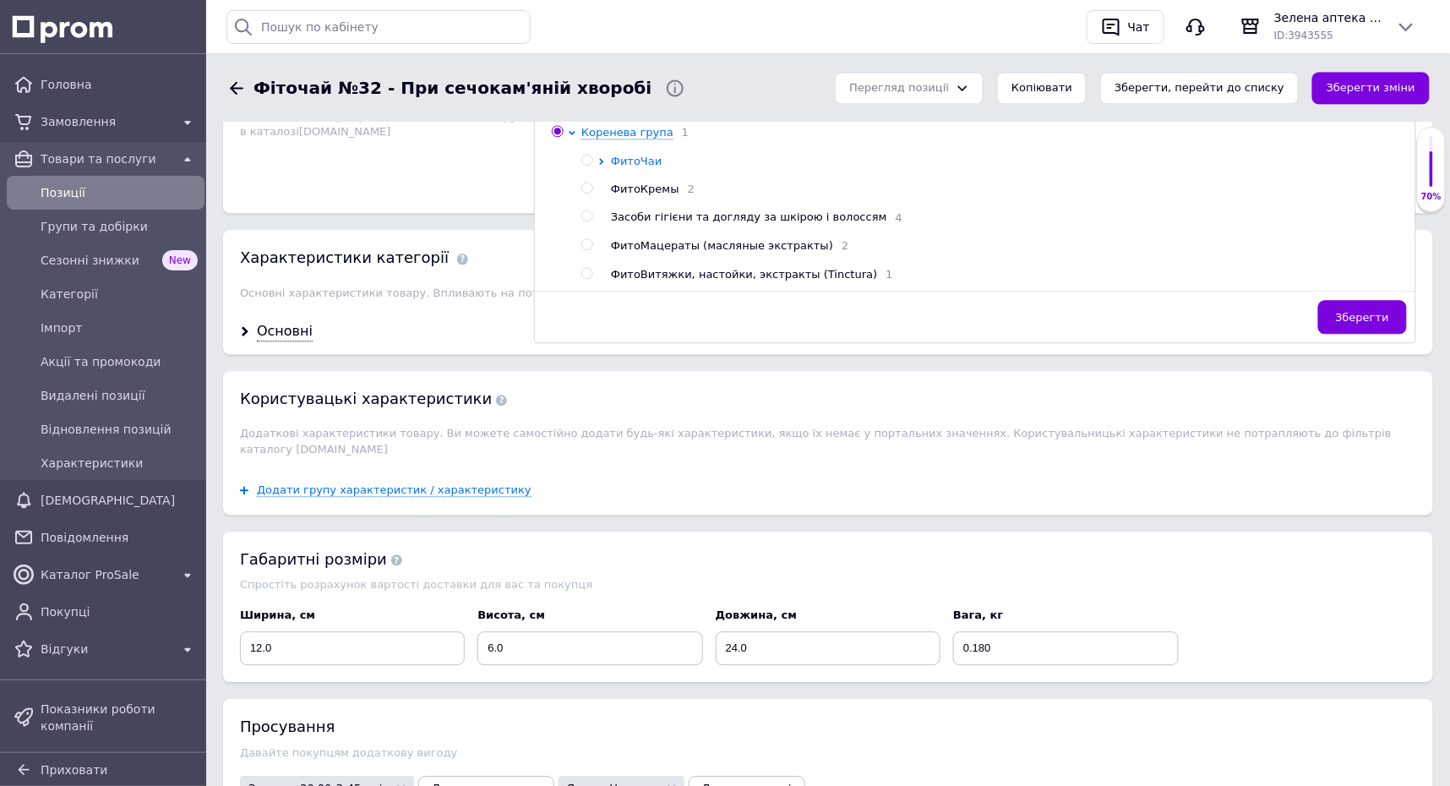
click at [602, 165] on icon at bounding box center [601, 161] width 7 height 7
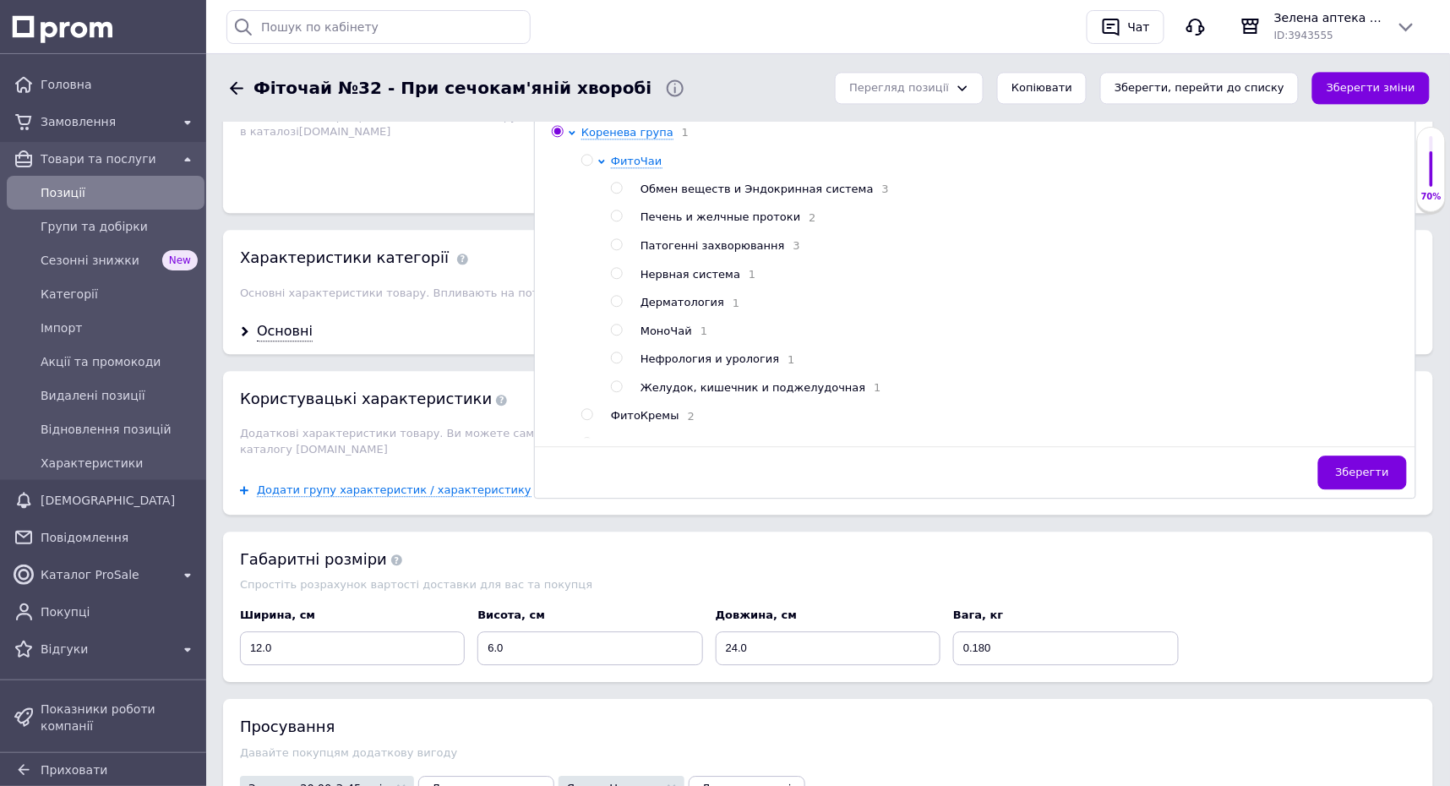
click at [614, 363] on input "radio" at bounding box center [616, 357] width 11 height 11
radio input "true"
radio input "false"
click at [1349, 478] on span "Зберегти" at bounding box center [1362, 472] width 53 height 13
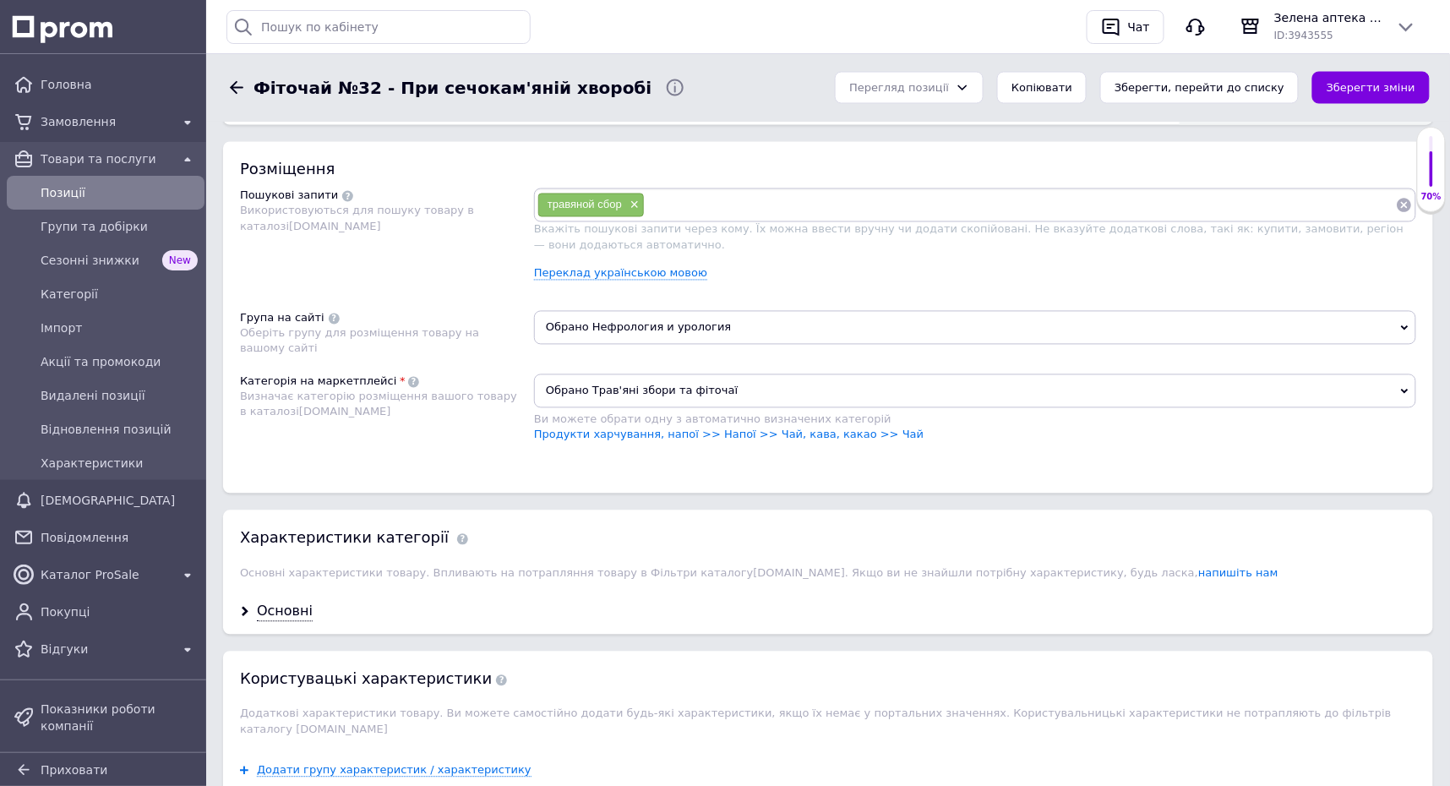
scroll to position [956, 0]
click at [673, 281] on link "Переклад українською мовою" at bounding box center [620, 275] width 173 height 14
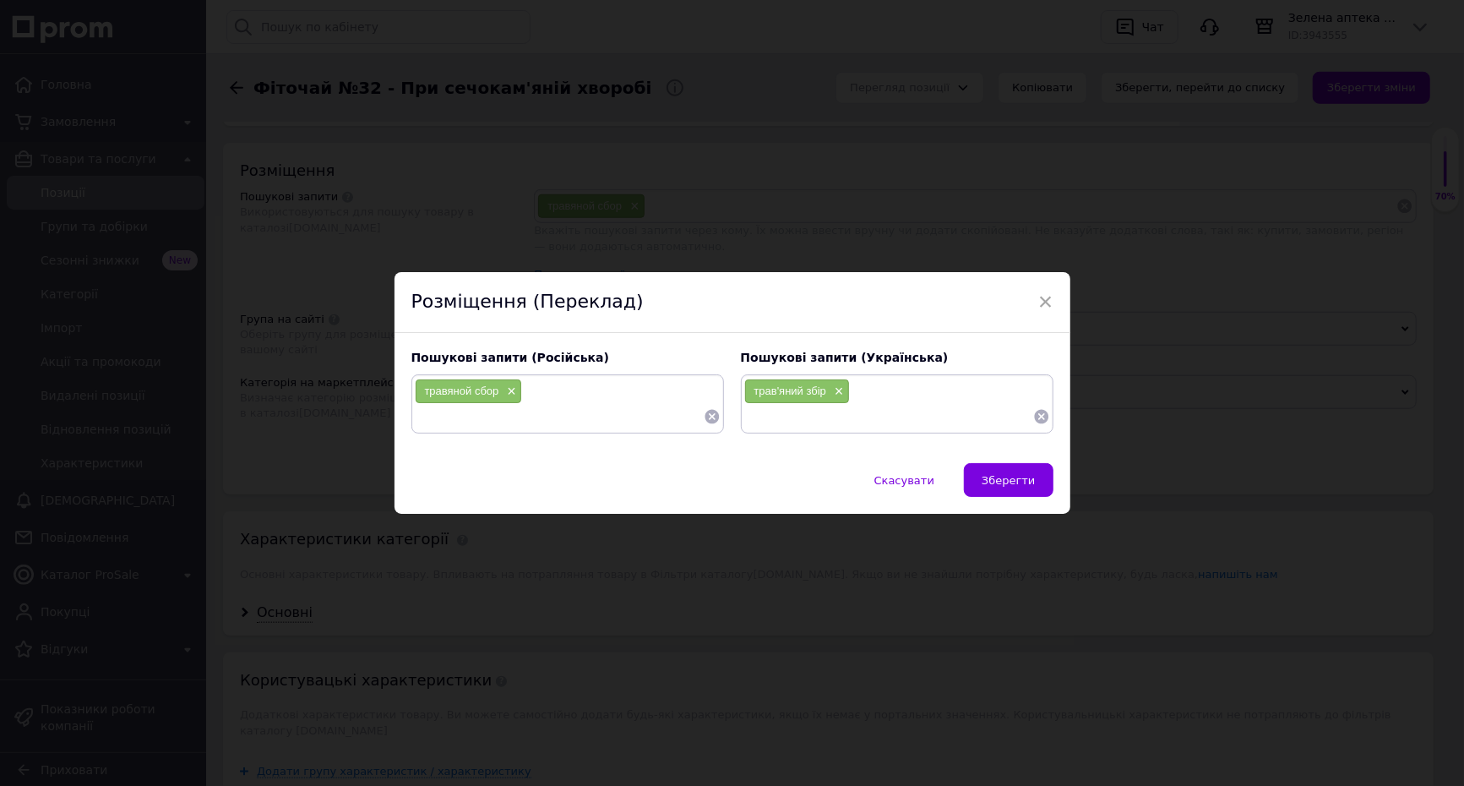
click at [706, 417] on icon at bounding box center [712, 417] width 14 height 14
click at [1041, 422] on icon at bounding box center [1041, 417] width 14 height 14
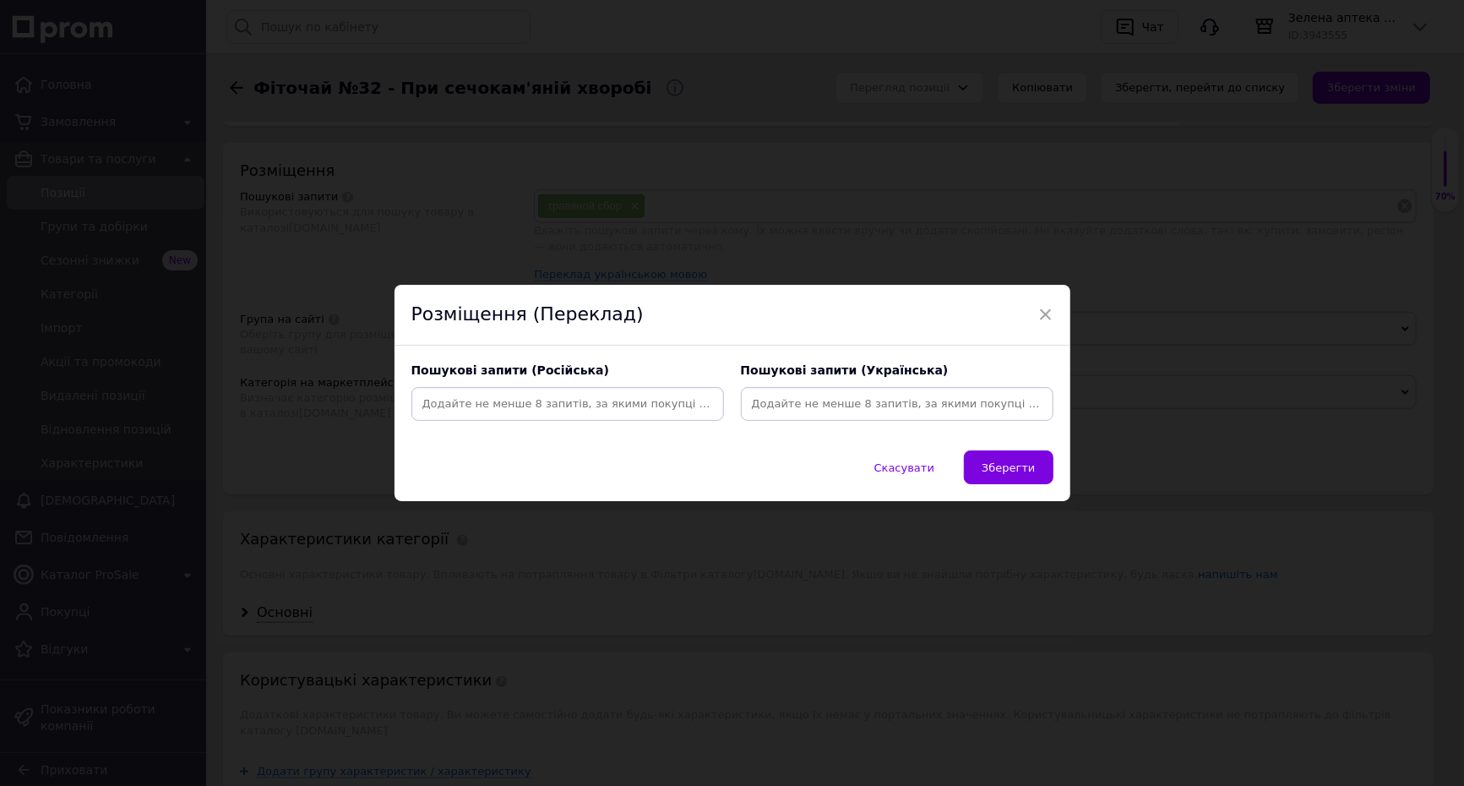
click at [884, 400] on input at bounding box center [897, 403] width 306 height 25
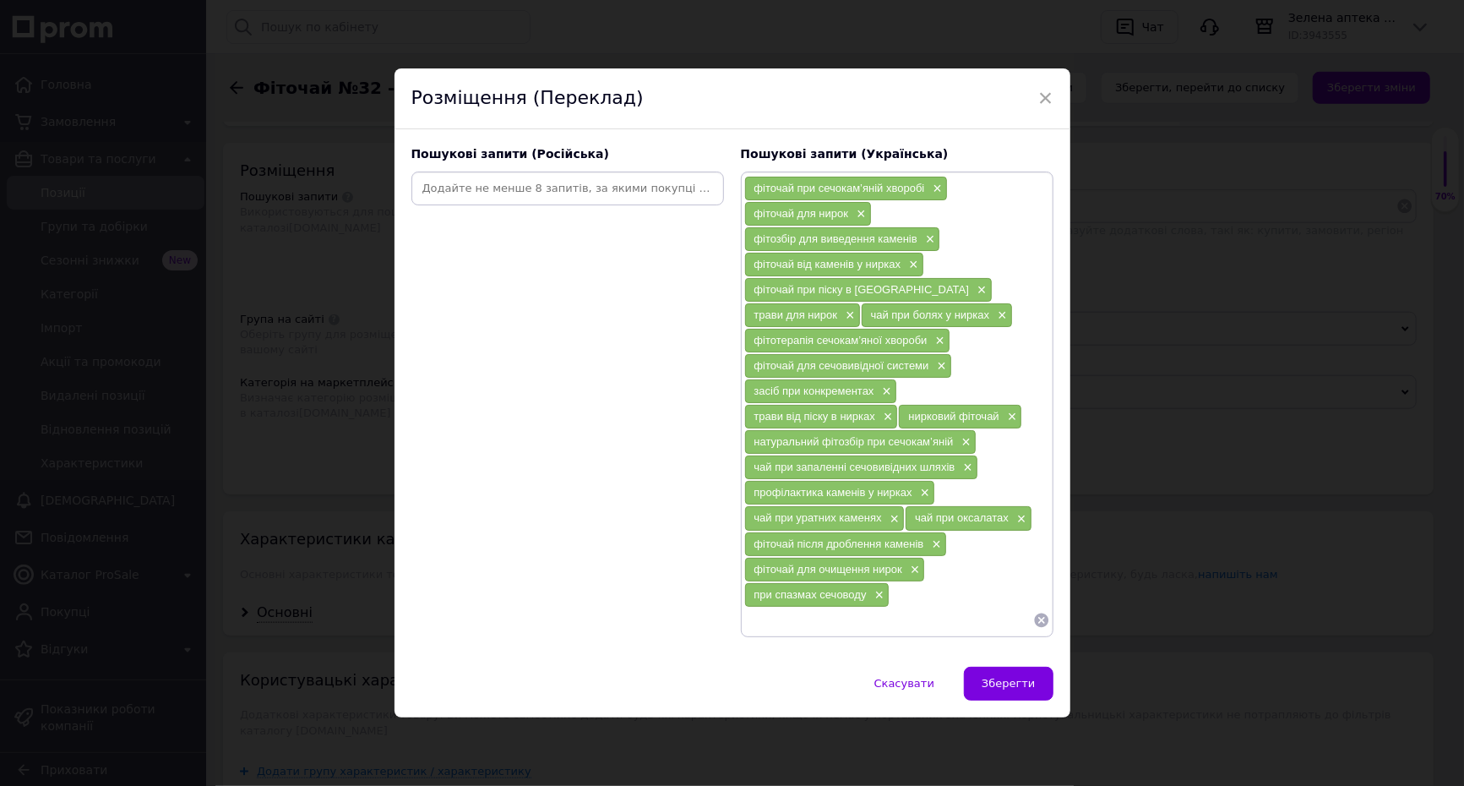
click at [629, 184] on input at bounding box center [568, 188] width 306 height 25
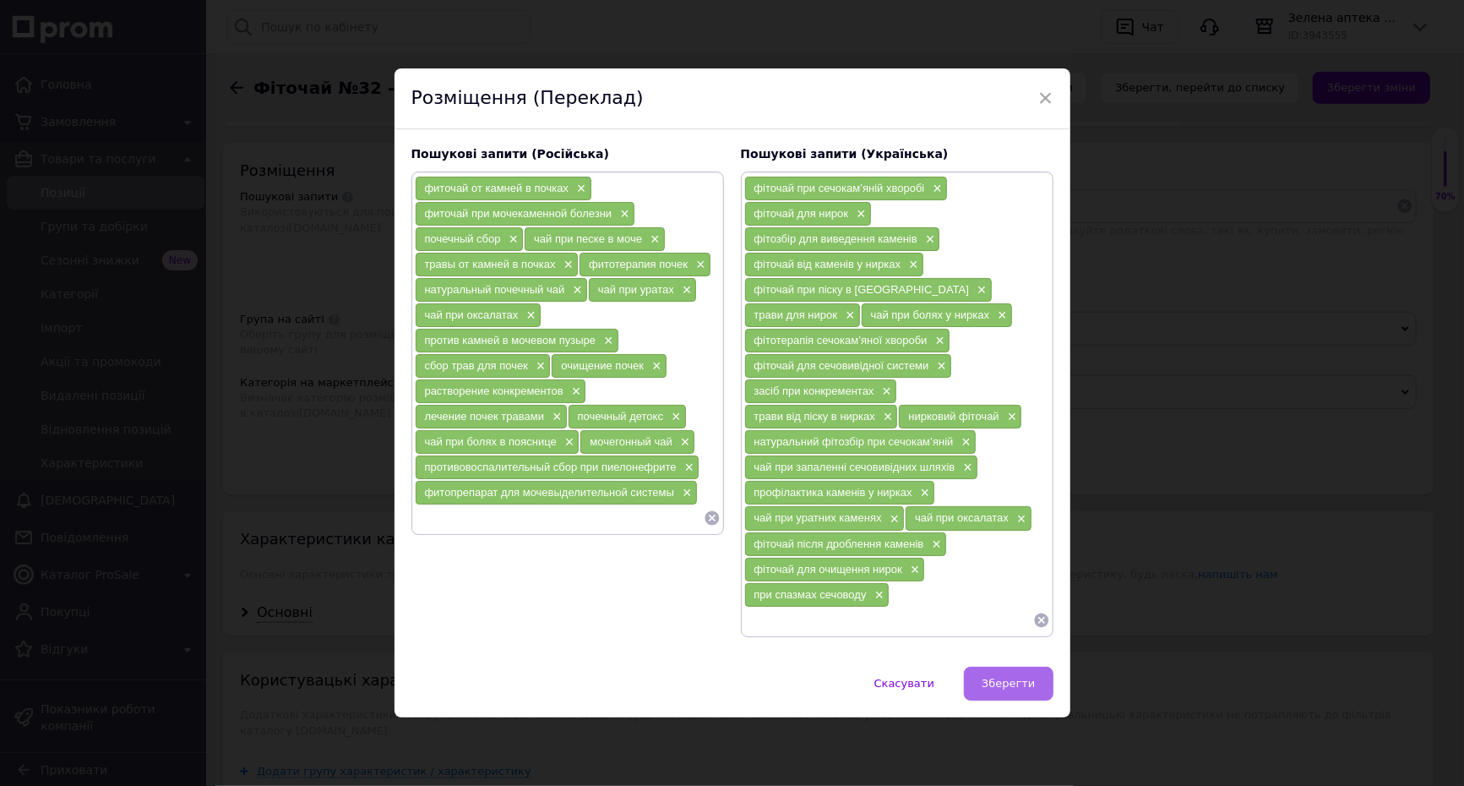
click at [1023, 684] on span "Зберегти" at bounding box center [1008, 683] width 53 height 13
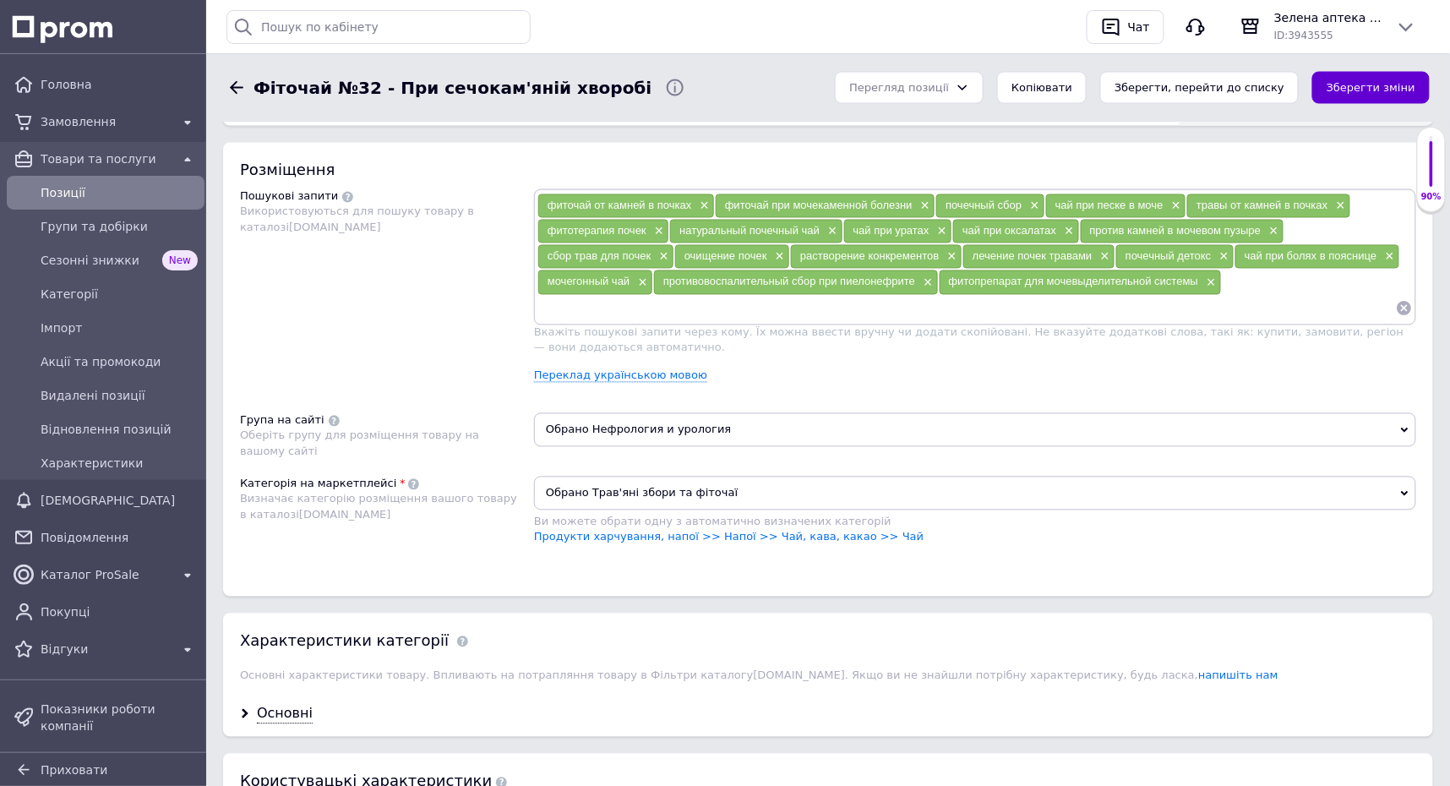
click at [1372, 93] on button "Зберегти зміни" at bounding box center [1370, 88] width 117 height 33
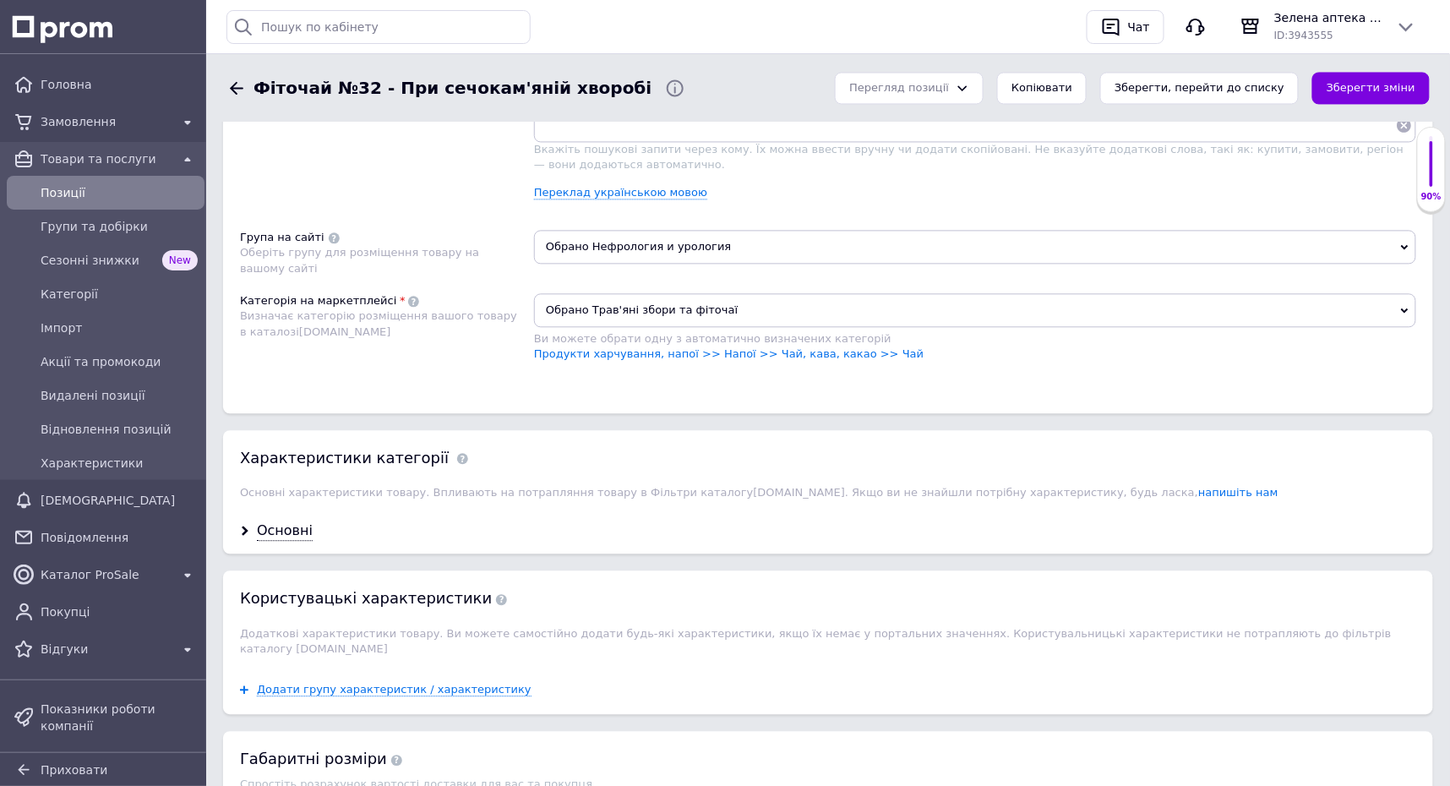
scroll to position [1143, 0]
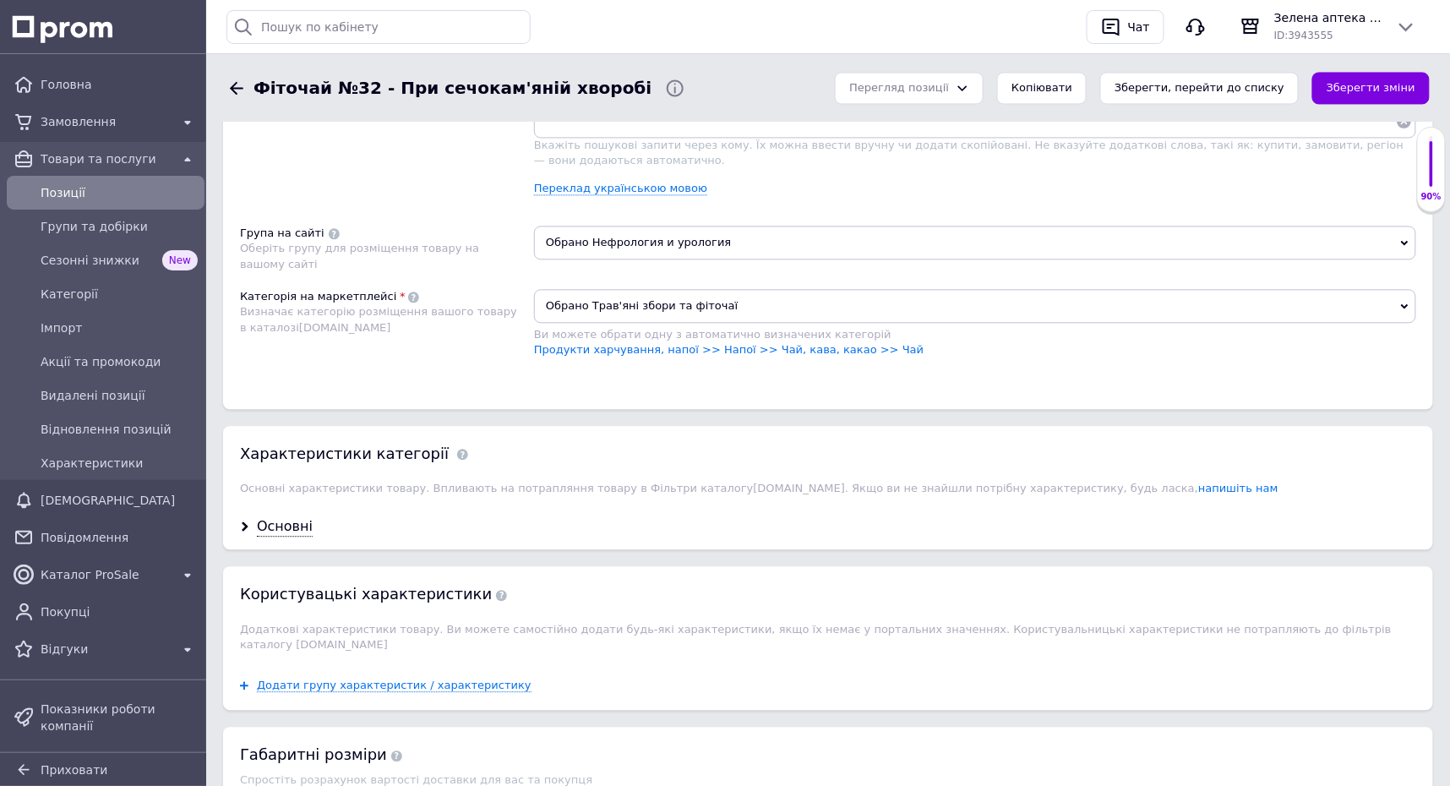
click at [235, 87] on icon at bounding box center [237, 87] width 14 height 13
